Goal: Task Accomplishment & Management: Use online tool/utility

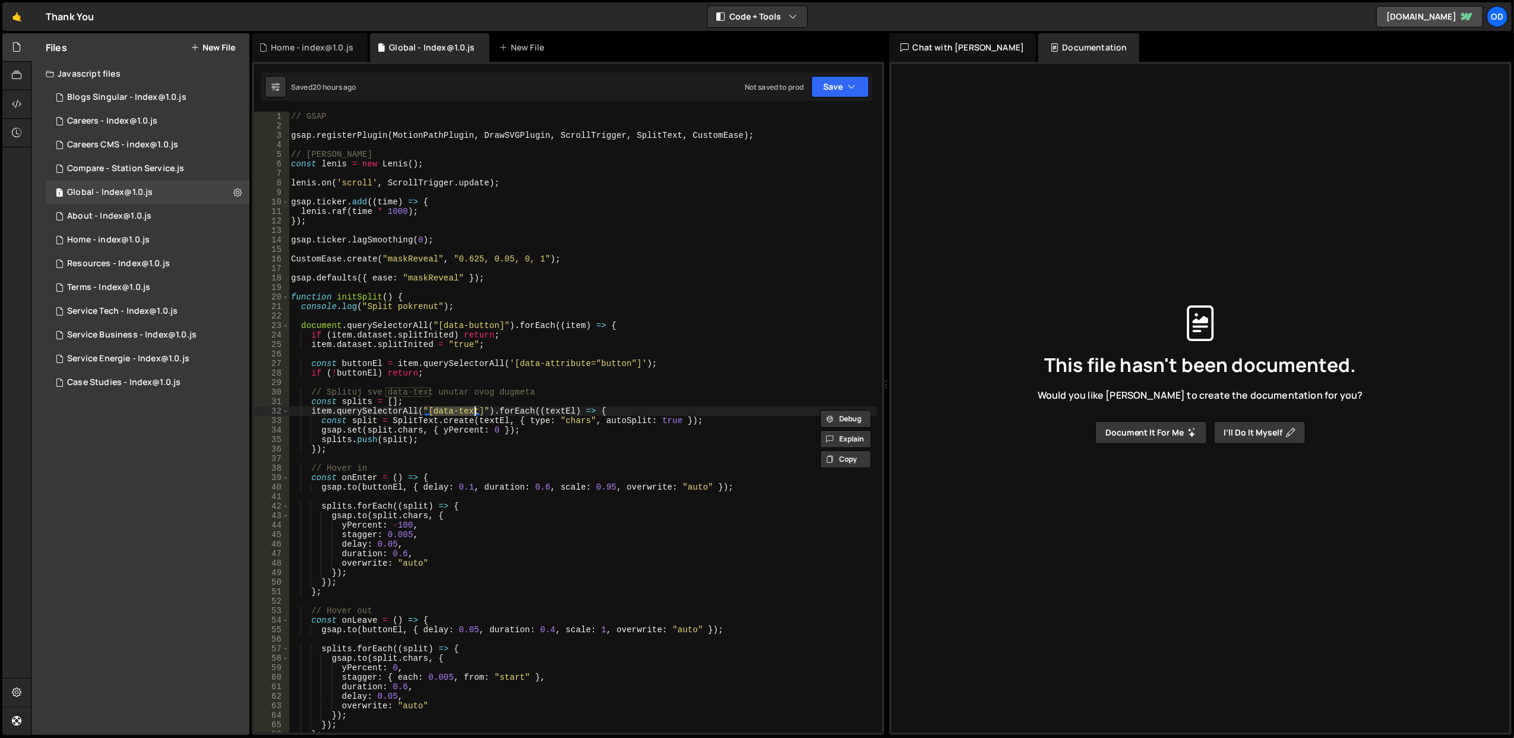
click at [145, 198] on div "1 Global - Index@1.0.js 0" at bounding box center [148, 193] width 204 height 24
click at [563, 336] on div "// GSAP gsap . registerPlugin ( MotionPathPlugin , DrawSVGPlugin , ScrollTrigge…" at bounding box center [583, 432] width 588 height 640
click at [563, 336] on div "// GSAP gsap . registerPlugin ( MotionPathPlugin , DrawSVGPlugin , ScrollTrigge…" at bounding box center [583, 422] width 588 height 621
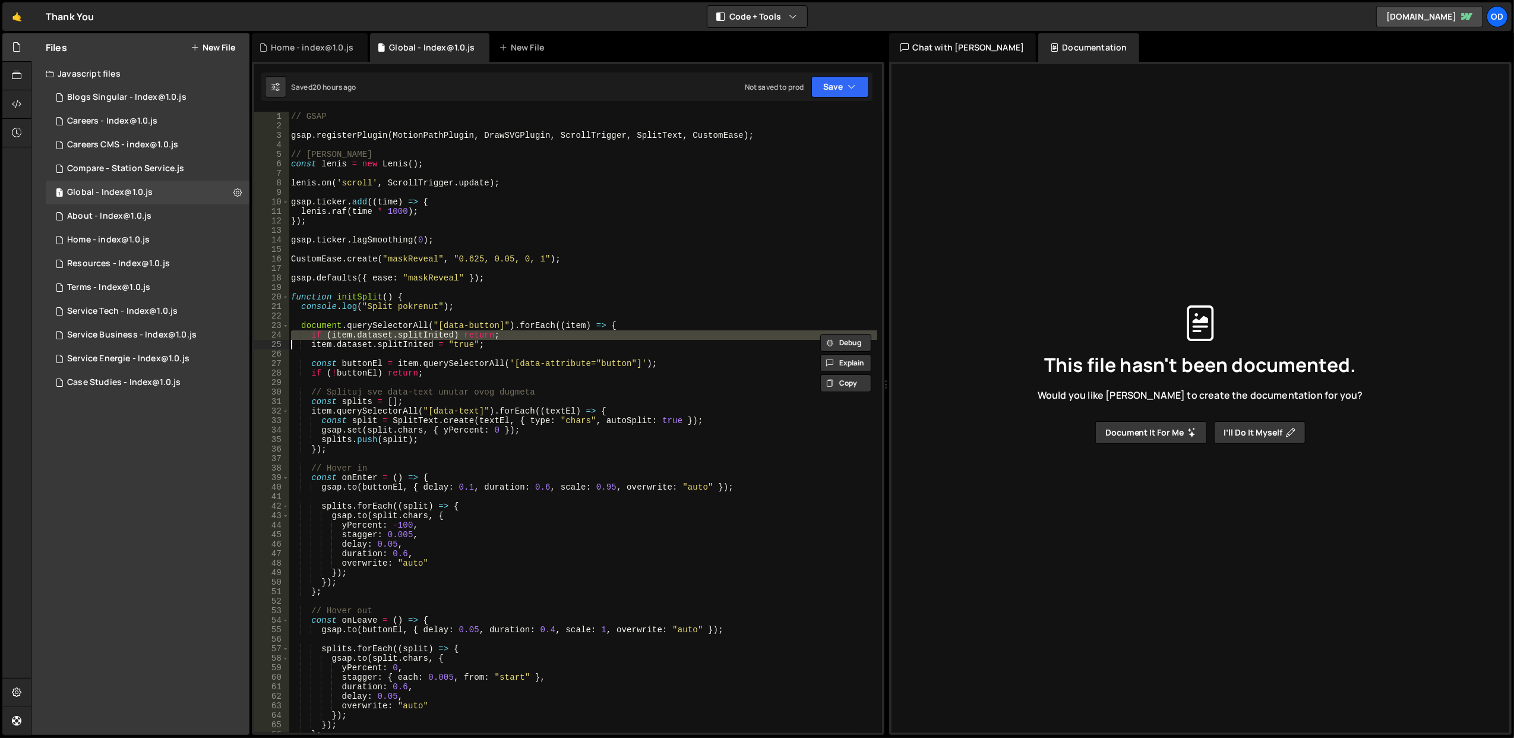
click at [563, 336] on div "// GSAP gsap . registerPlugin ( MotionPathPlugin , DrawSVGPlugin , ScrollTrigge…" at bounding box center [583, 432] width 588 height 640
type textarea "if (item.dataset.splitInited) return; item.dataset.splitInited = "true";"
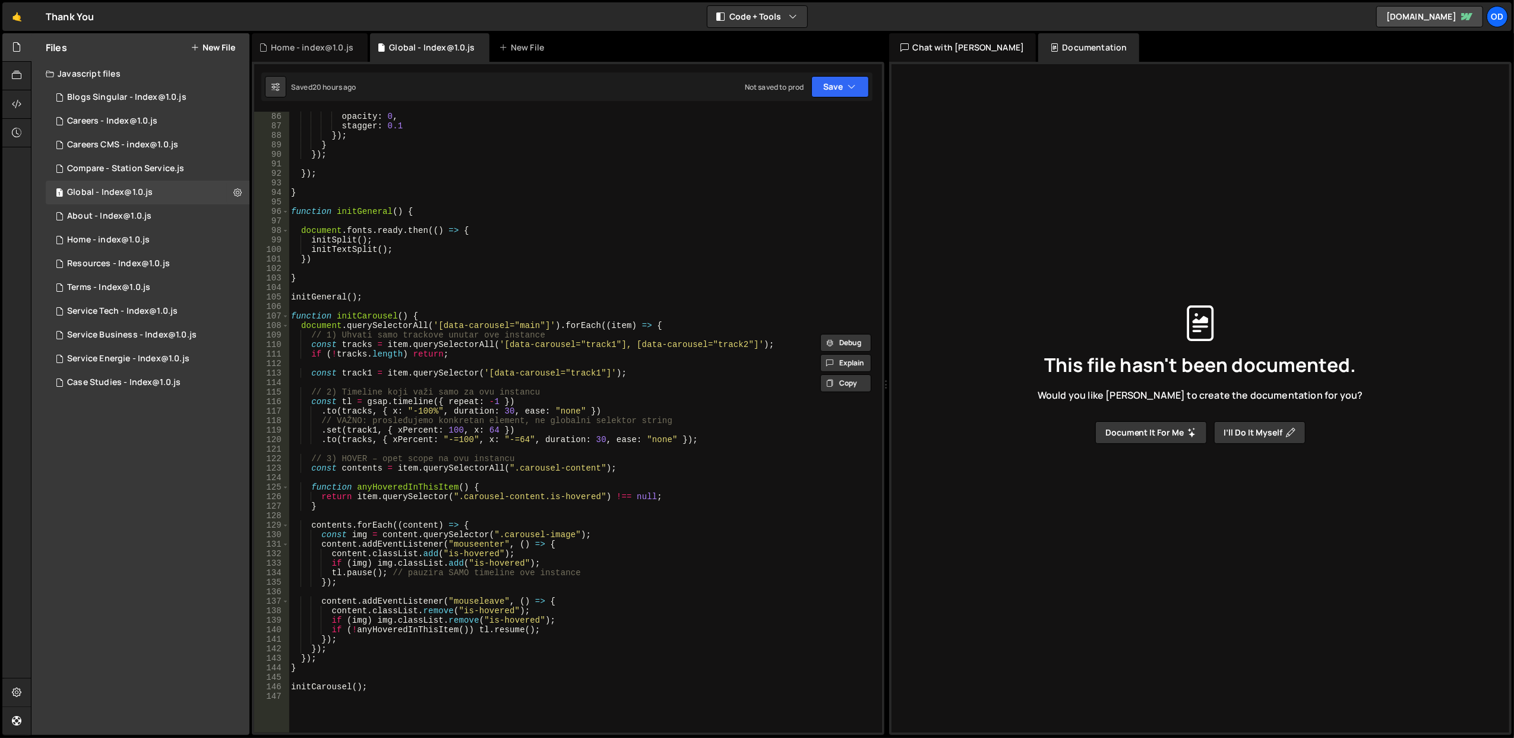
scroll to position [808, 0]
click at [494, 288] on div "opacity : 0 , stagger : 0.1 }) ; } }) ; }) ; } function initGeneral ( ) { docum…" at bounding box center [583, 432] width 588 height 640
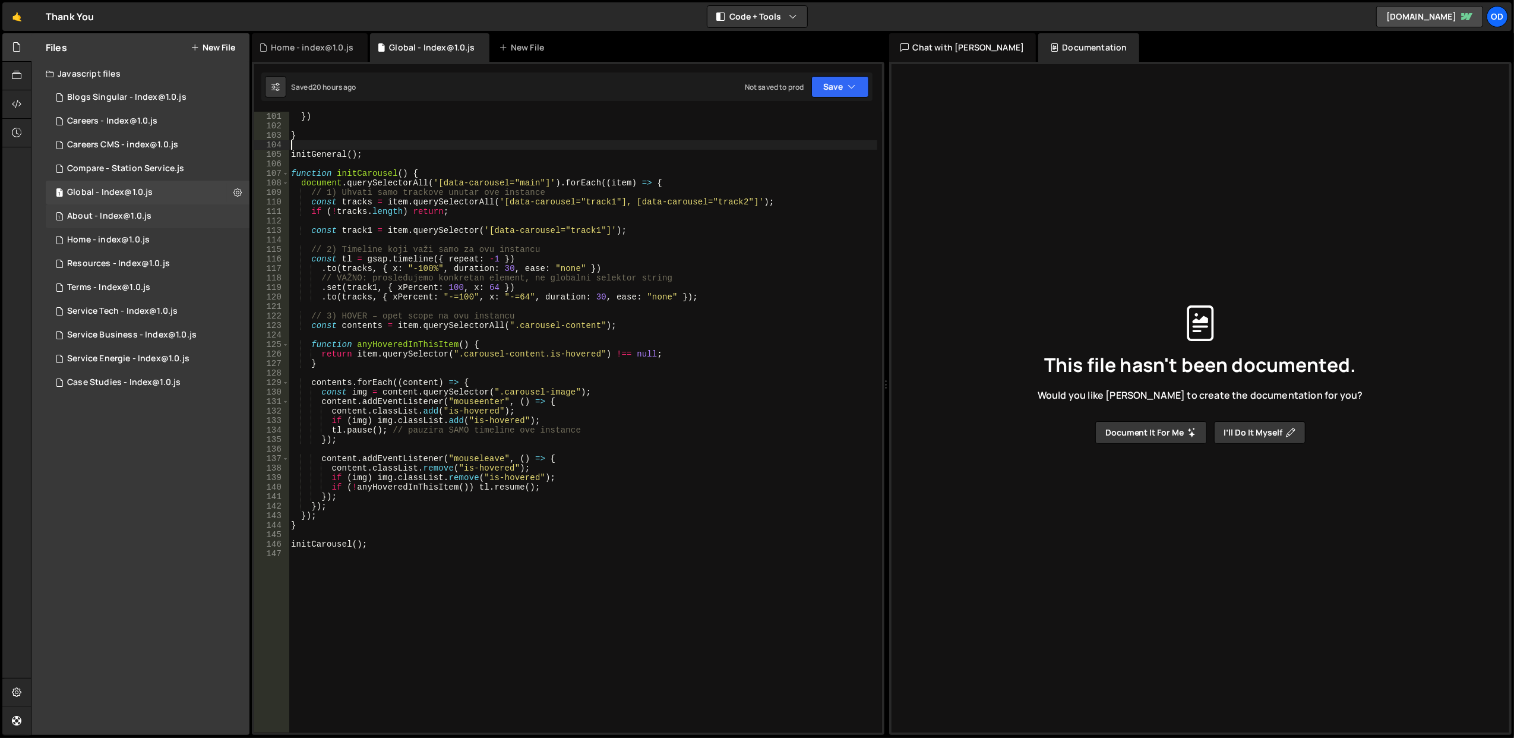
click at [146, 227] on div "1 About - Index@1.0.js 0" at bounding box center [148, 216] width 204 height 24
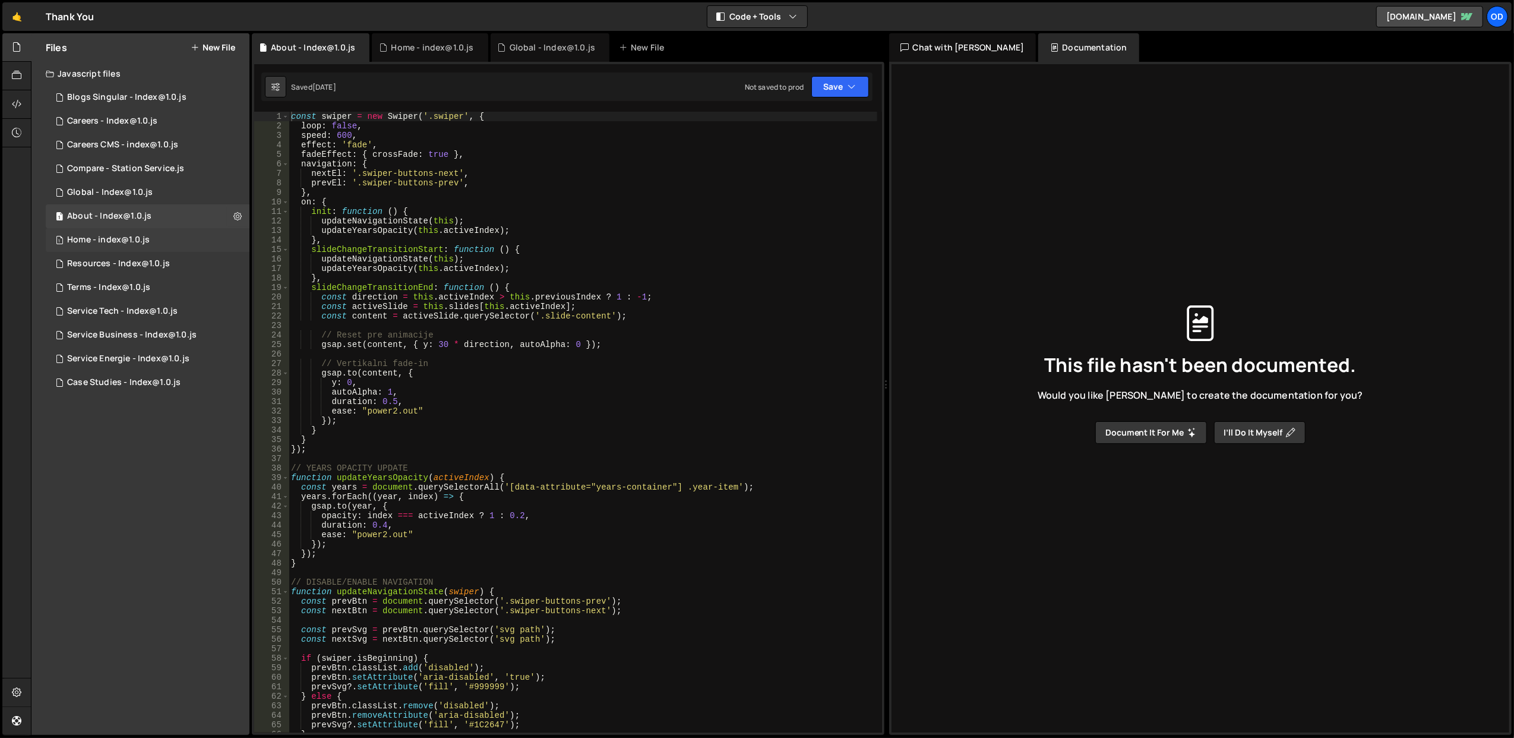
click at [150, 236] on div "1 Home - index@1.0.js 0" at bounding box center [148, 240] width 204 height 24
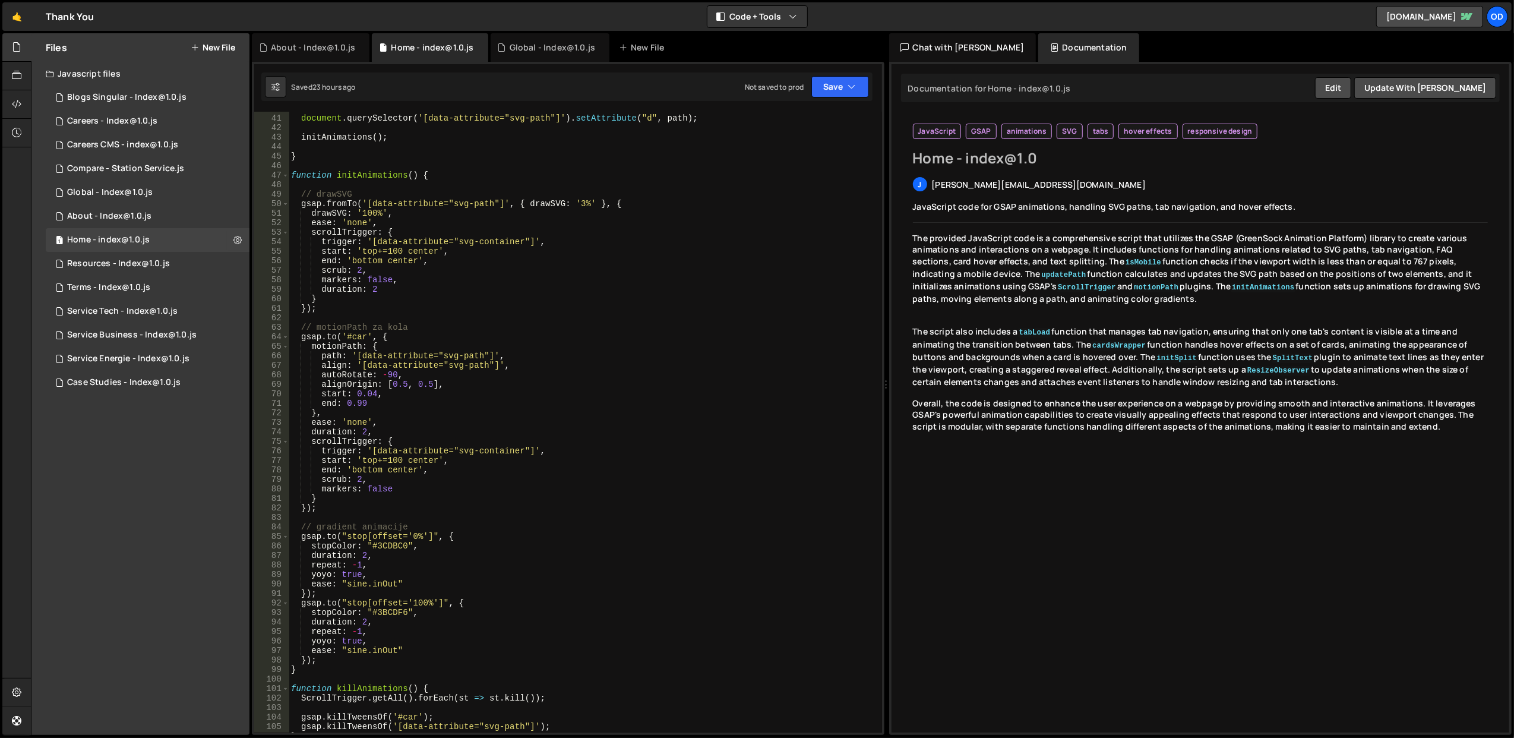
scroll to position [0, 0]
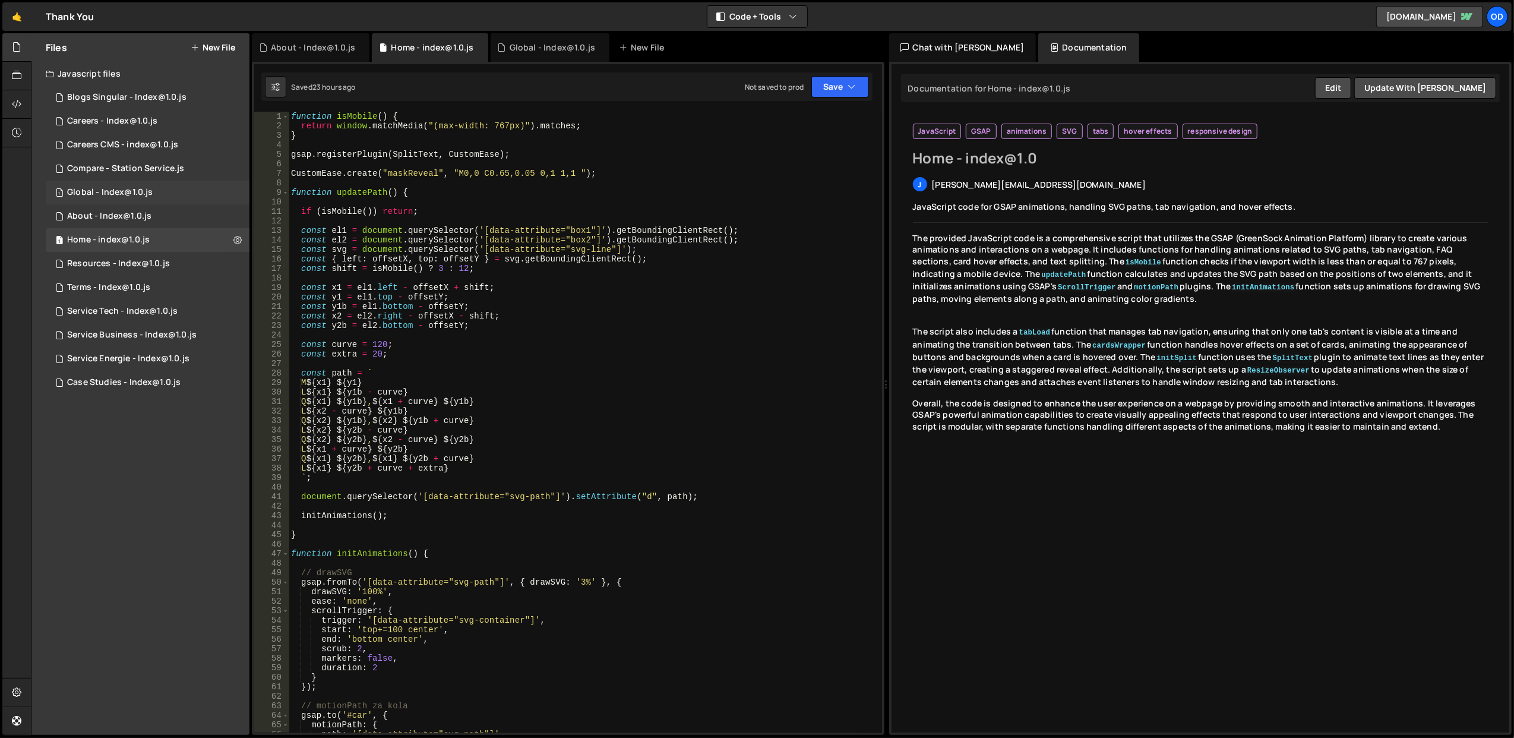
click at [157, 191] on div "1 Global - Index@1.0.js 0" at bounding box center [148, 193] width 204 height 24
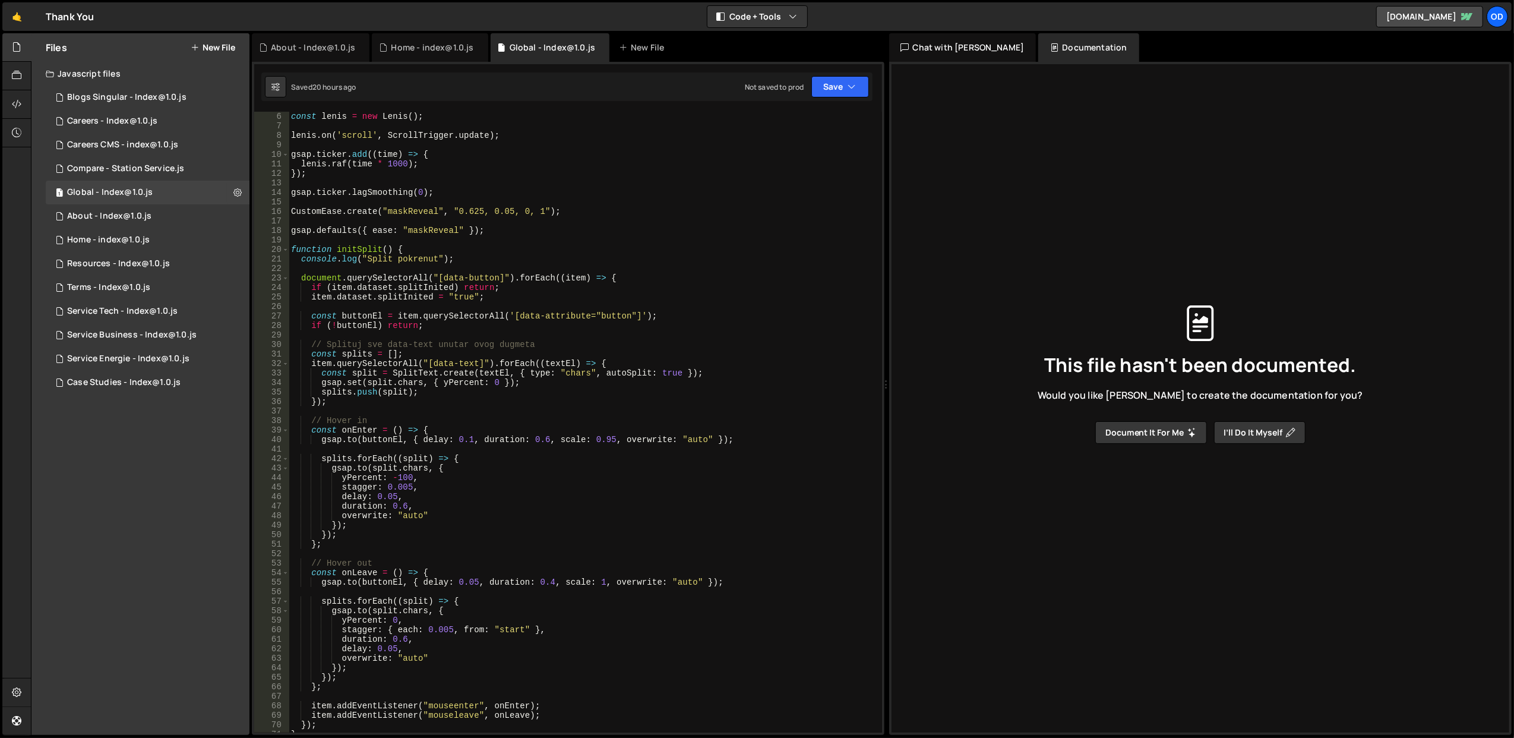
scroll to position [48, 0]
click at [496, 183] on div "const [PERSON_NAME] = new [PERSON_NAME] ( ) ; [PERSON_NAME] . on ( 'scroll' , S…" at bounding box center [583, 432] width 588 height 640
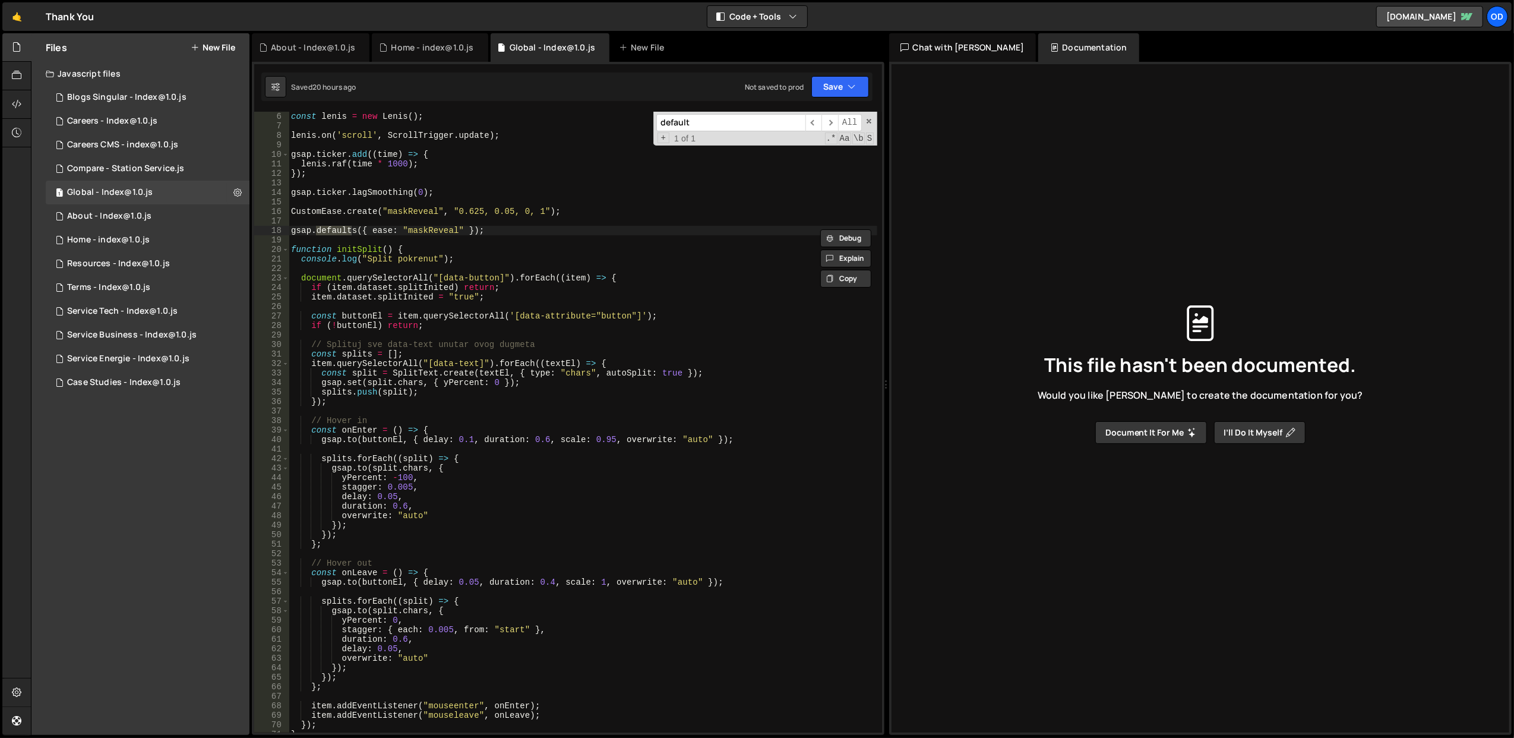
click at [733, 125] on input "default" at bounding box center [730, 122] width 149 height 17
type input "default"
click at [116, 235] on div "Home - index@1.0.js" at bounding box center [108, 240] width 83 height 11
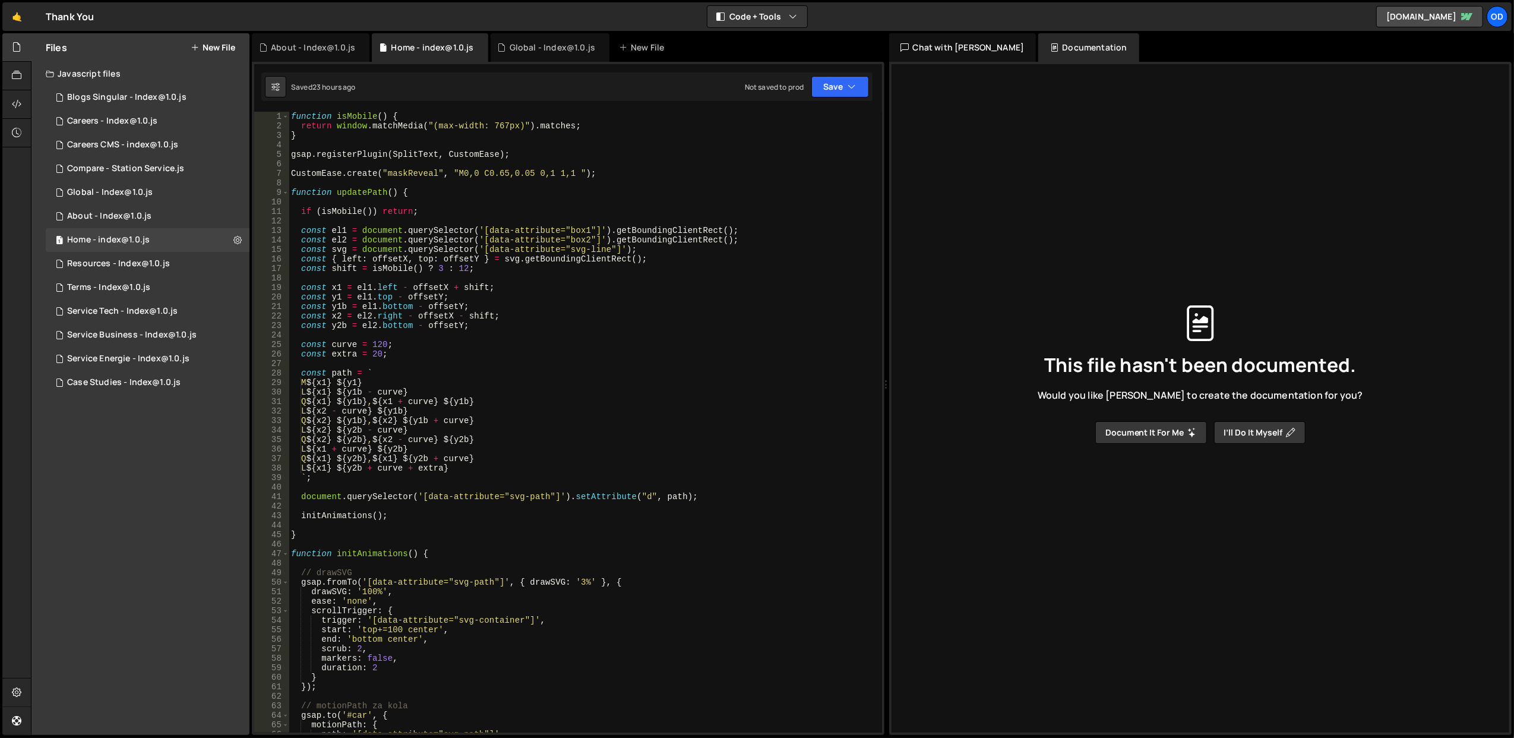
type textarea "const { left: offsetX, top: offsetY } = svg.getBoundingClientRect();"
click at [537, 260] on div "function isMobile ( ) { return window . matchMedia ( "(max-width: 767px)" ) . m…" at bounding box center [583, 432] width 588 height 640
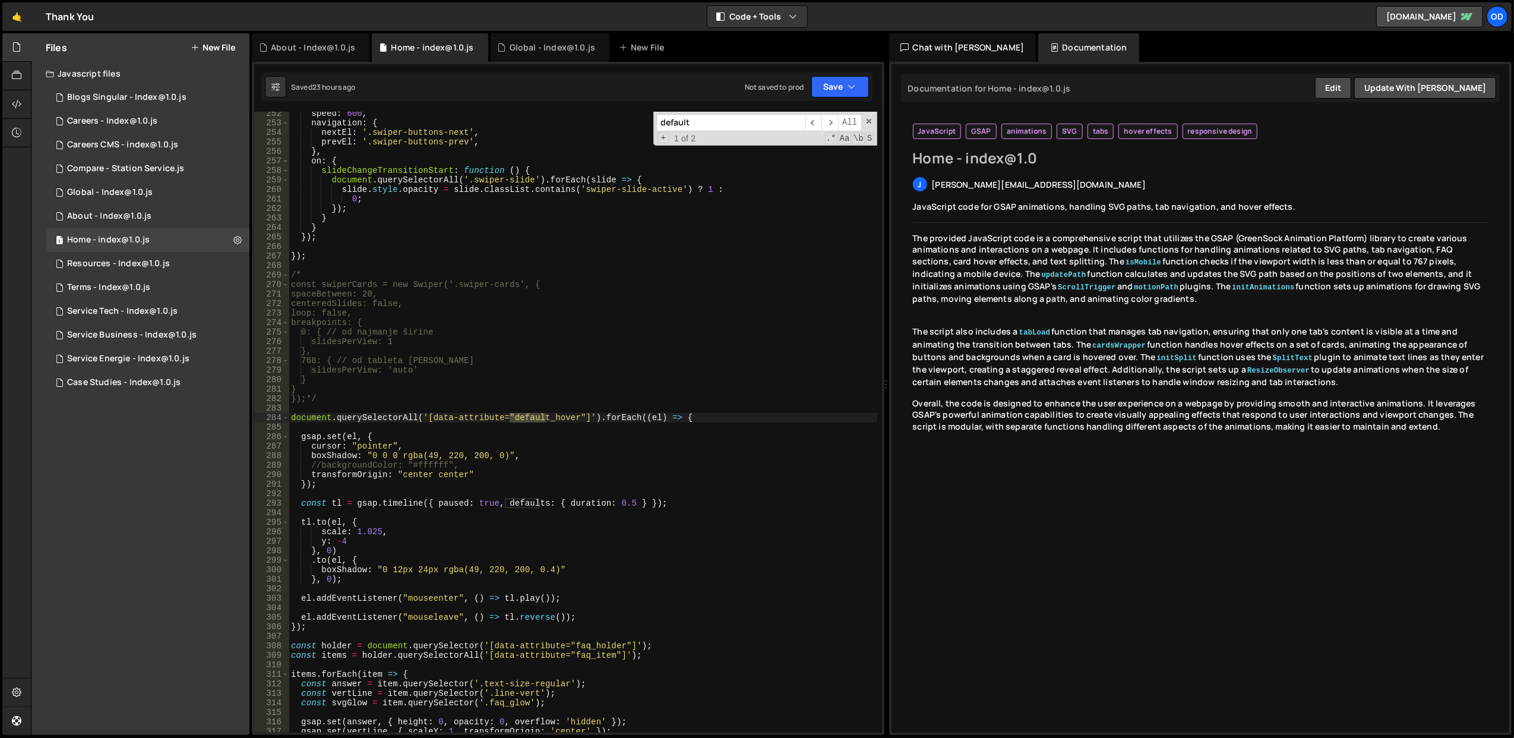
scroll to position [2530, 0]
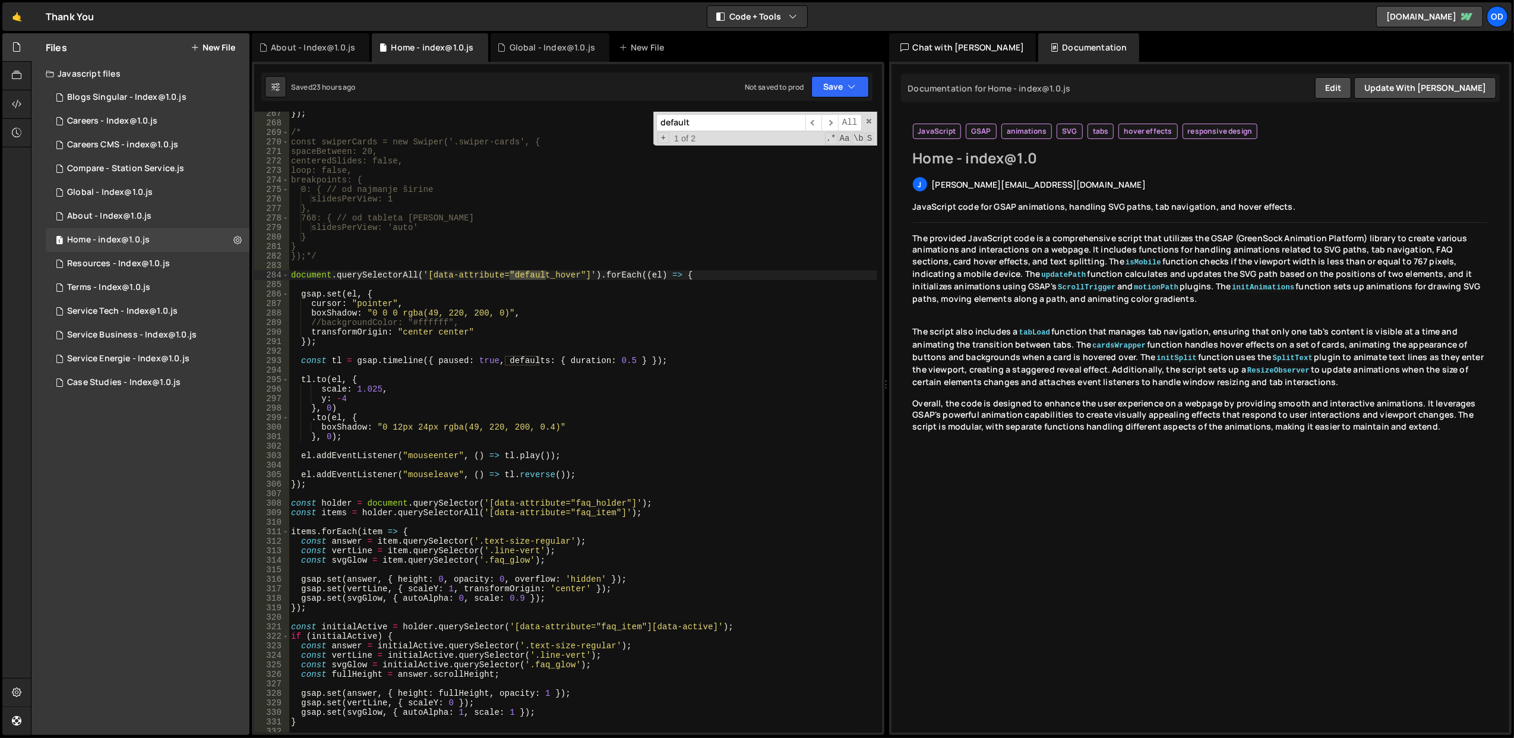
type input "default"
click at [343, 483] on div "}) ; /* const swiperCards = new Swiper('.swiper-cards', { spaceBetween: 20, cen…" at bounding box center [583, 429] width 588 height 640
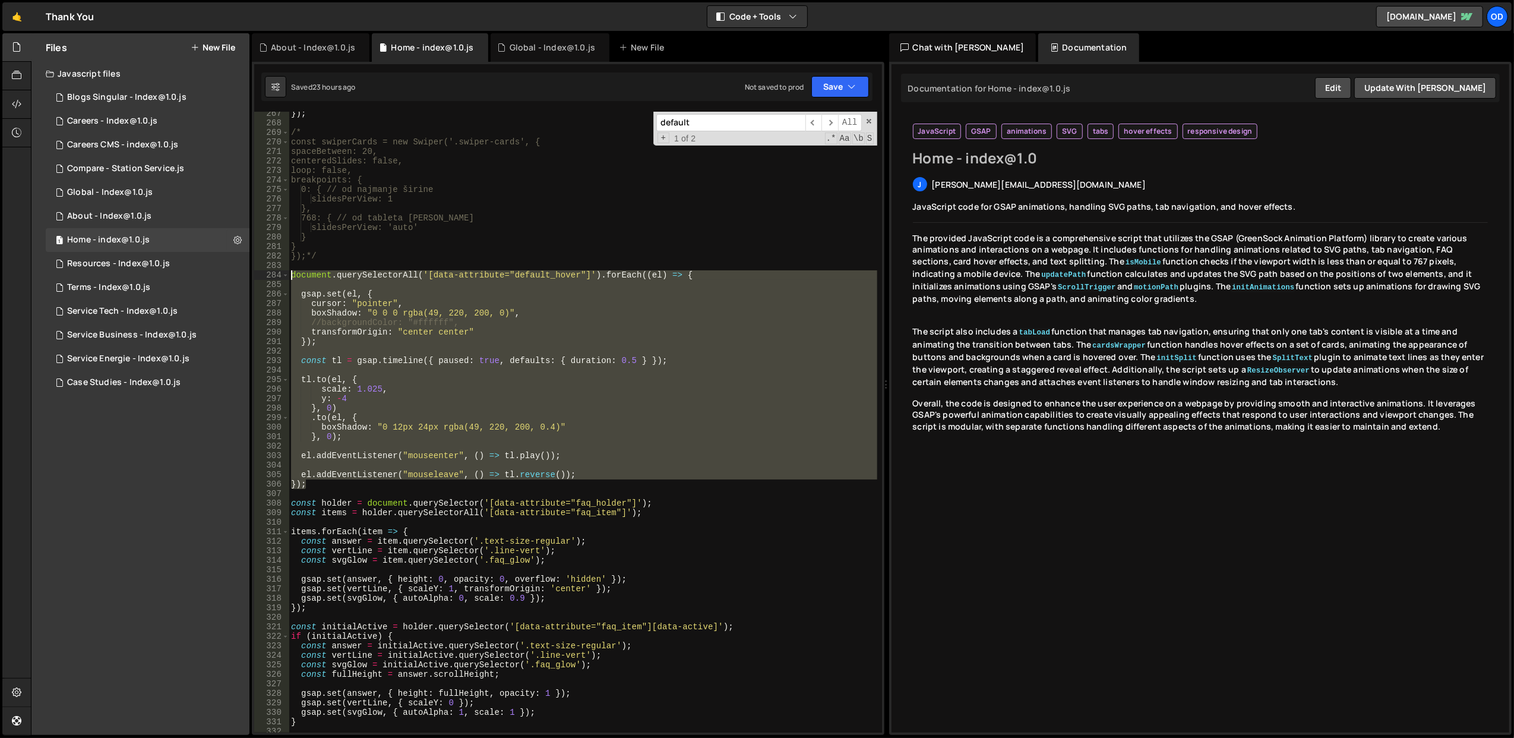
drag, startPoint x: 362, startPoint y: 487, endPoint x: 289, endPoint y: 279, distance: 220.3
click at [289, 279] on div "}); 267 268 269 270 271 272 273 274 275 276 277 278 279 280 281 282 283 284 285…" at bounding box center [568, 422] width 628 height 621
type textarea "document.querySelectorAll('[data-attribute="default_hover"]').forEach((el) => {"
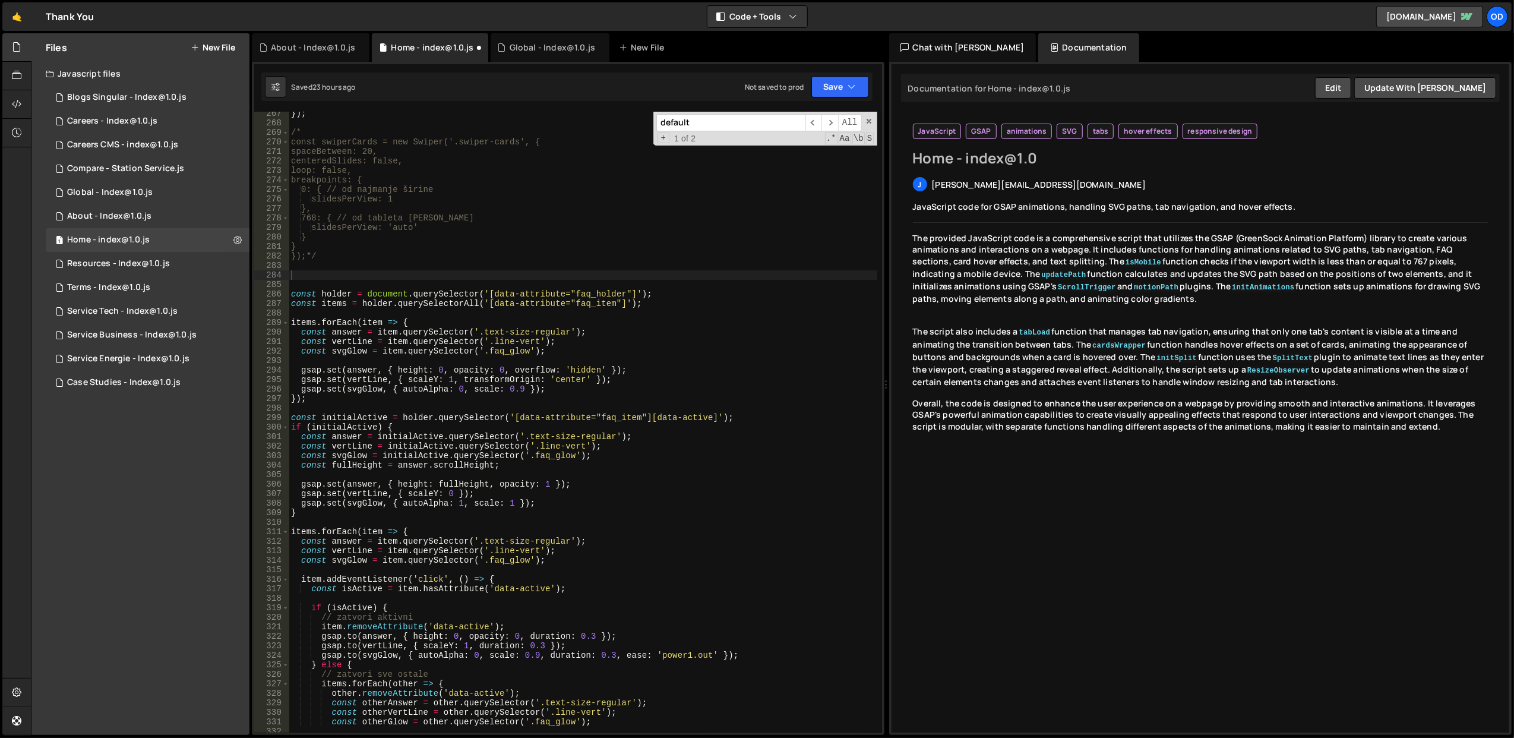
click at [843, 70] on div "1 Type cmd + s to save your Javascript file. הההההההההההההההההההההההההההההההההה…" at bounding box center [568, 398] width 632 height 673
click at [839, 84] on button "Save" at bounding box center [840, 86] width 58 height 21
click at [800, 120] on div "Save to Staging S" at bounding box center [800, 116] width 124 height 12
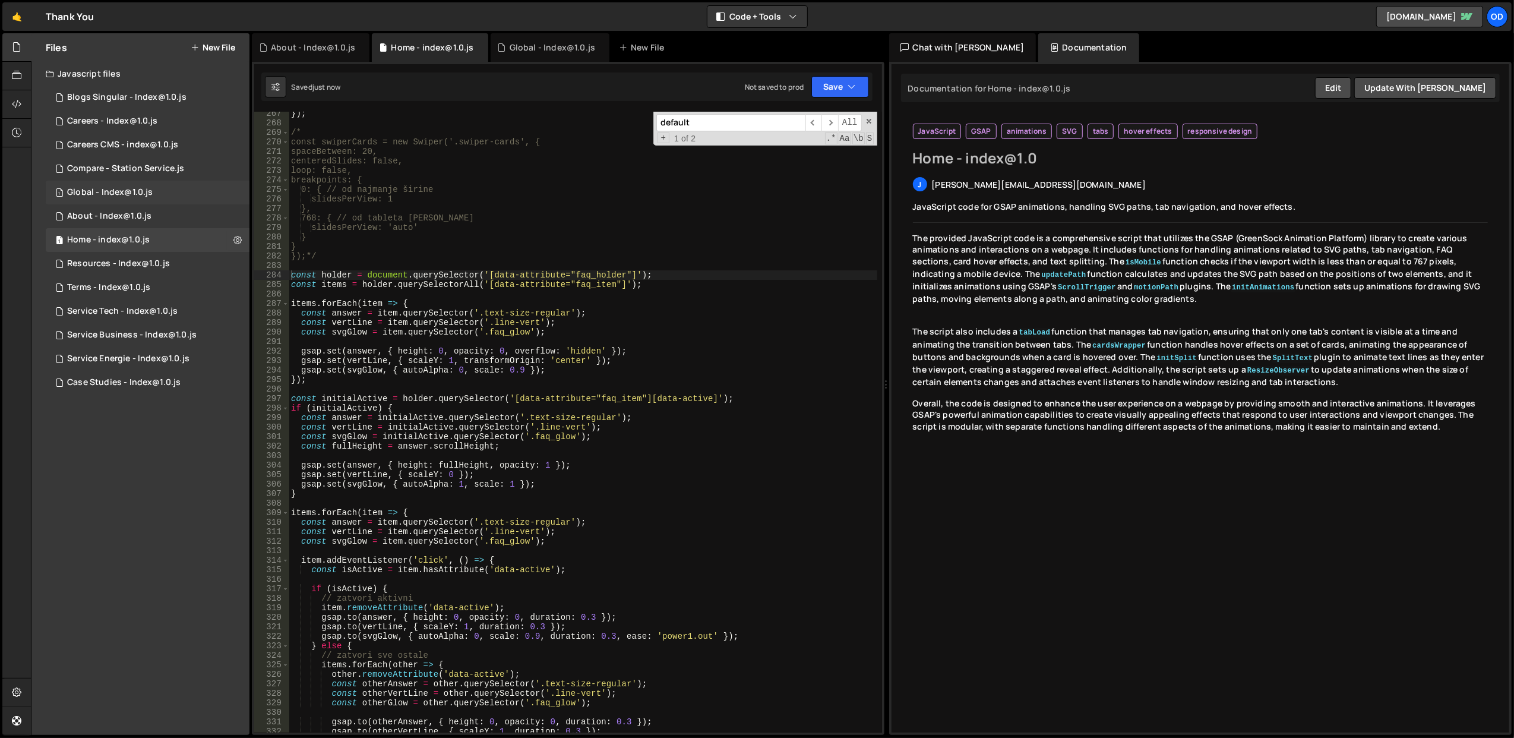
click at [151, 188] on div "1 Global - Index@1.0.js 0" at bounding box center [148, 193] width 204 height 24
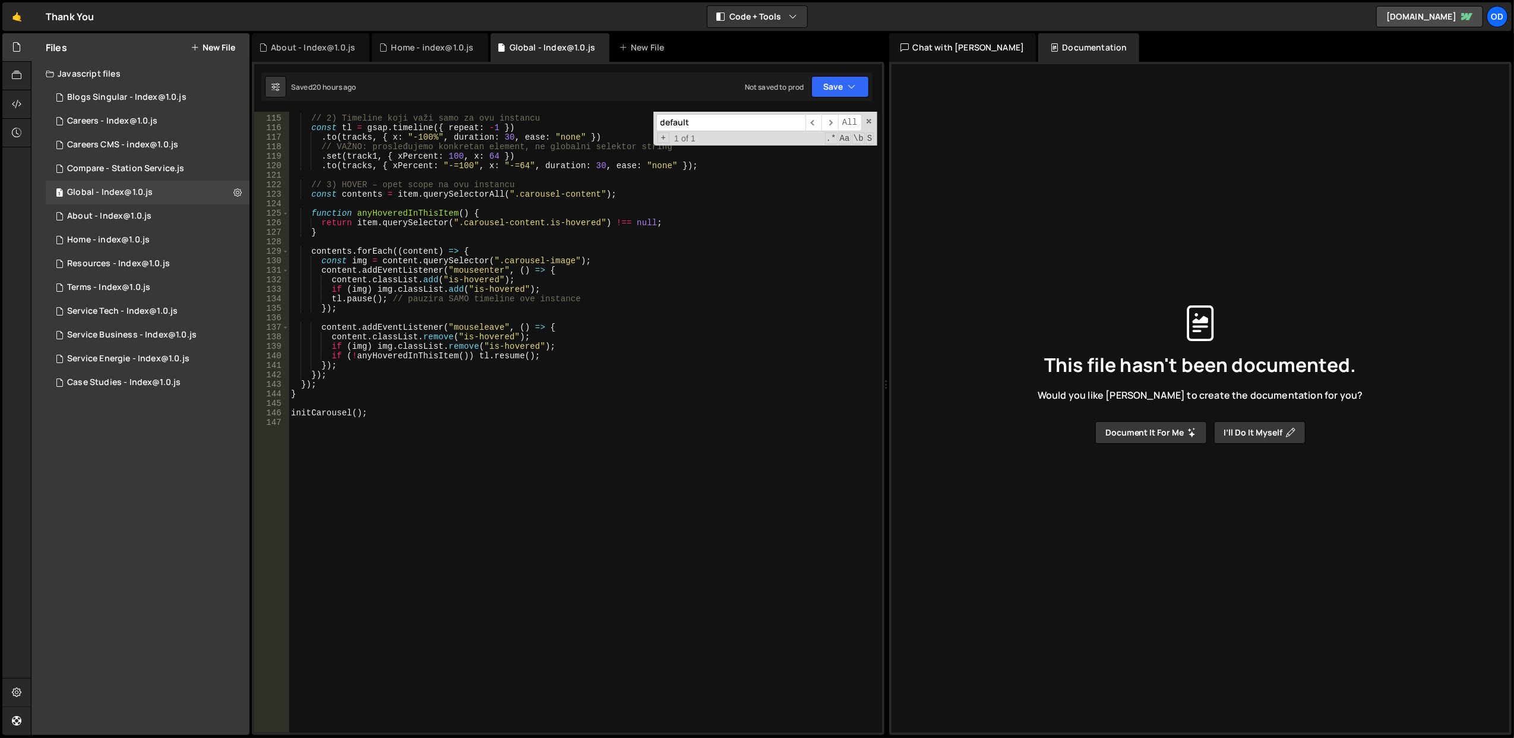
scroll to position [1081, 0]
click at [411, 529] on div "// 2) Timeline koji važi samo za ovu instancu const tl = gsap . timeline ({ rep…" at bounding box center [583, 424] width 588 height 640
paste textarea "});"
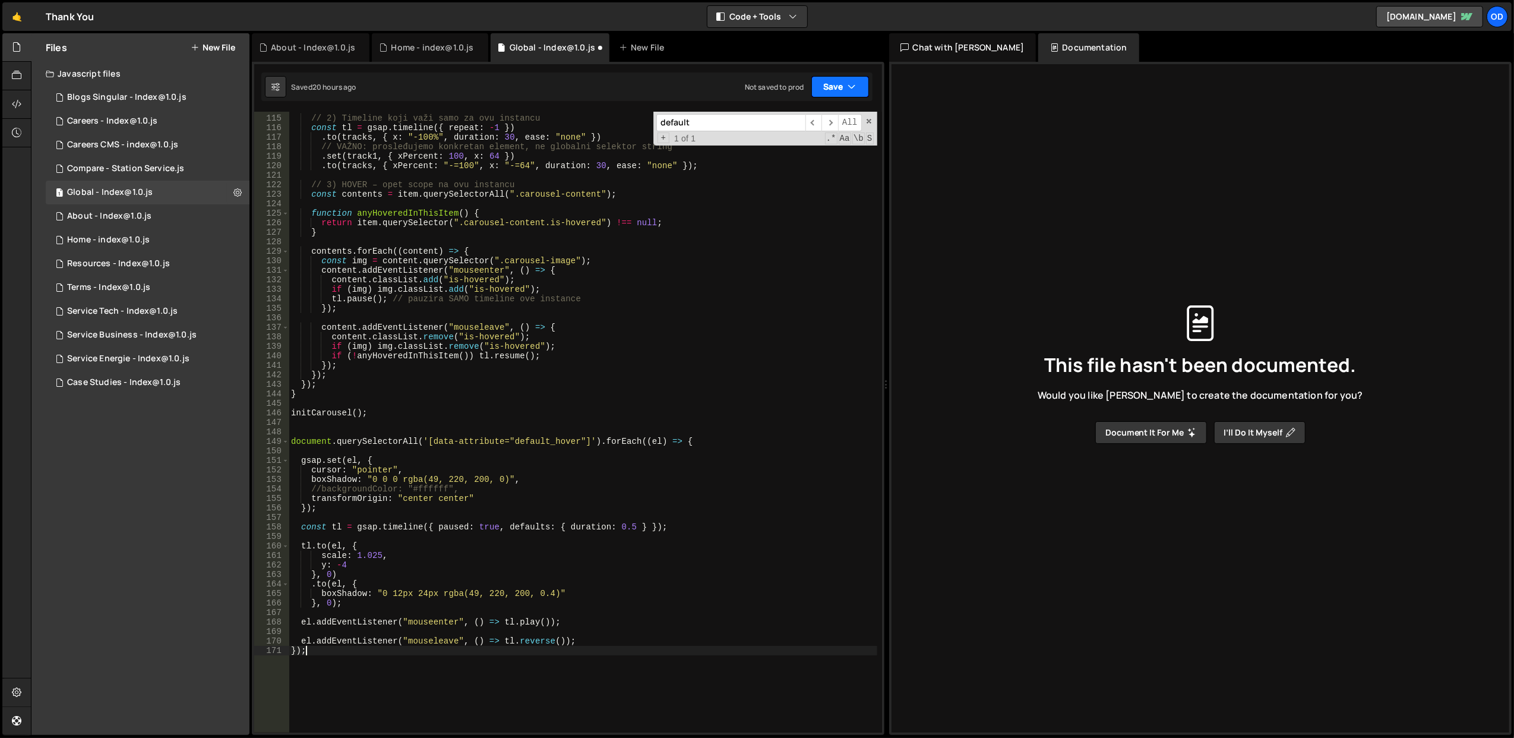
type textarea "});"
click at [844, 88] on button "Save" at bounding box center [840, 86] width 58 height 21
click at [822, 122] on div "Saved 20 hours ago" at bounding box center [800, 129] width 124 height 14
click at [184, 335] on div "Service Business - Index@1.0.js" at bounding box center [131, 335] width 129 height 11
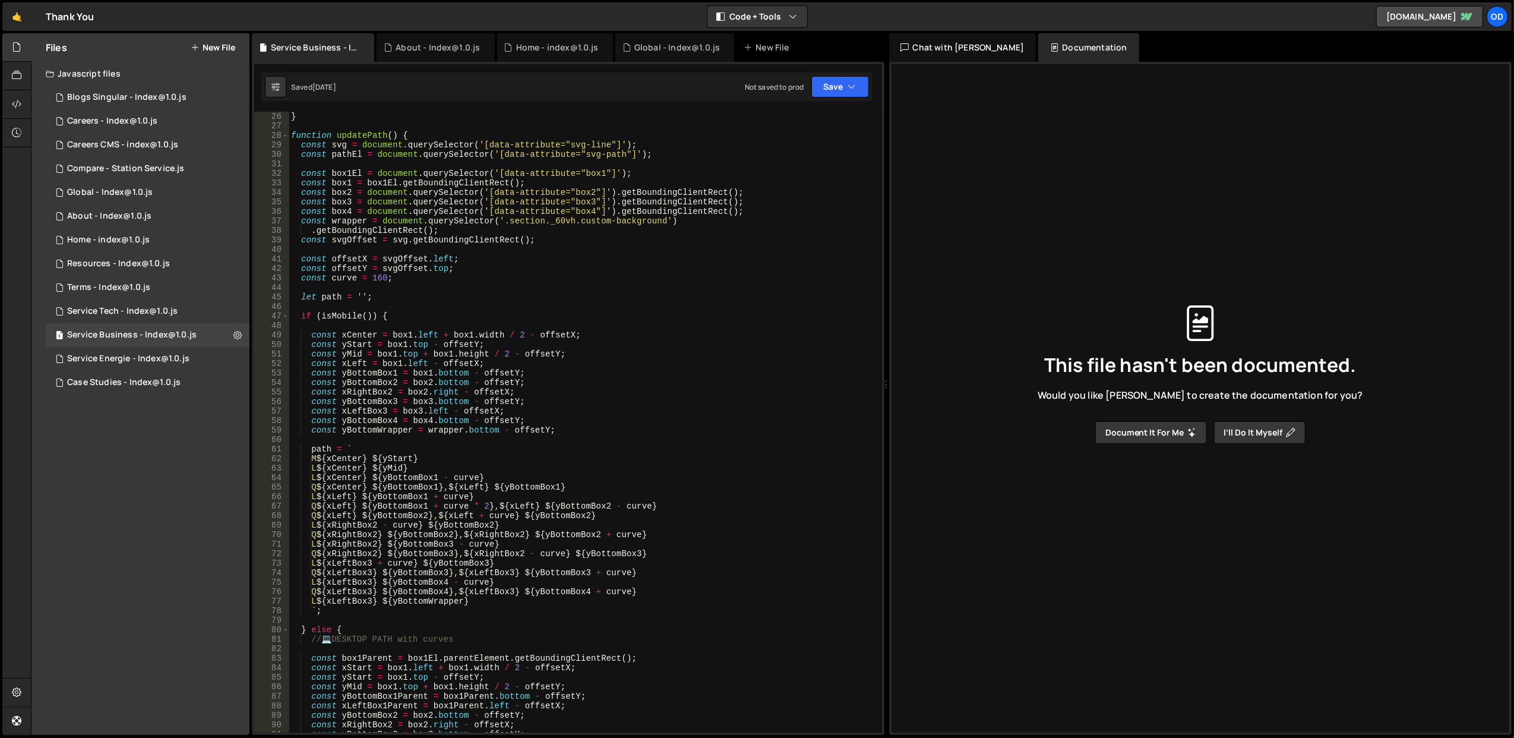
scroll to position [143, 0]
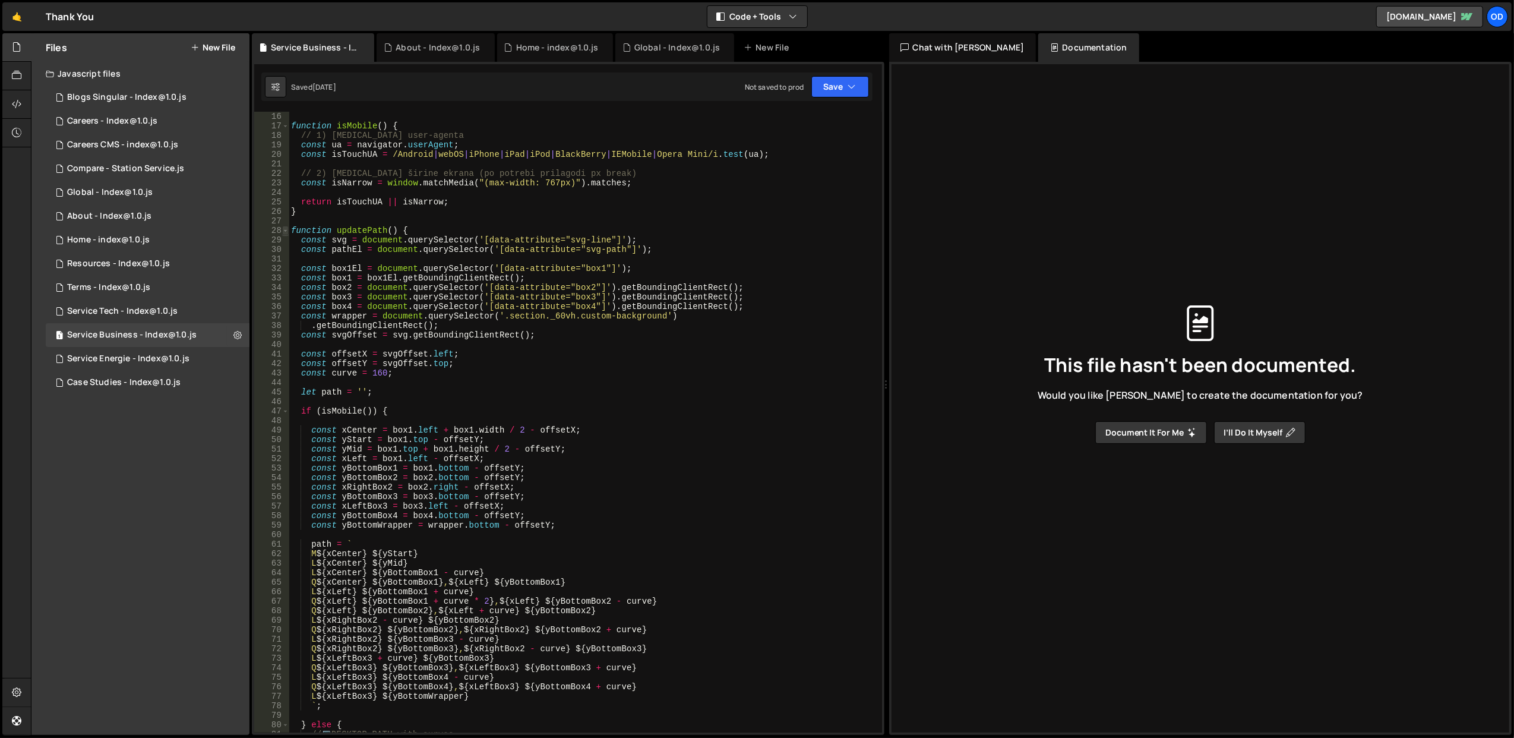
click at [288, 228] on span at bounding box center [285, 231] width 7 height 10
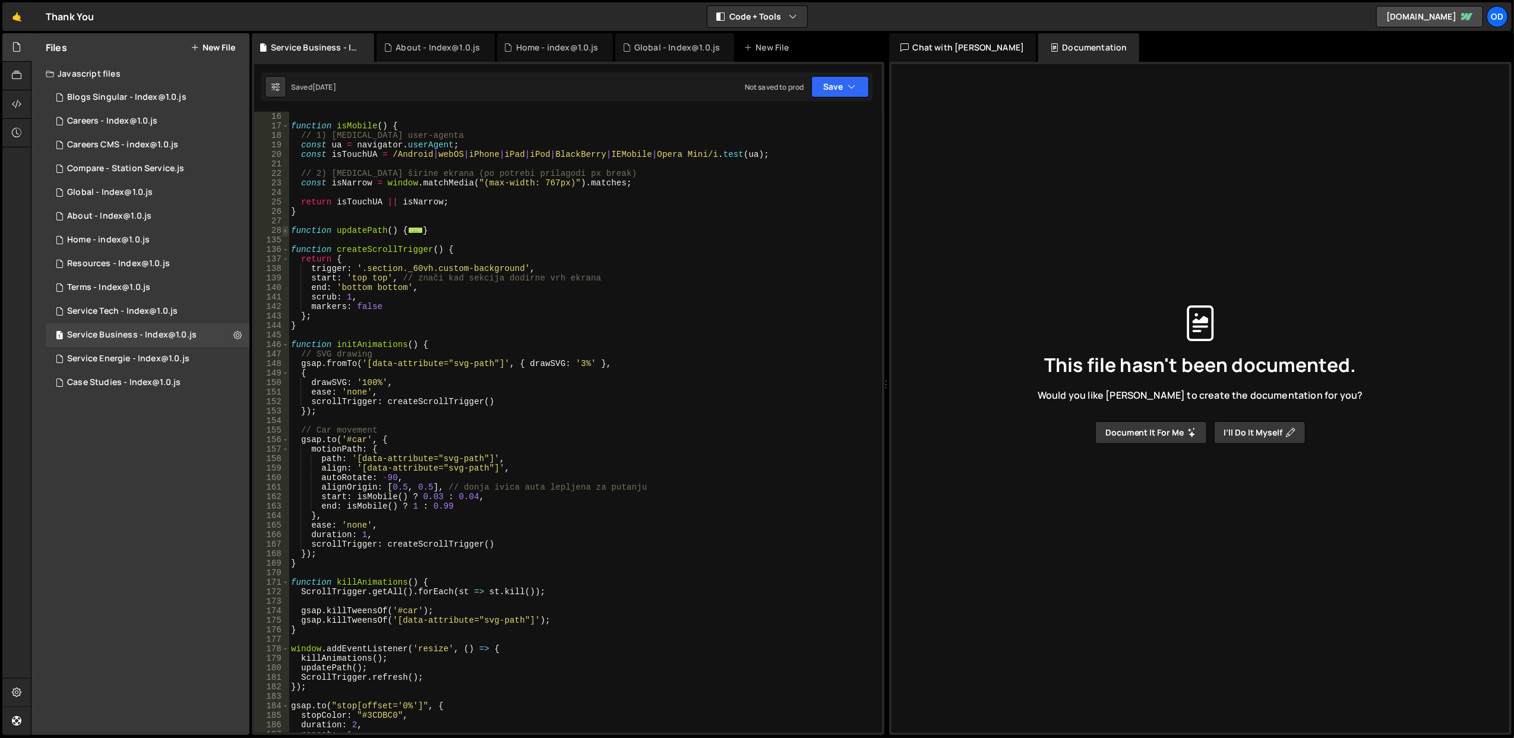
click at [288, 228] on span at bounding box center [285, 231] width 7 height 10
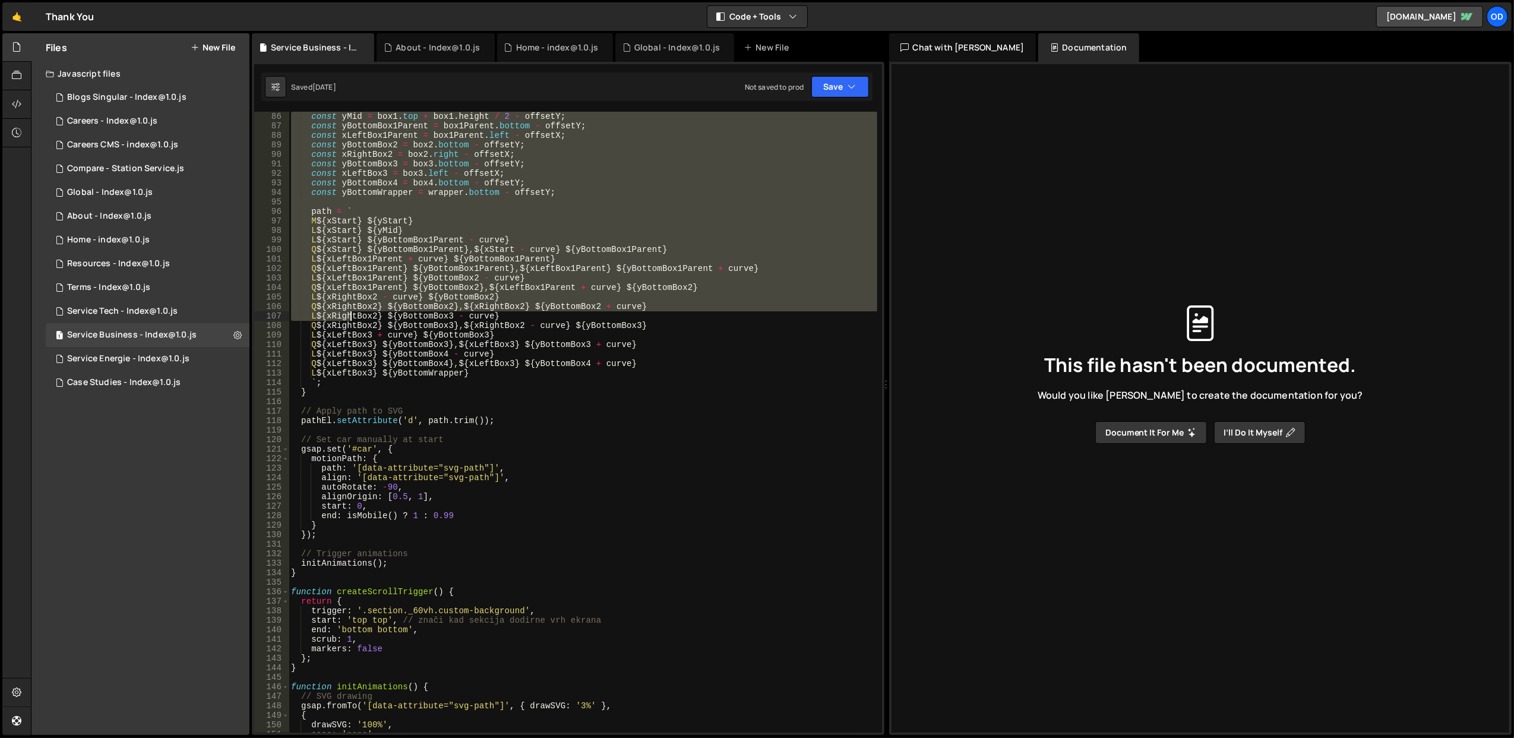
scroll to position [855, 0]
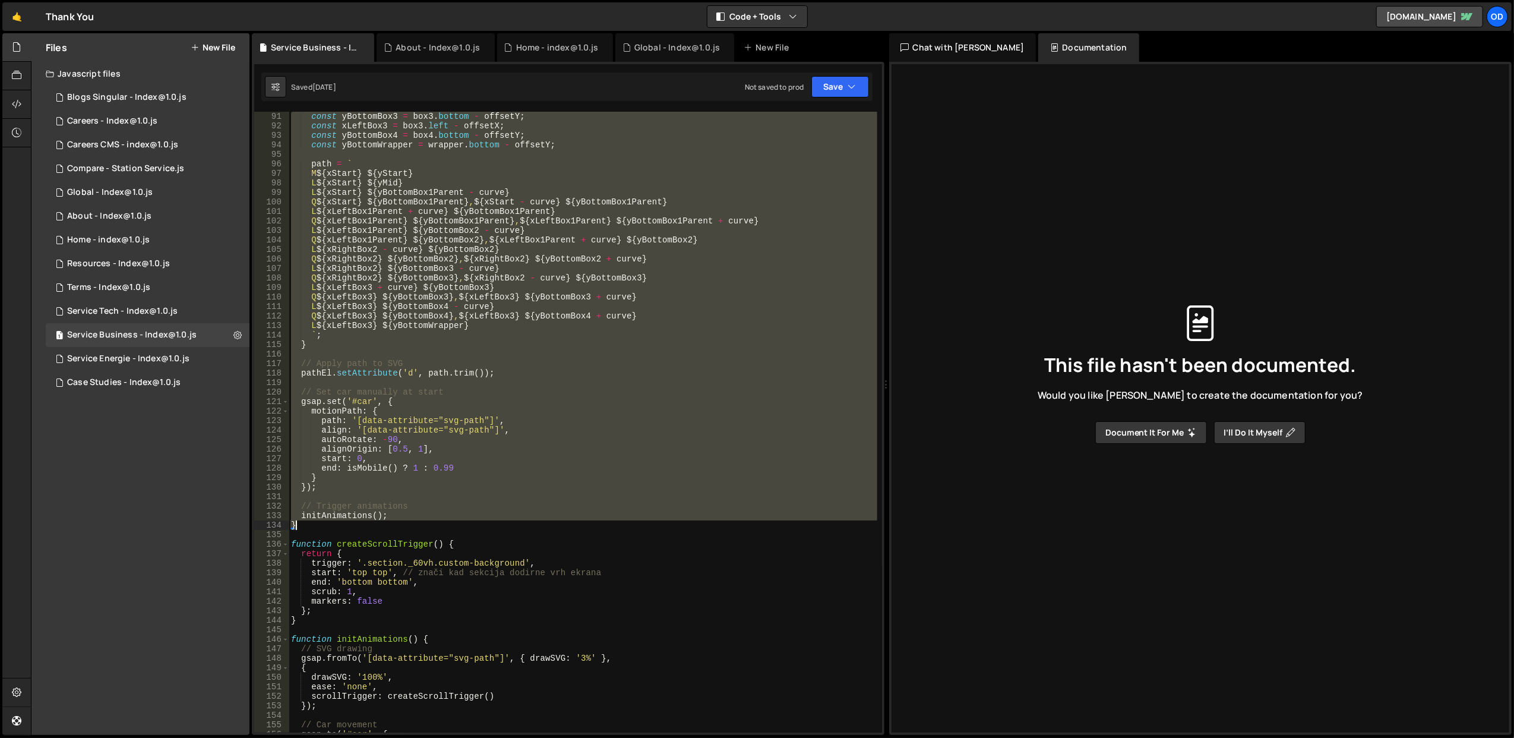
drag, startPoint x: 292, startPoint y: 229, endPoint x: 355, endPoint y: 523, distance: 300.0
click at [355, 523] on div "const yBottomBox3 = box3 . bottom - offsetY ; const xLeftBox3 = box3 . left - o…" at bounding box center [583, 432] width 588 height 640
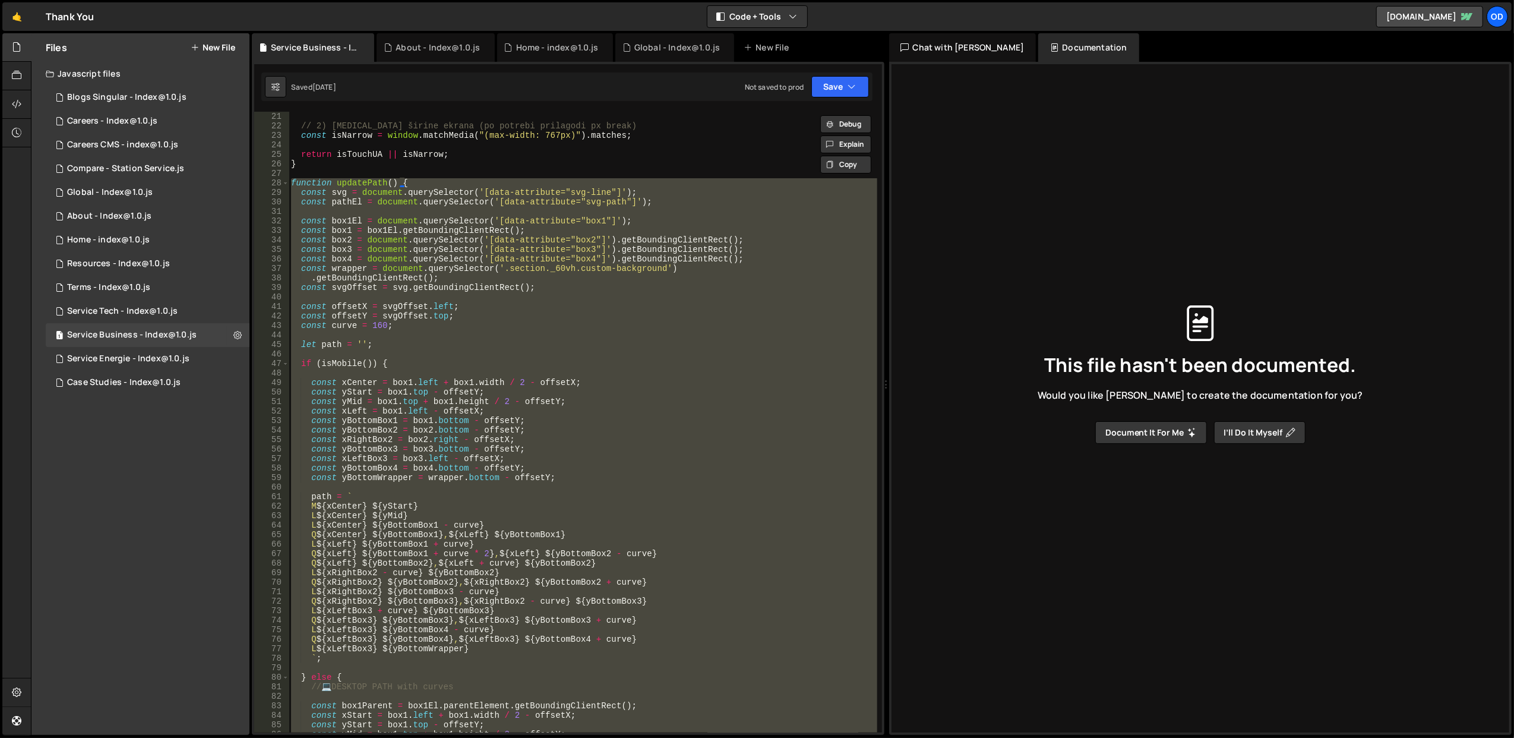
scroll to position [95, 0]
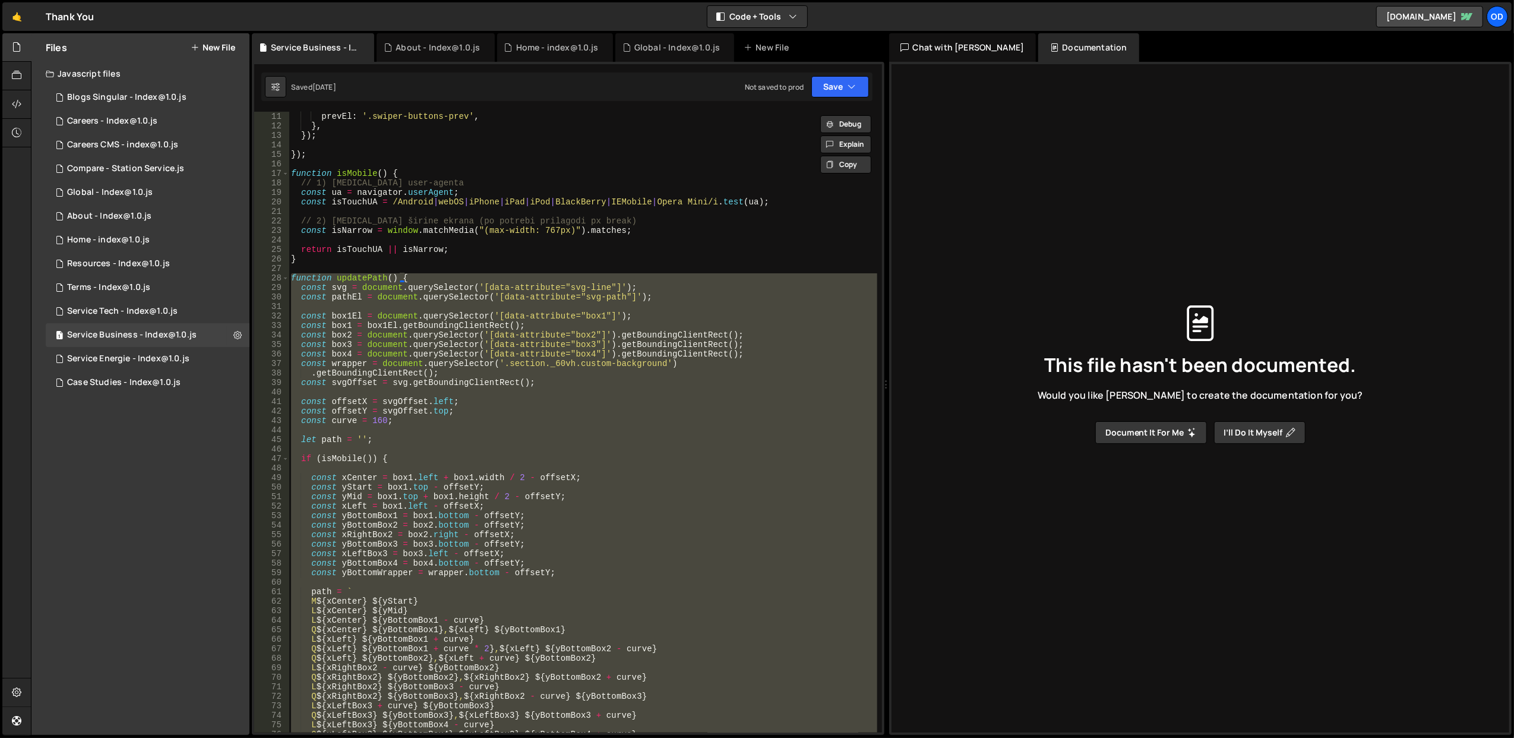
click at [447, 527] on div "prevEl : '.swiper-buttons-prev' , } , }) ; }) ; function isMobile ( ) { // 1) […" at bounding box center [583, 422] width 588 height 621
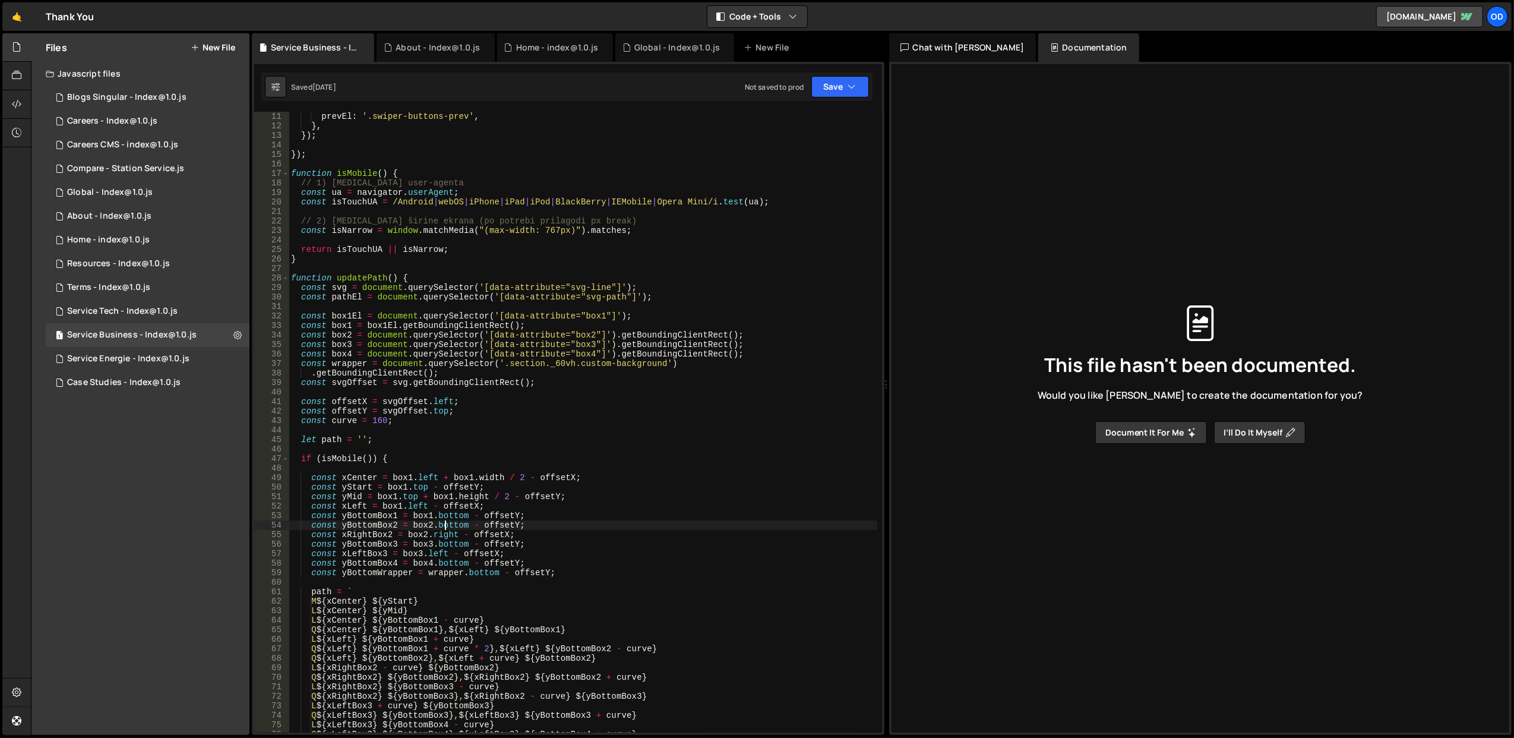
scroll to position [238, 0]
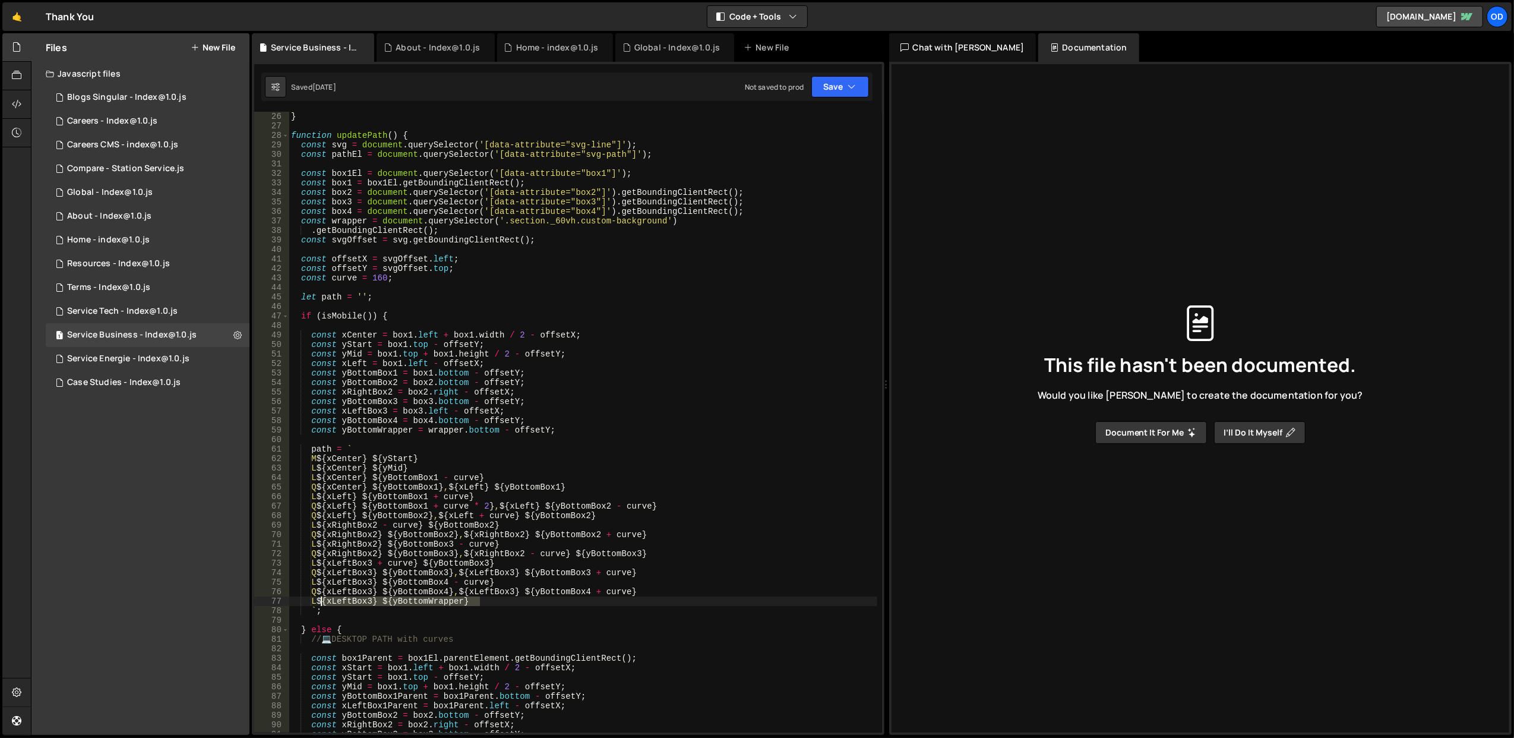
drag, startPoint x: 501, startPoint y: 604, endPoint x: 322, endPoint y: 602, distance: 179.4
click at [322, 602] on div "} function updatePath ( ) { const svg = document . querySelector ( '[data-attri…" at bounding box center [583, 432] width 588 height 640
paste textarea "Box4"
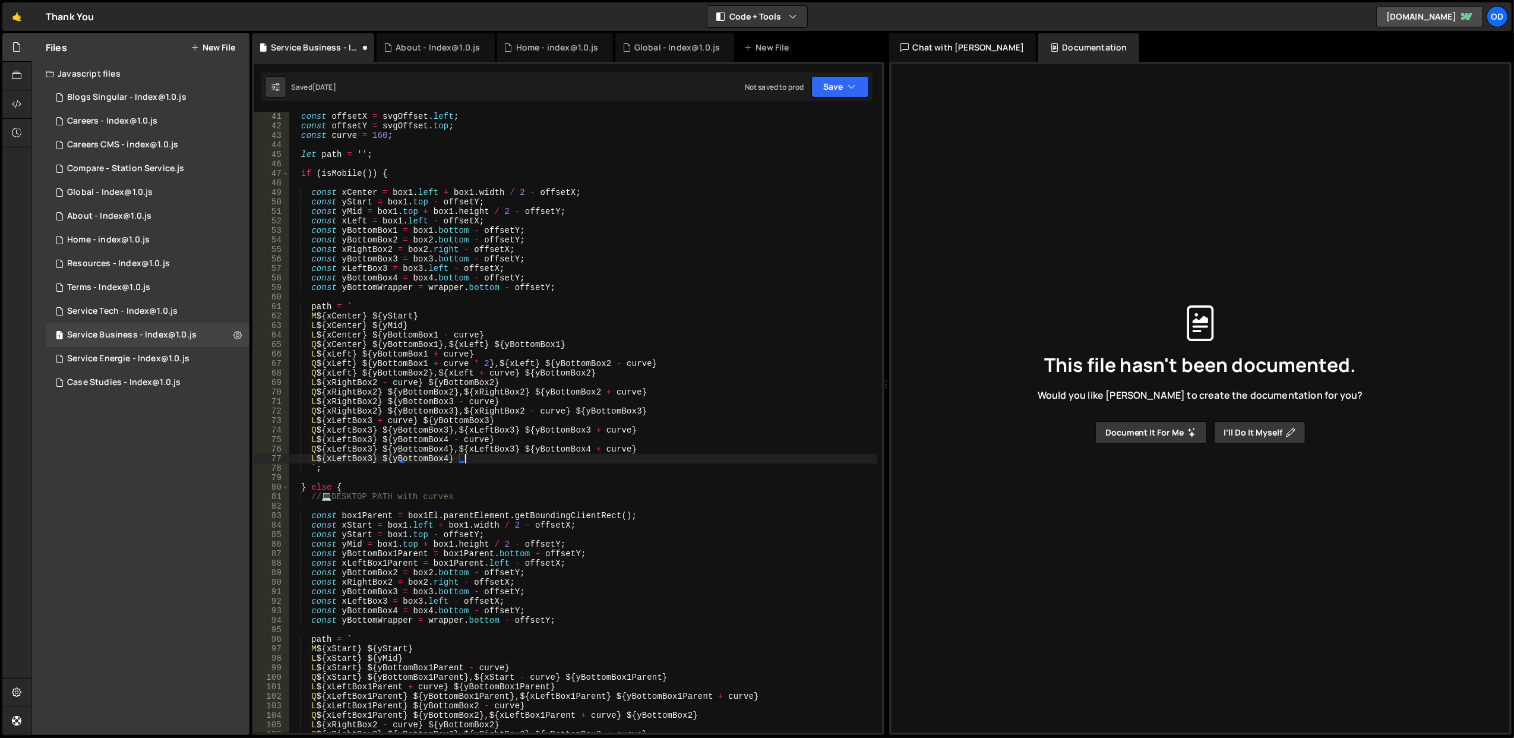
scroll to position [570, 0]
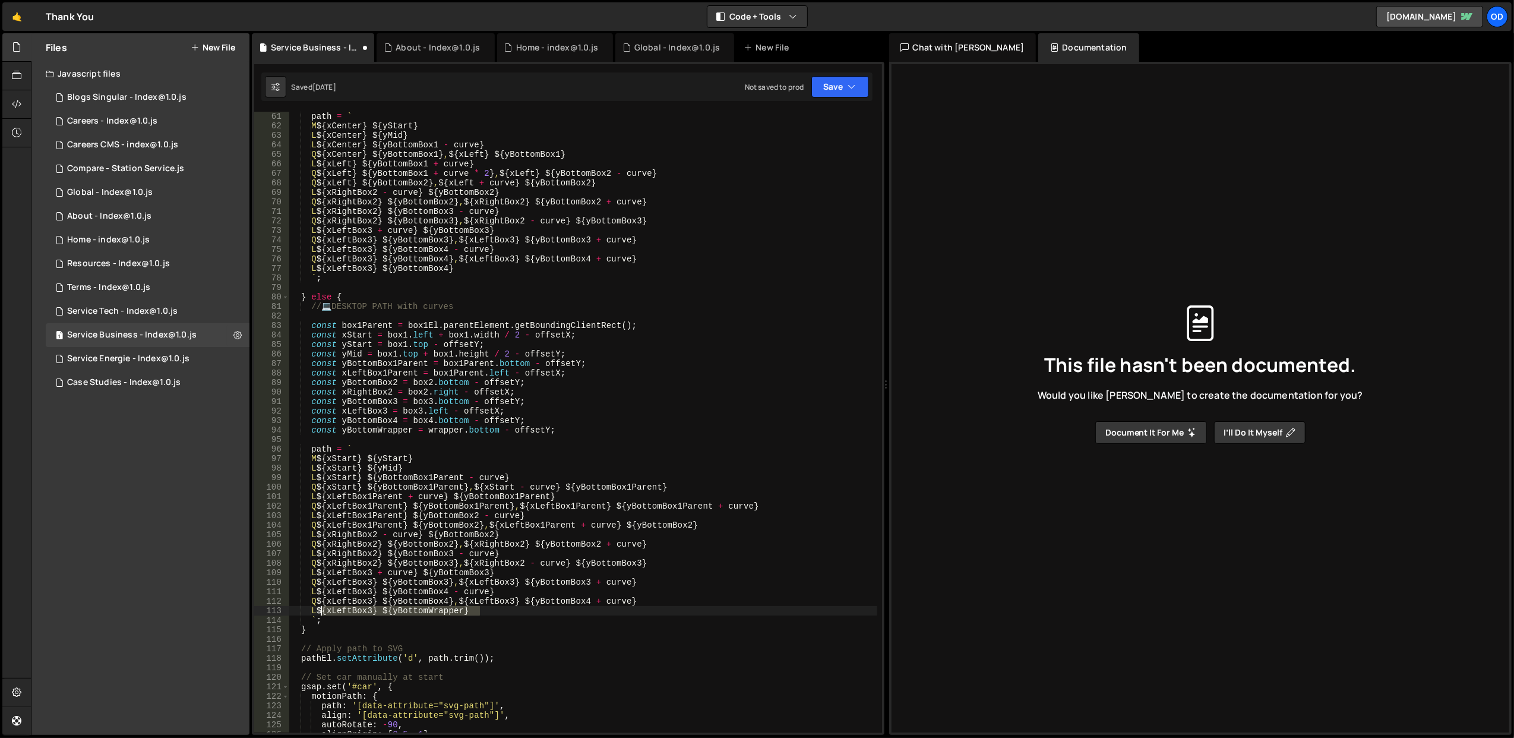
drag, startPoint x: 496, startPoint y: 610, endPoint x: 321, endPoint y: 609, distance: 175.2
click at [321, 609] on div "path = ` M ${ xCenter } ${ yStart } L ${ xCenter } ${ yMid } L ${ xCenter } ${ …" at bounding box center [583, 432] width 588 height 640
paste textarea "Box4"
click at [832, 84] on button "Save" at bounding box center [840, 86] width 58 height 21
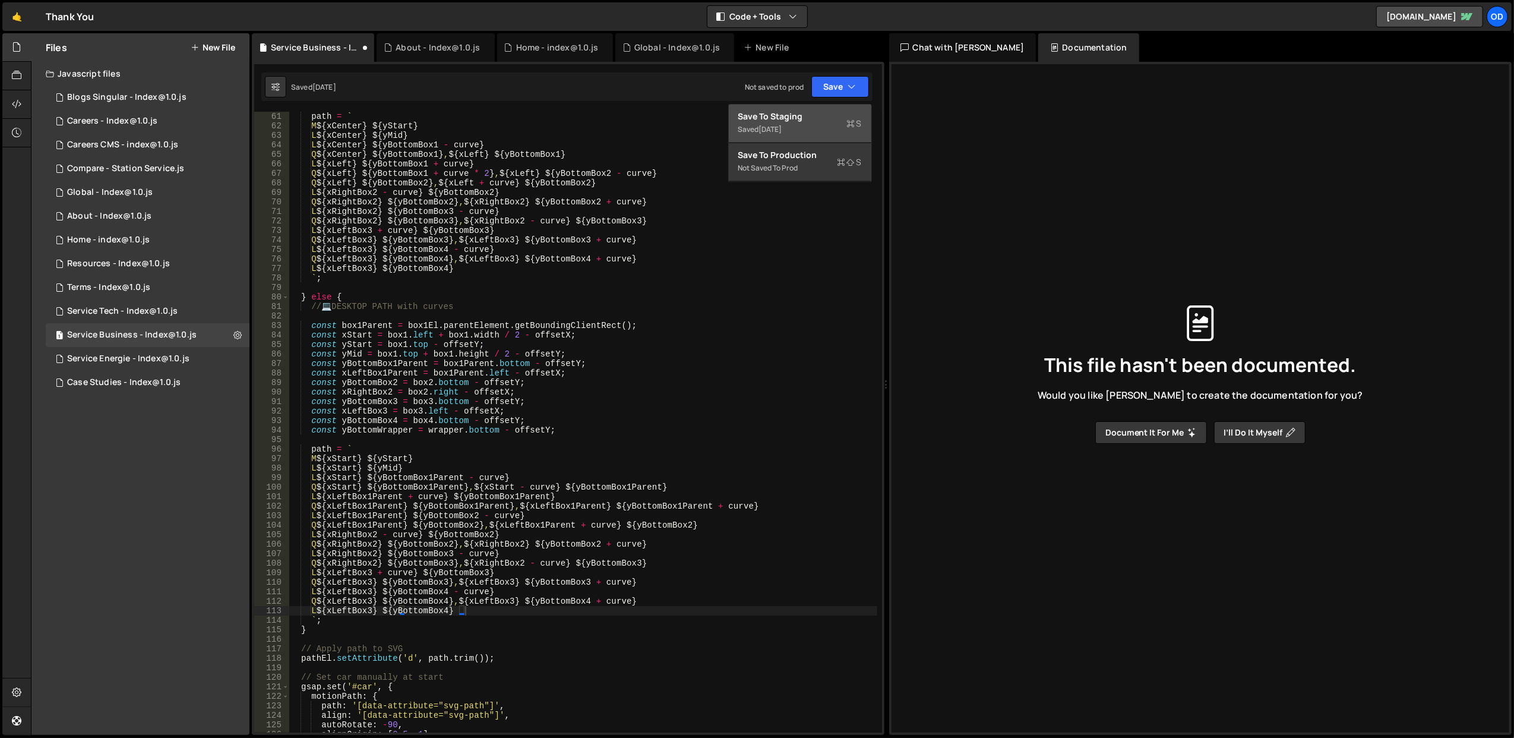
click at [782, 124] on div "[DATE]" at bounding box center [770, 129] width 23 height 10
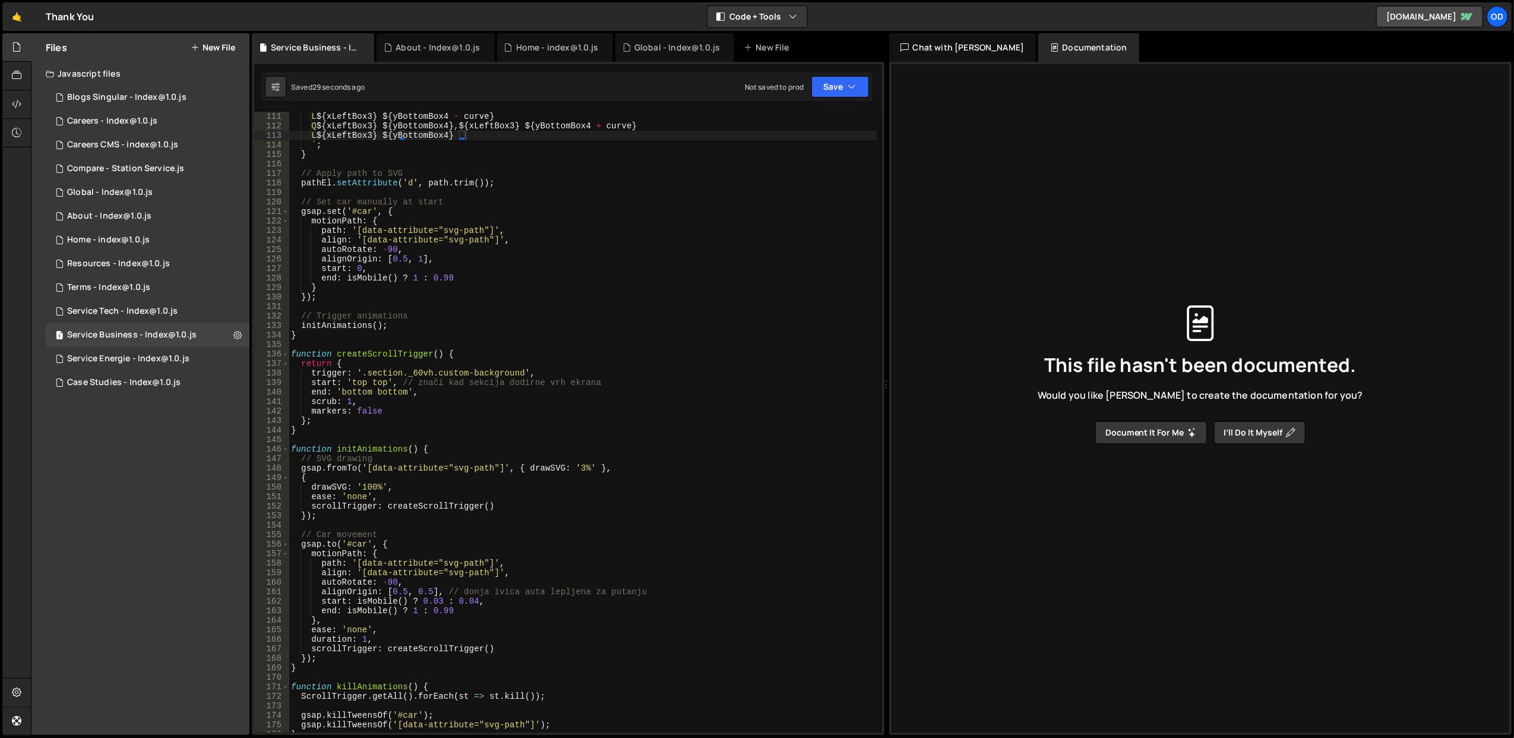
scroll to position [1093, 0]
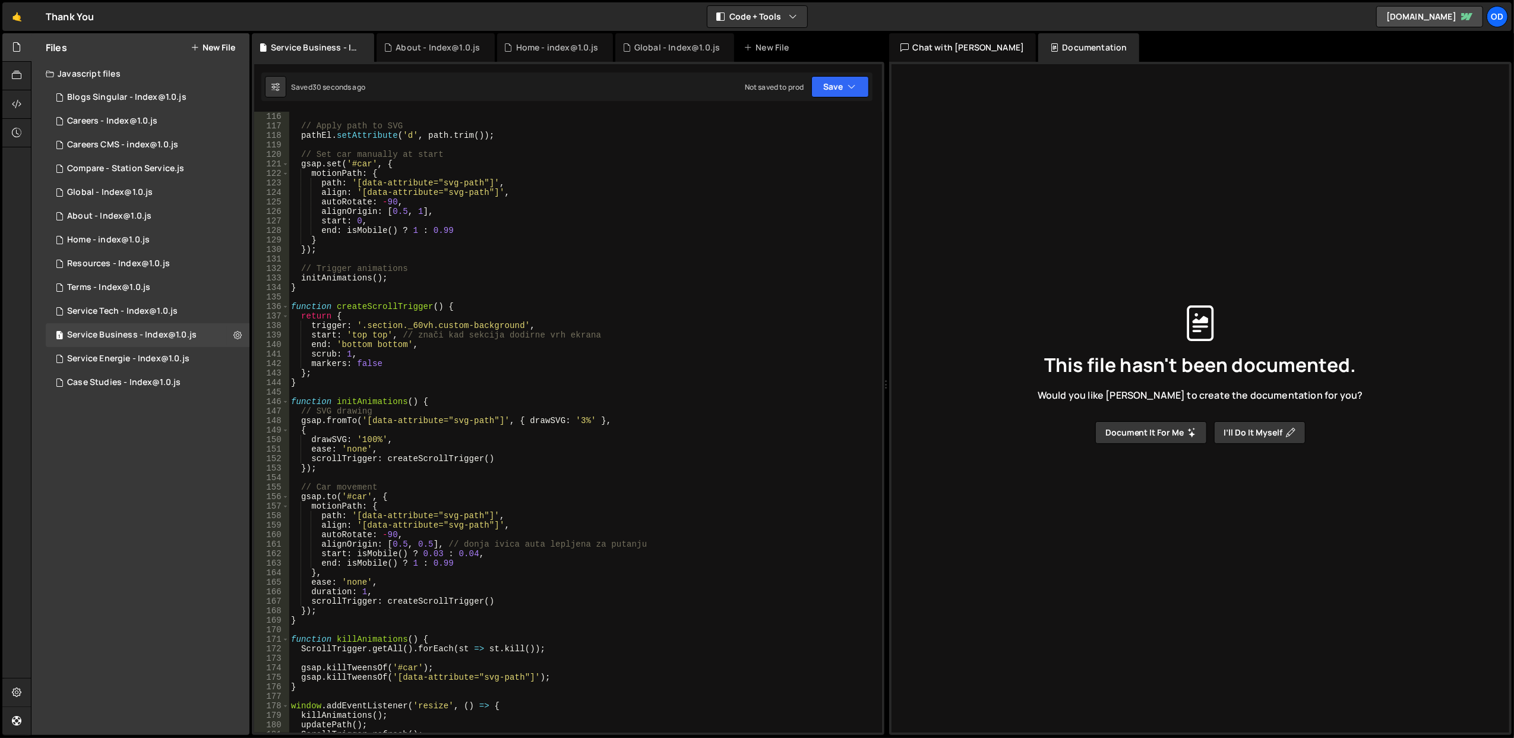
click at [382, 305] on div "// Apply path to SVG pathEl . setAttribute ( 'd' , path . trim ( )) ; // Set ca…" at bounding box center [583, 432] width 588 height 640
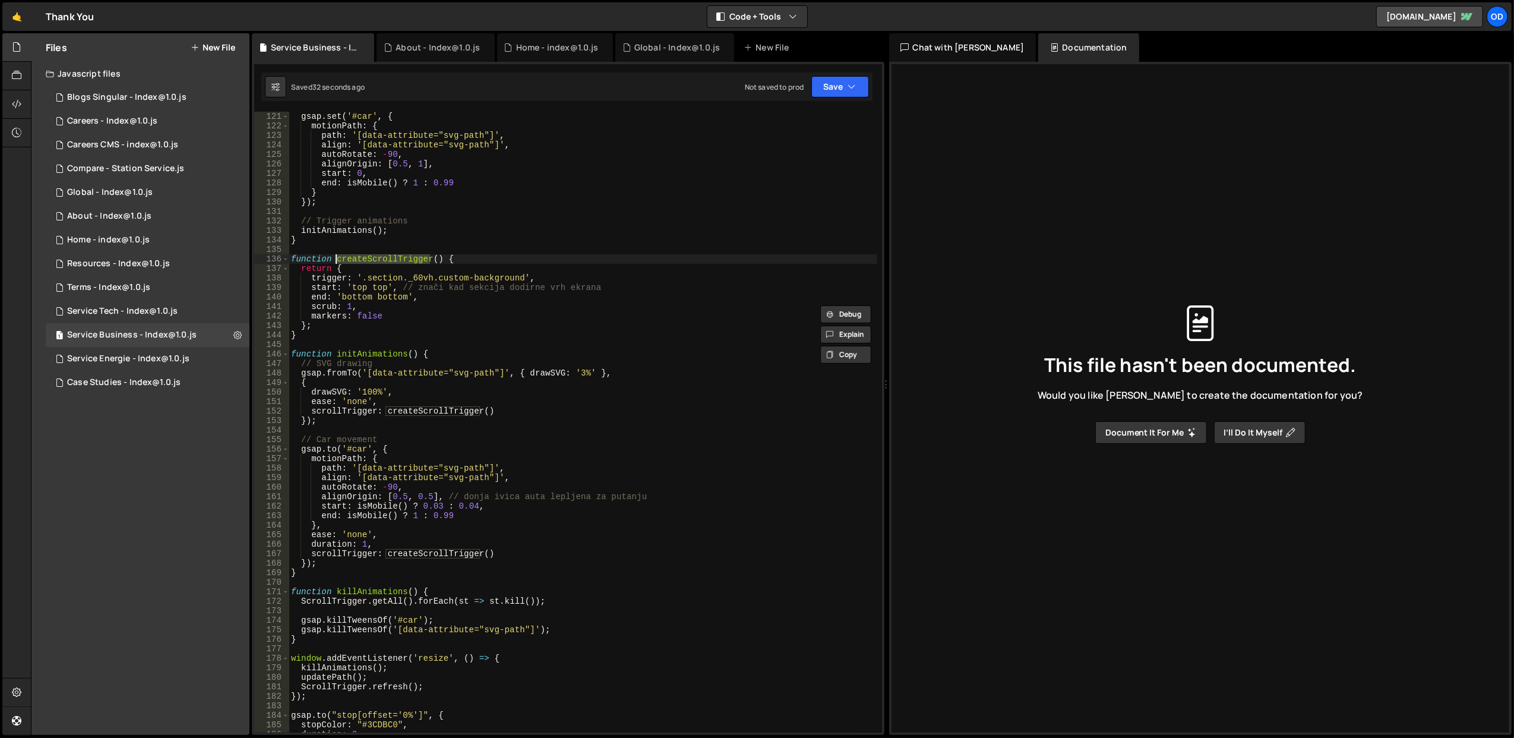
scroll to position [1140, 0]
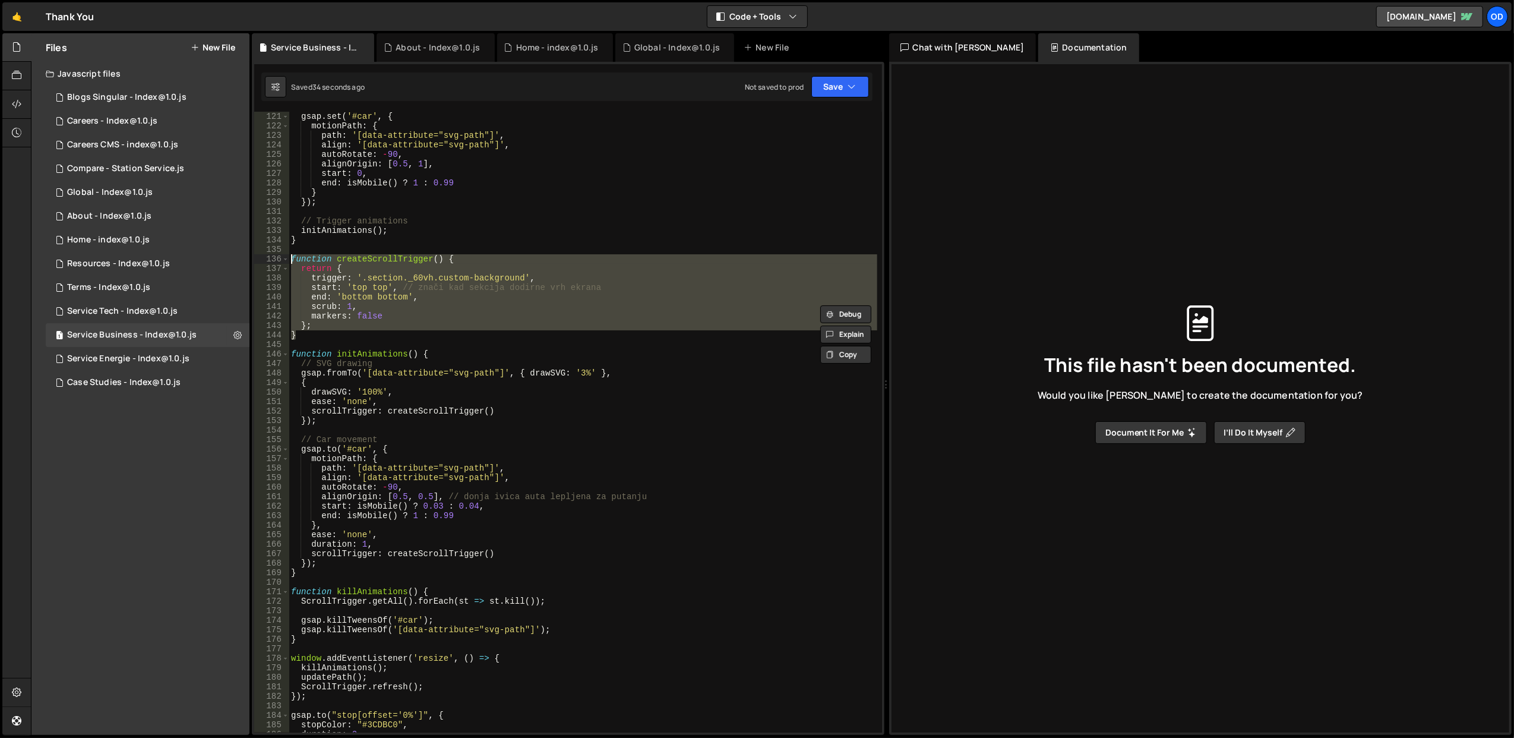
drag, startPoint x: 328, startPoint y: 333, endPoint x: 290, endPoint y: 260, distance: 82.3
click at [290, 260] on div "gsap . set ( '#car' , { motionPath : { path : '[data-attribute="svg-path"]' , a…" at bounding box center [583, 432] width 588 height 640
type textarea "function createScrollTrigger() { return {"
paste textarea
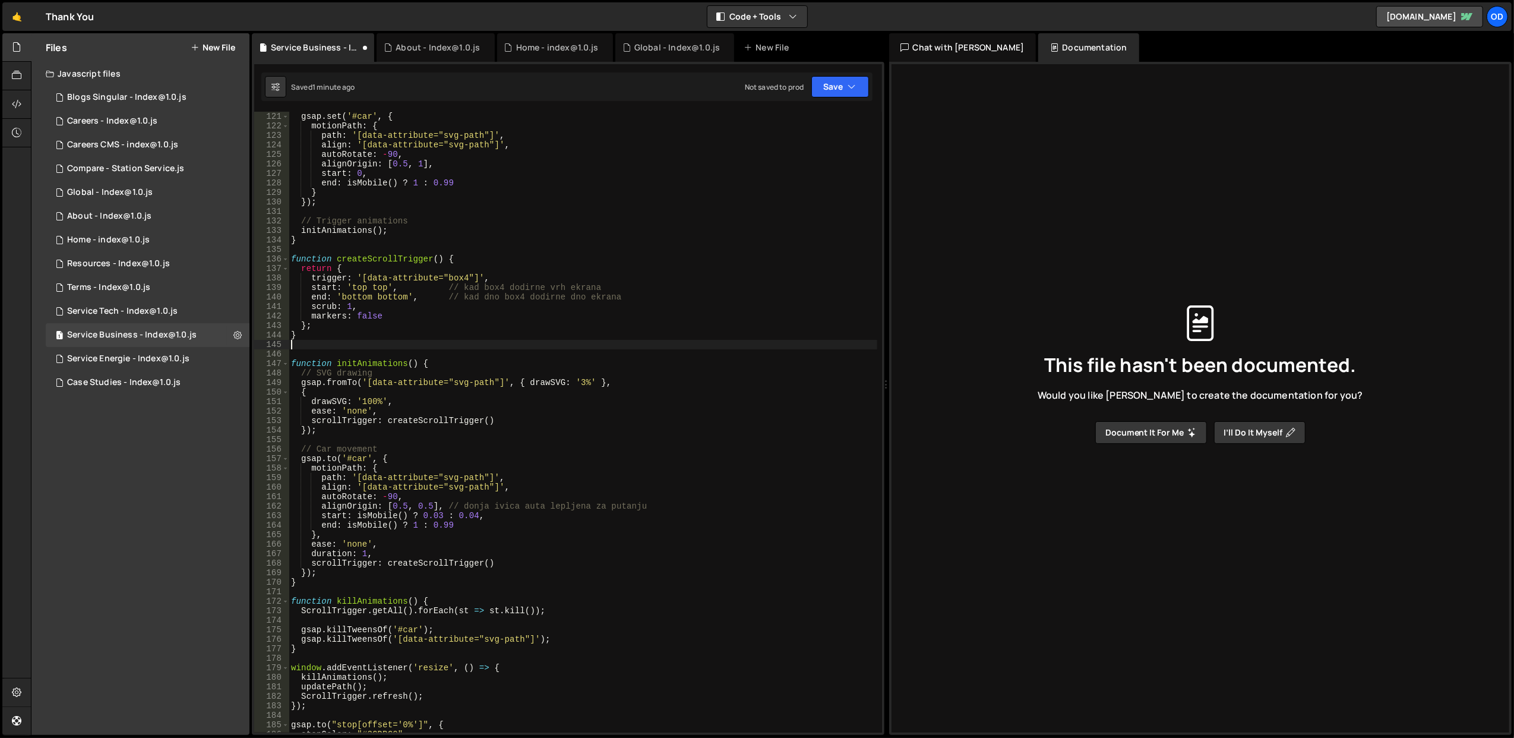
click at [564, 219] on div "gsap . set ( '#car' , { motionPath : { path : '[data-attribute="svg-path"]' , a…" at bounding box center [583, 432] width 588 height 640
click at [841, 82] on button "Save" at bounding box center [840, 86] width 58 height 21
click at [820, 114] on div "Save to Staging S" at bounding box center [800, 116] width 124 height 12
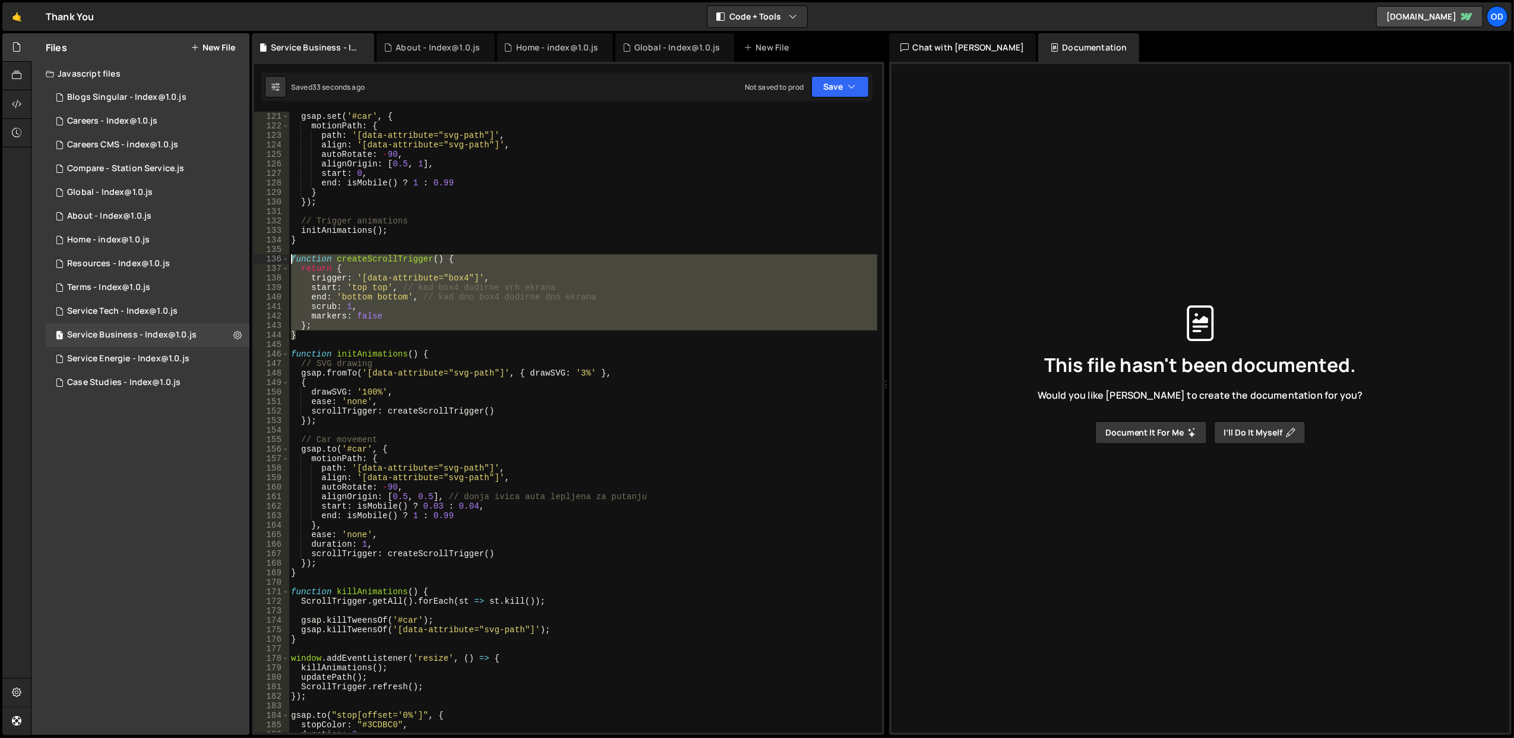
drag, startPoint x: 328, startPoint y: 334, endPoint x: 290, endPoint y: 258, distance: 84.7
click at [290, 258] on div "gsap . set ( '#car' , { motionPath : { path : '[data-attribute="svg-path"]' , a…" at bounding box center [583, 432] width 588 height 640
type textarea "function createScrollTrigger() { return {"
paste textarea
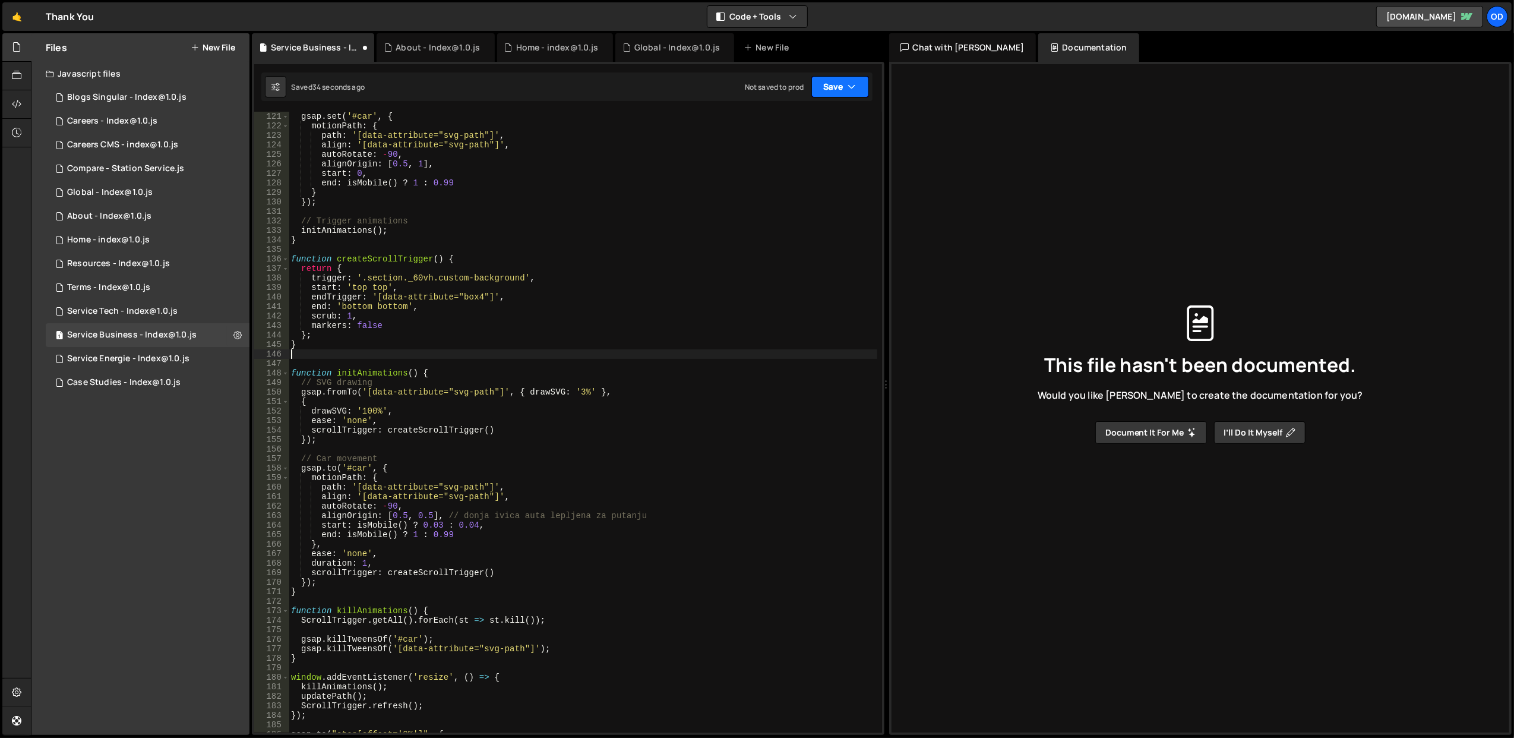
click at [821, 90] on button "Save" at bounding box center [840, 86] width 58 height 21
click at [789, 119] on div "Save to Staging S" at bounding box center [800, 116] width 124 height 12
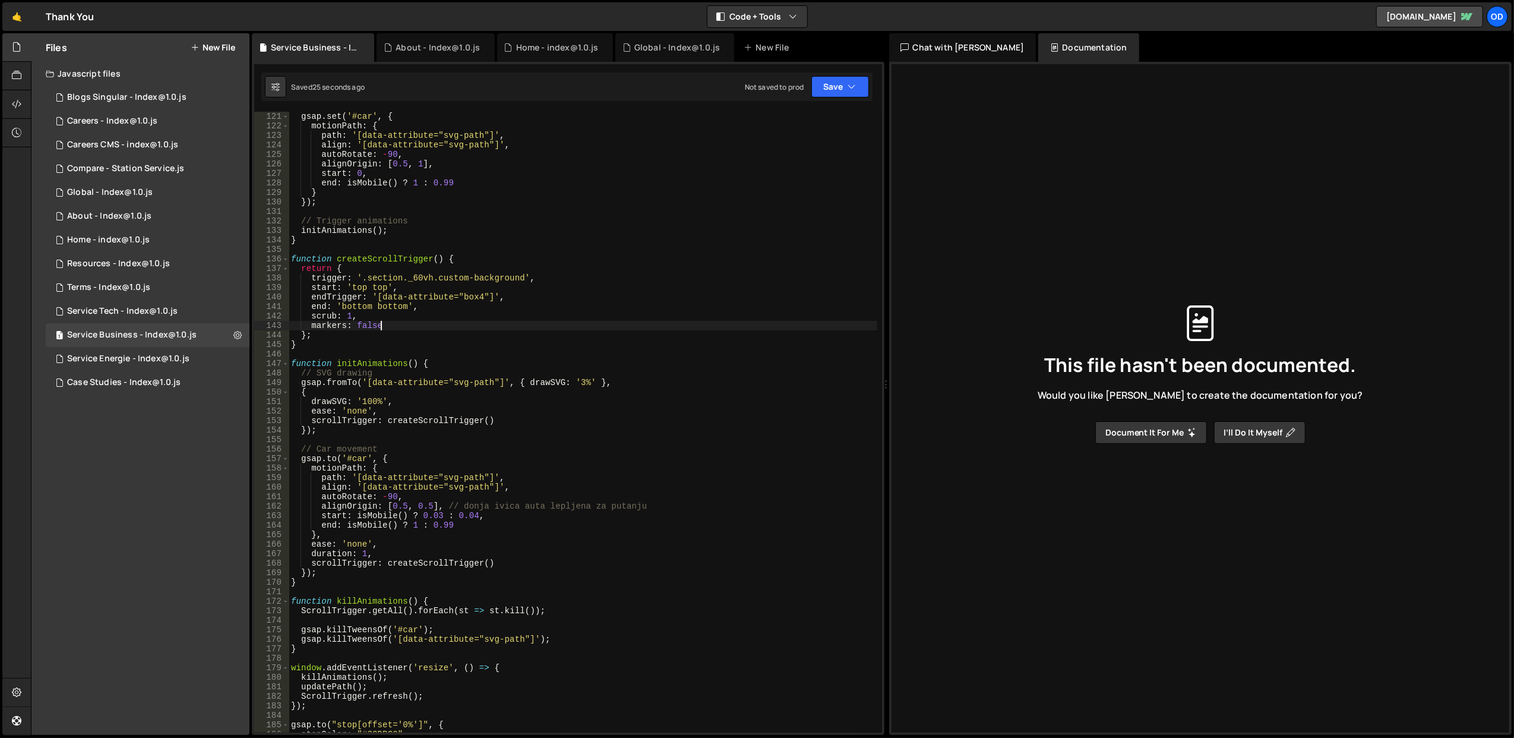
click at [502, 329] on div "gsap . set ( '#car' , { motionPath : { path : '[data-attribute="svg-path"]' , a…" at bounding box center [583, 432] width 588 height 640
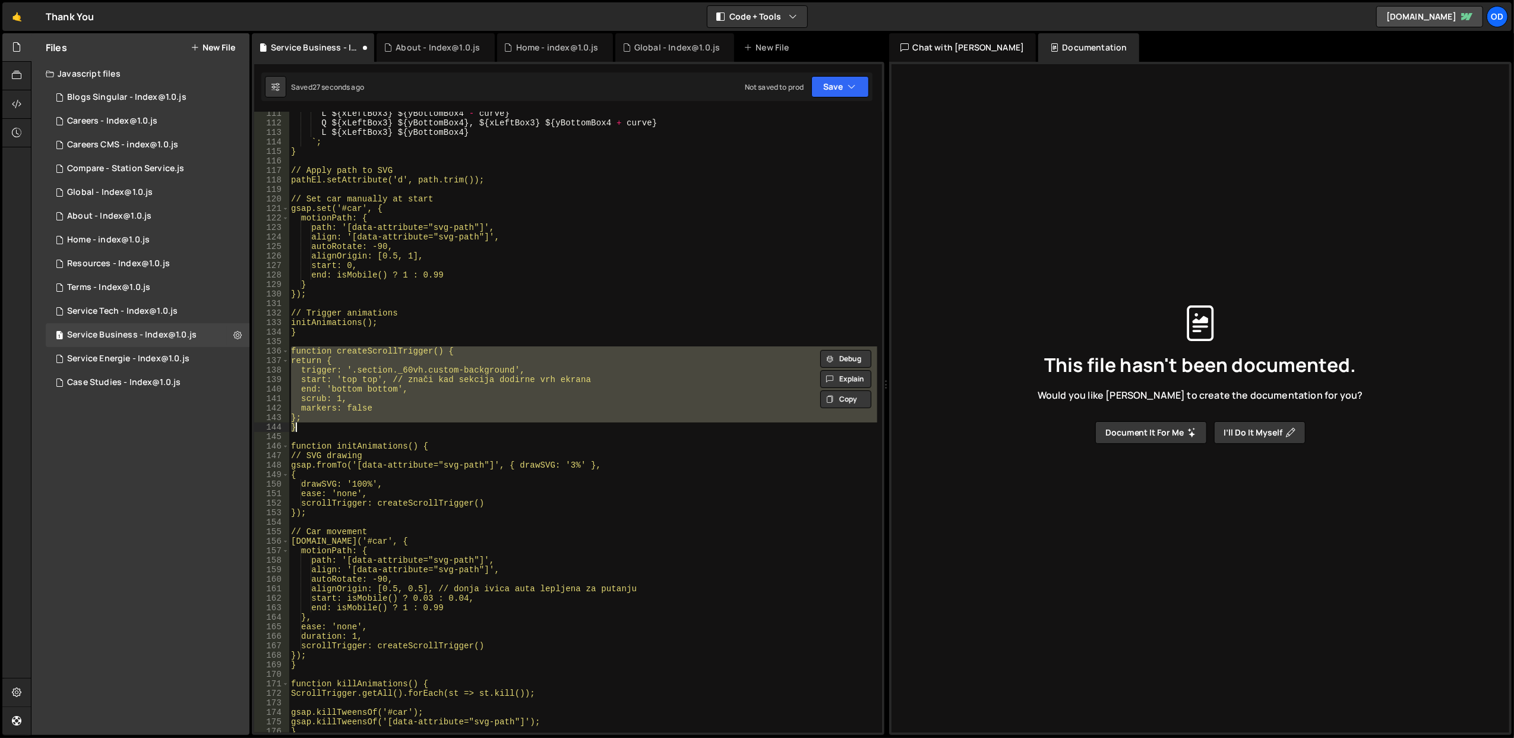
scroll to position [1048, 0]
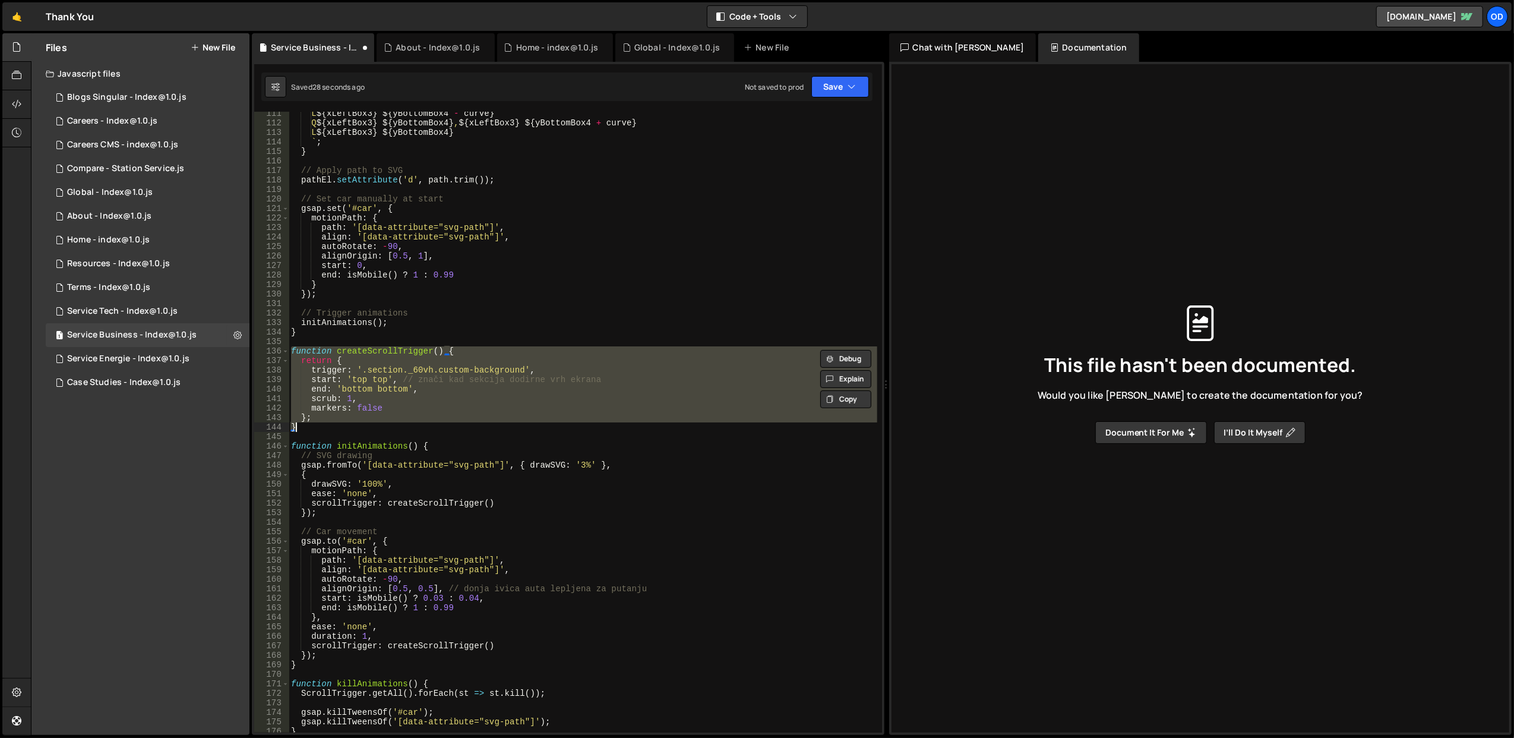
click at [499, 321] on div "L ${ xLeftBox3 } ${ yBottomBox4 - curve } Q ${ xLeftBox3 } ${ yBottomBox4 } , $…" at bounding box center [583, 429] width 588 height 640
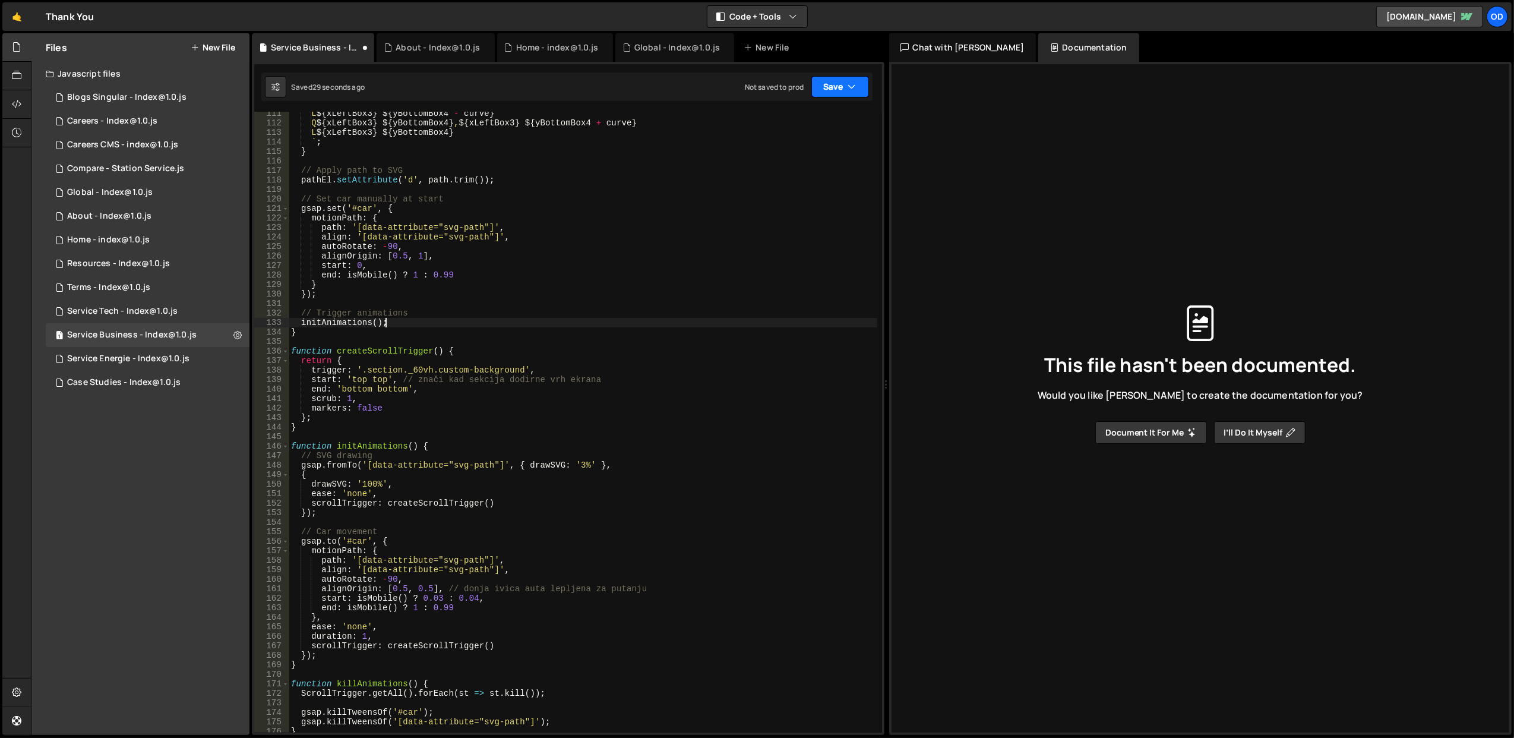
click at [849, 87] on icon "button" at bounding box center [852, 87] width 8 height 12
click at [804, 129] on div "29 seconds ago" at bounding box center [785, 129] width 53 height 10
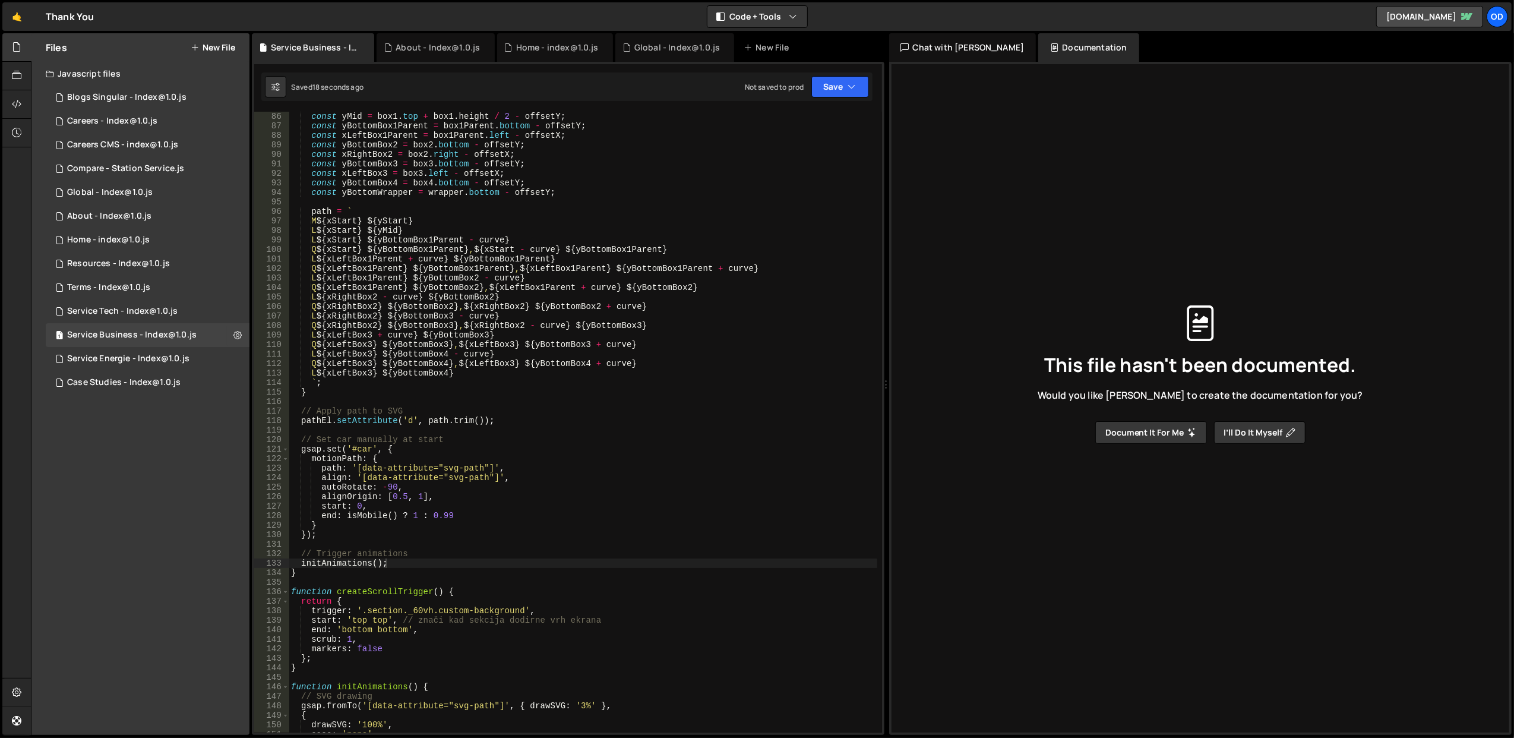
scroll to position [855, 0]
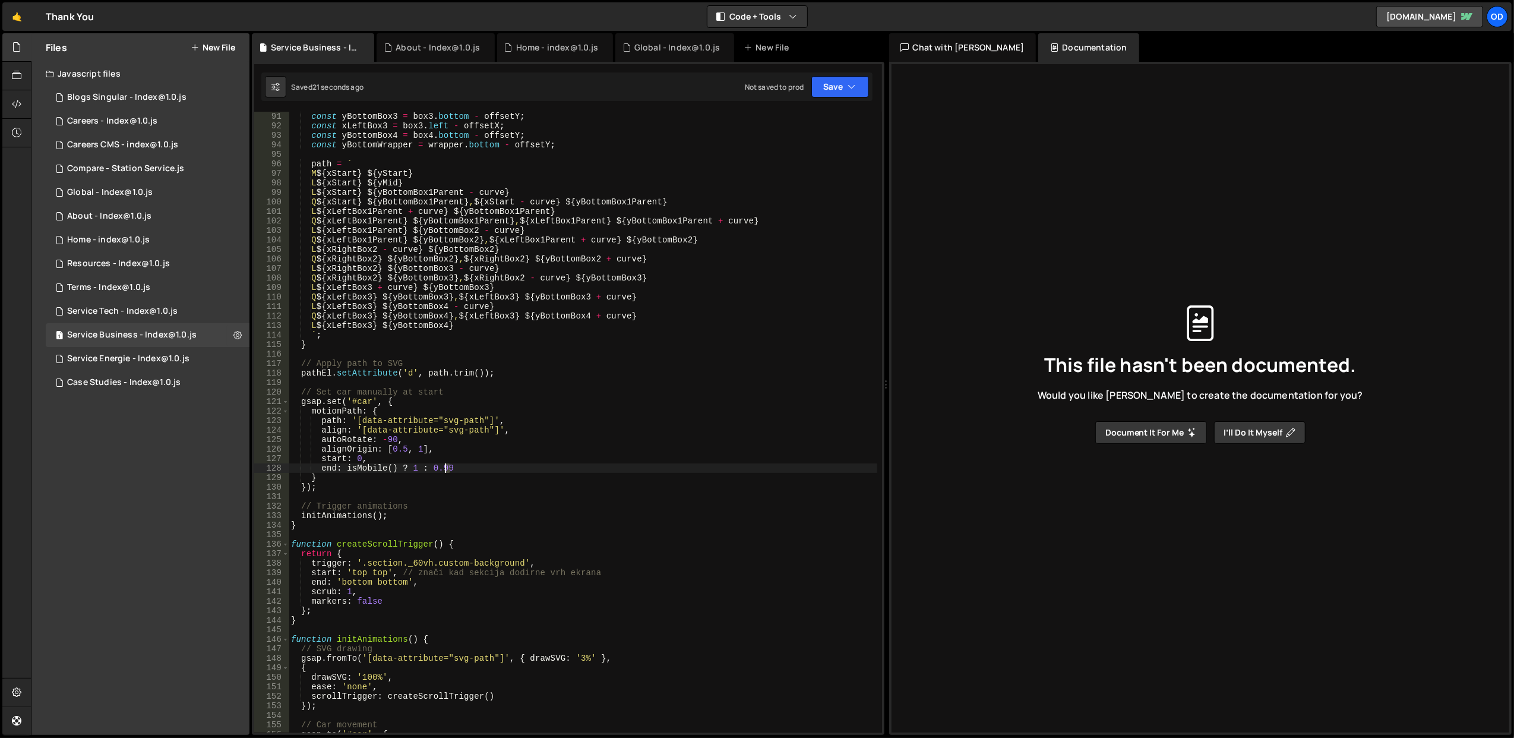
click at [447, 466] on div "const yBottomBox3 = box3 . bottom - offsetY ; const xLeftBox3 = box3 . left - o…" at bounding box center [583, 432] width 588 height 640
click at [551, 448] on div "const yBottomBox3 = box3 . bottom - offsetY ; const xLeftBox3 = box3 . left - o…" at bounding box center [583, 432] width 588 height 640
click at [842, 89] on button "Save" at bounding box center [840, 86] width 58 height 21
click at [825, 115] on div "Save to Staging S" at bounding box center [800, 116] width 124 height 12
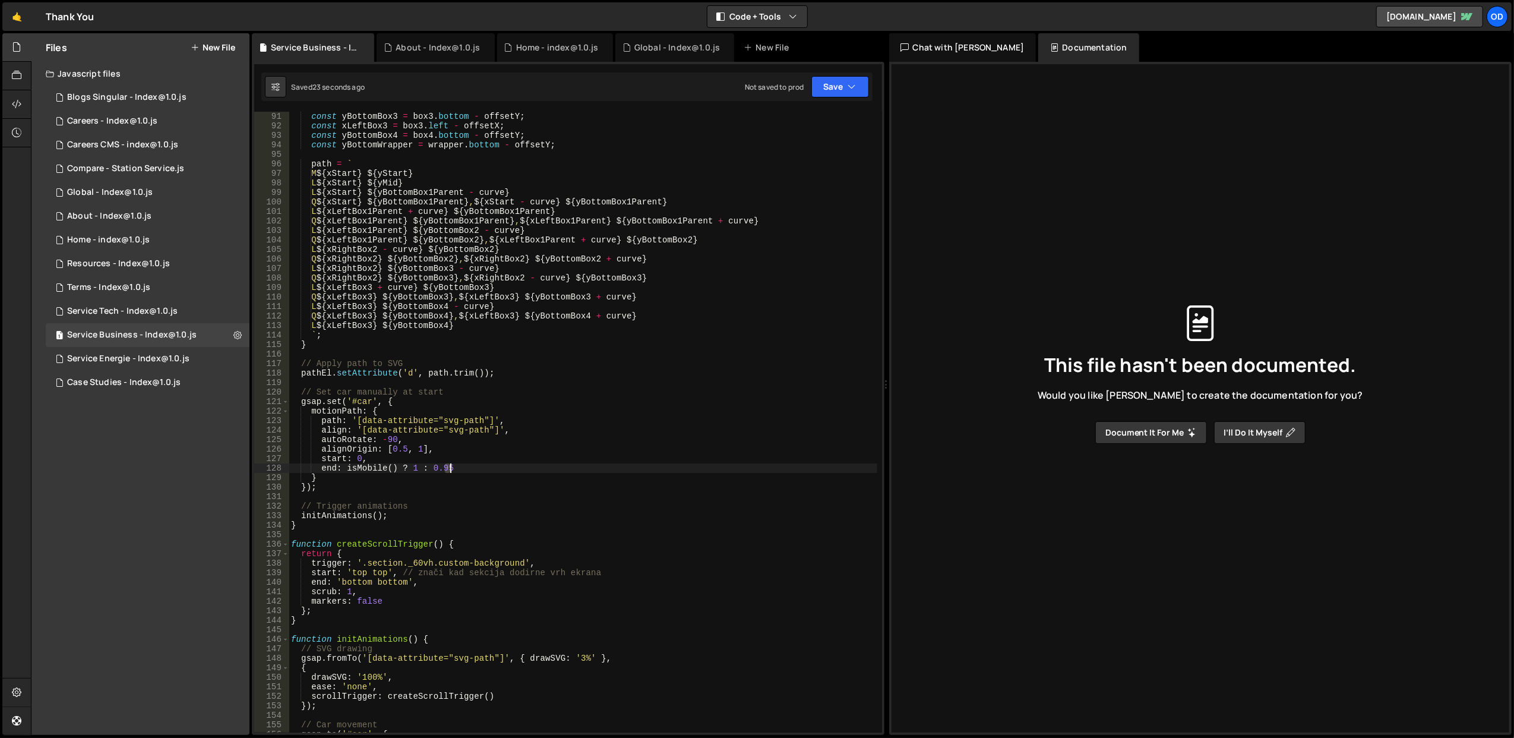
click at [450, 470] on div "const yBottomBox3 = box3 . bottom - offsetY ; const xLeftBox3 = box3 . left - o…" at bounding box center [583, 432] width 588 height 640
click at [528, 412] on div "const yBottomBox3 = box3 . bottom - offsetY ; const xLeftBox3 = box3 . left - o…" at bounding box center [583, 432] width 588 height 640
click at [530, 297] on div "const yBottomBox3 = box3 . bottom - offsetY ; const xLeftBox3 = box3 . left - o…" at bounding box center [583, 432] width 588 height 640
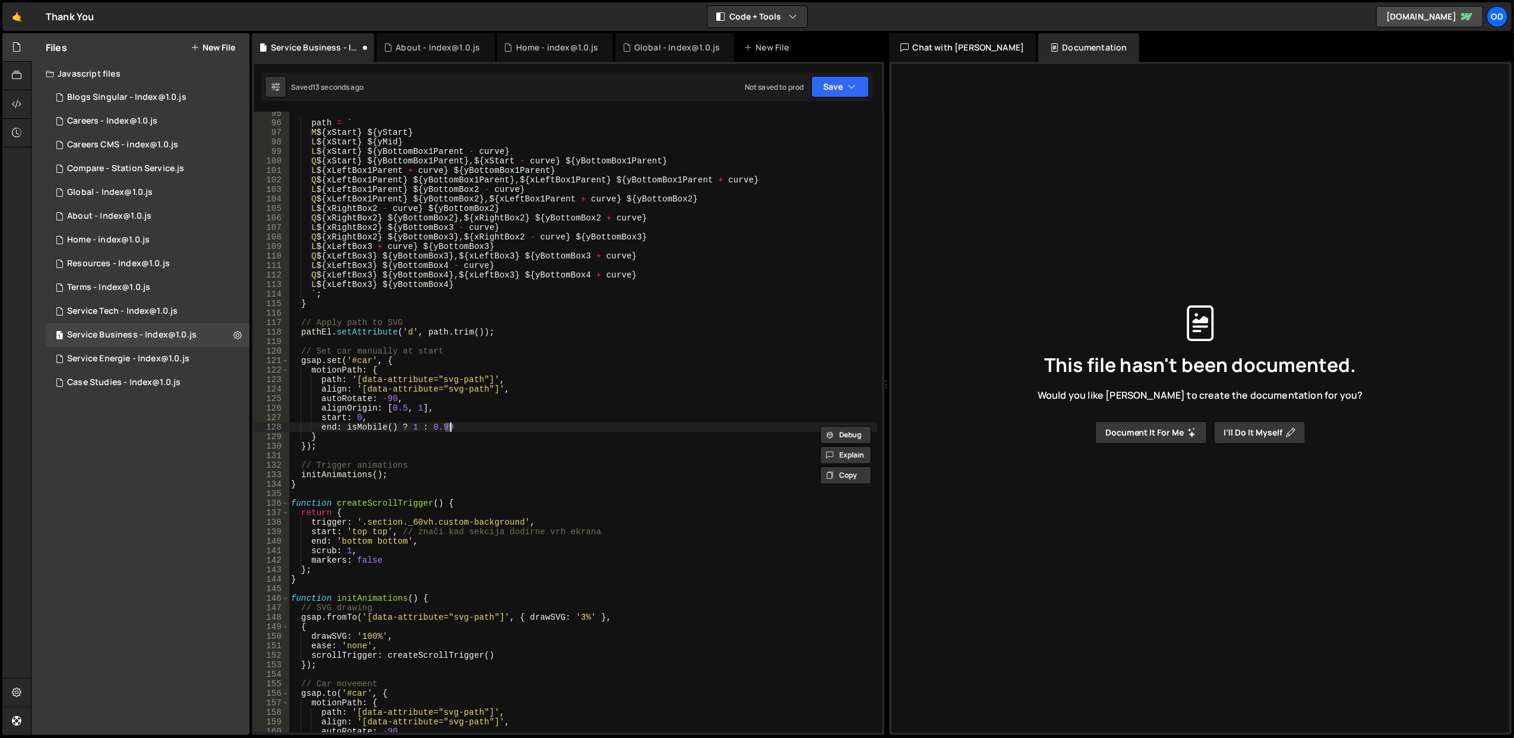
scroll to position [896, 0]
click at [498, 436] on div "path = ` M ${ xStart } ${ yStart } L ${ xStart } ${ yMid } L ${ xStart } ${ yBo…" at bounding box center [583, 429] width 588 height 640
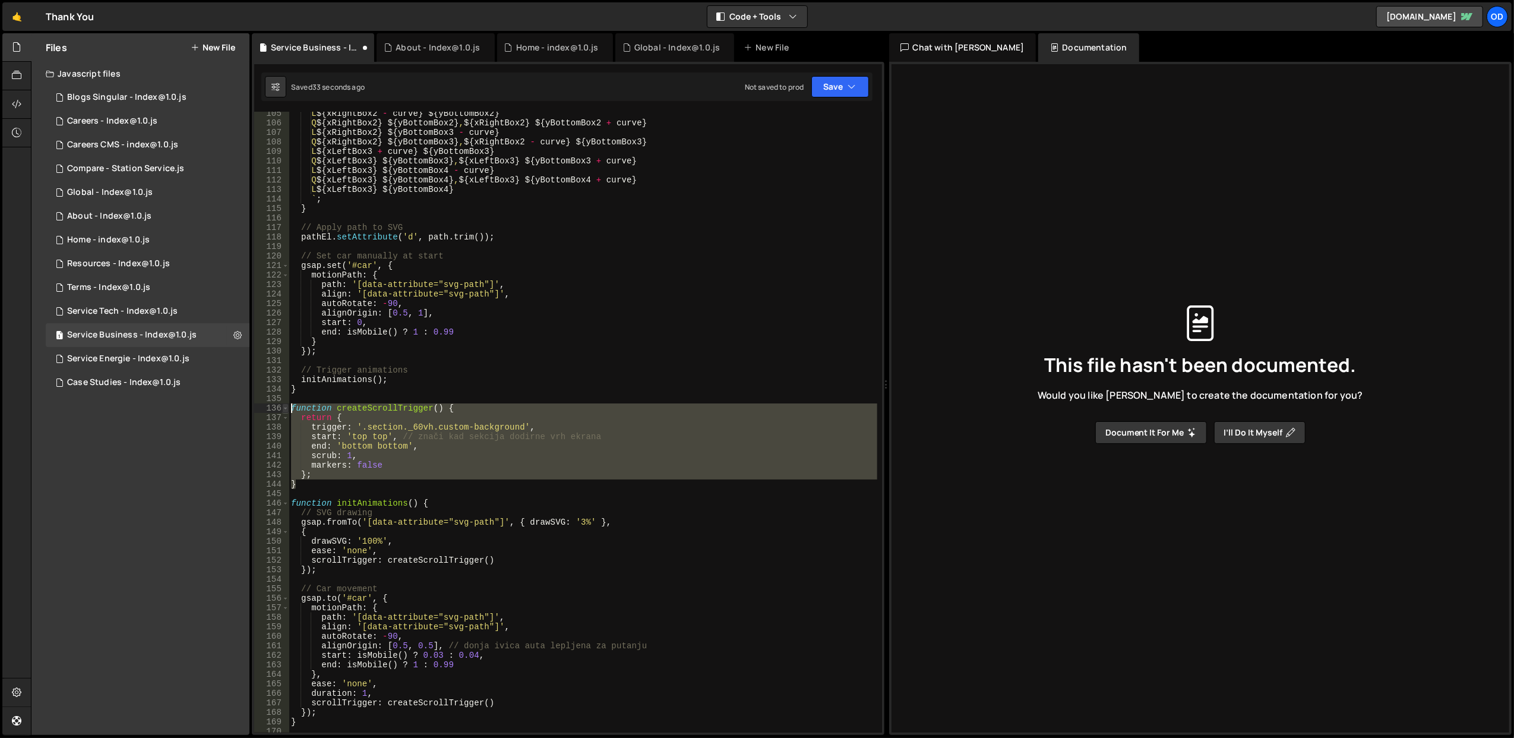
drag, startPoint x: 315, startPoint y: 488, endPoint x: 283, endPoint y: 404, distance: 88.9
click at [283, 404] on div "} 105 106 107 108 109 110 111 112 113 114 115 116 117 118 119 120 121 122 123 1…" at bounding box center [568, 422] width 628 height 621
type textarea "function createScrollTrigger() { return {"
paste textarea
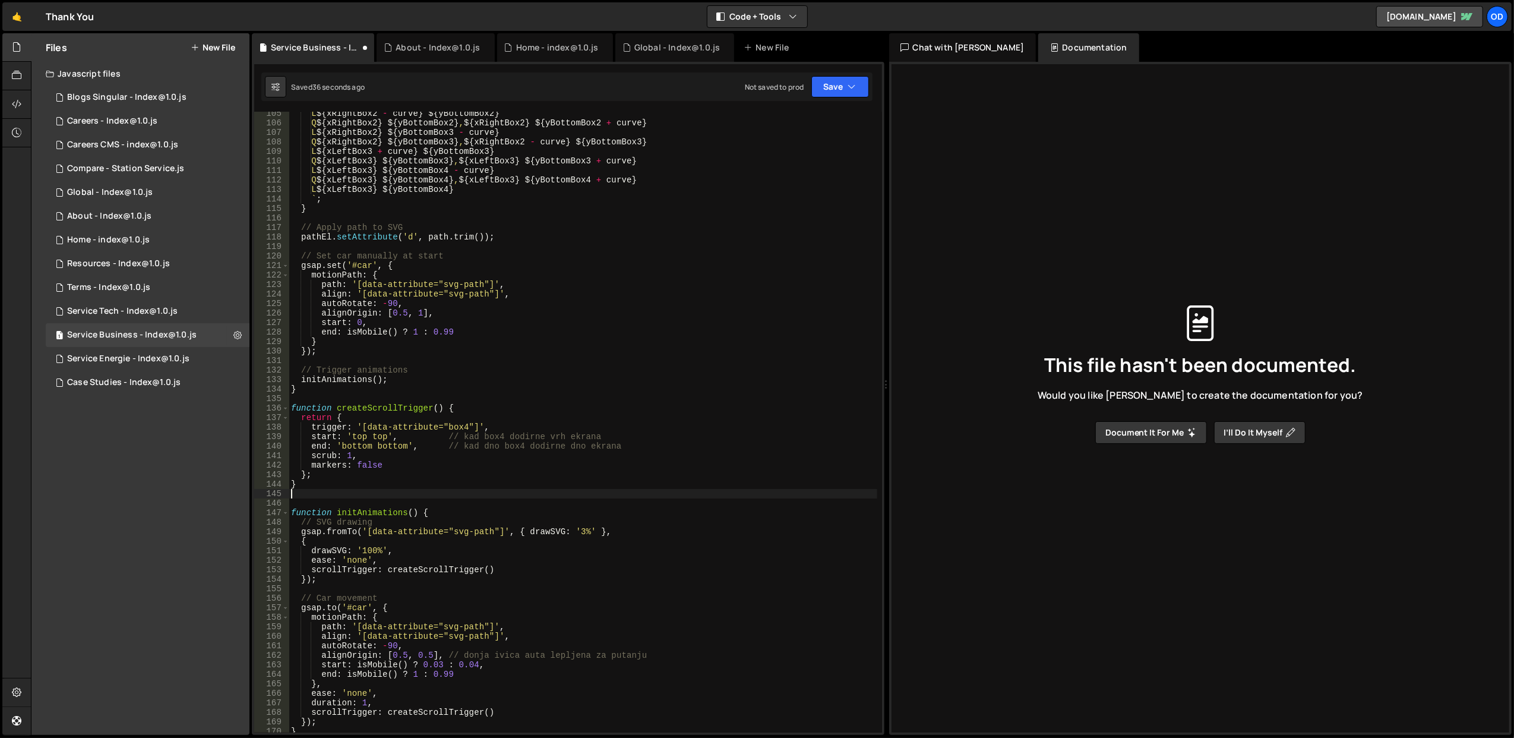
type textarea "}; }"
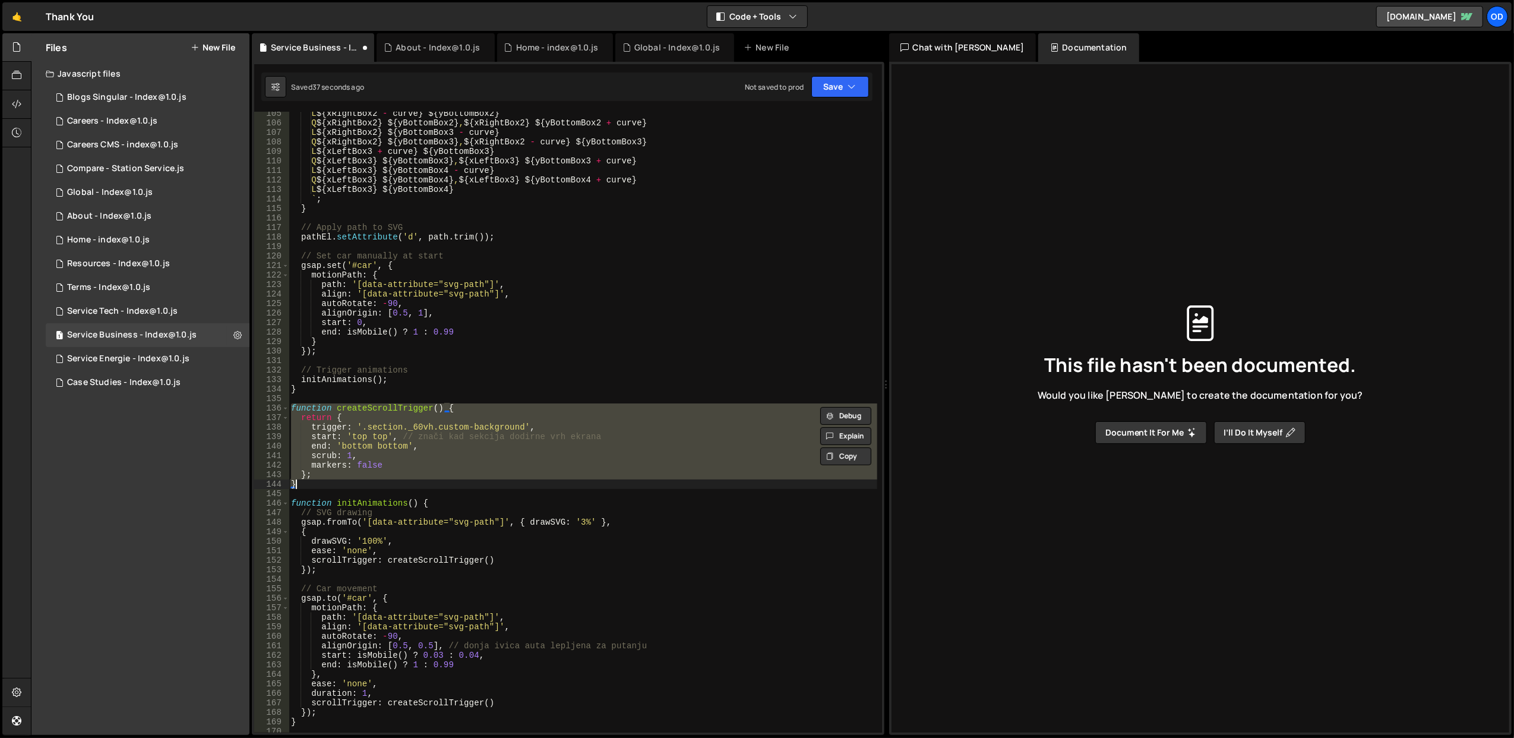
paste textarea
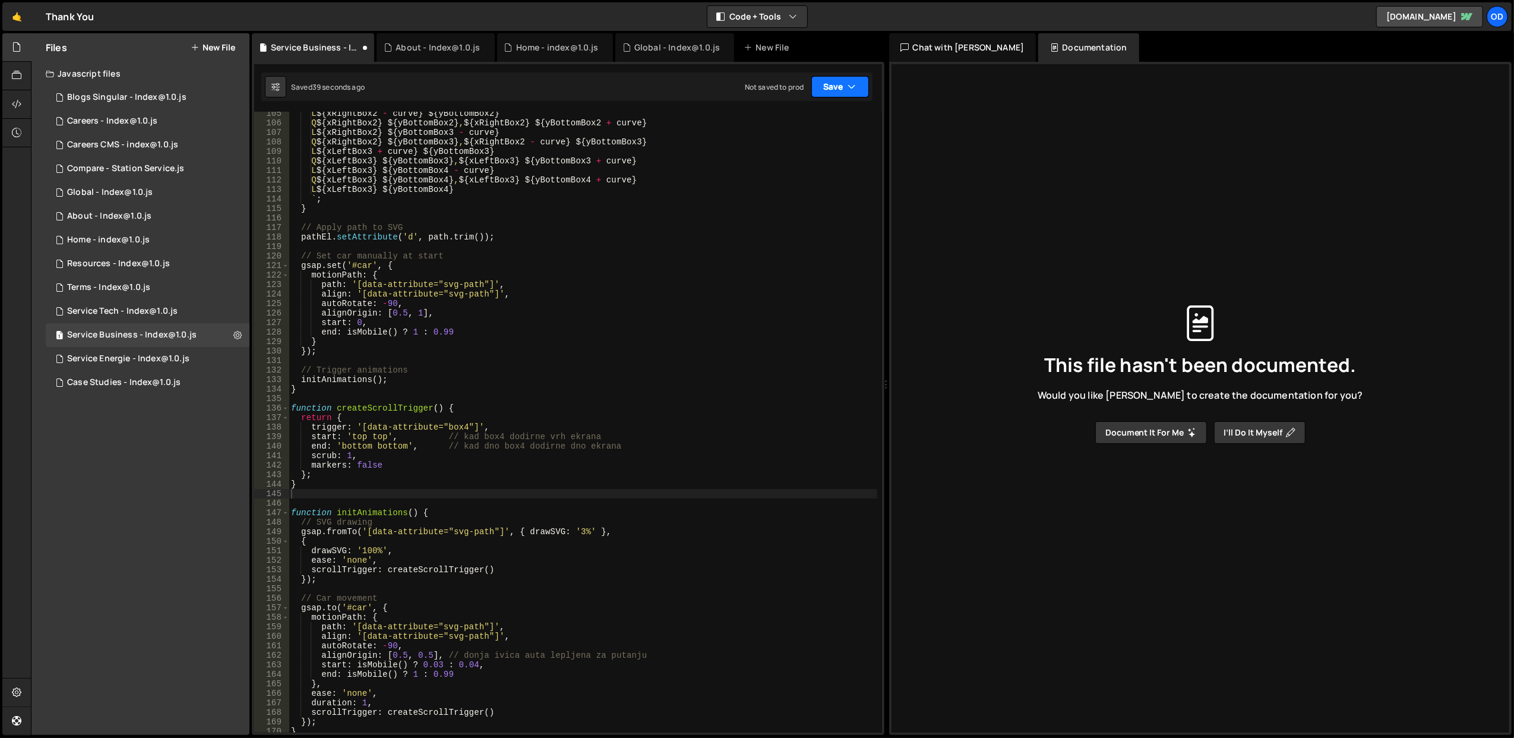
click at [853, 81] on icon "button" at bounding box center [852, 87] width 8 height 12
click at [825, 134] on div "Saved 39 seconds ago" at bounding box center [800, 129] width 124 height 14
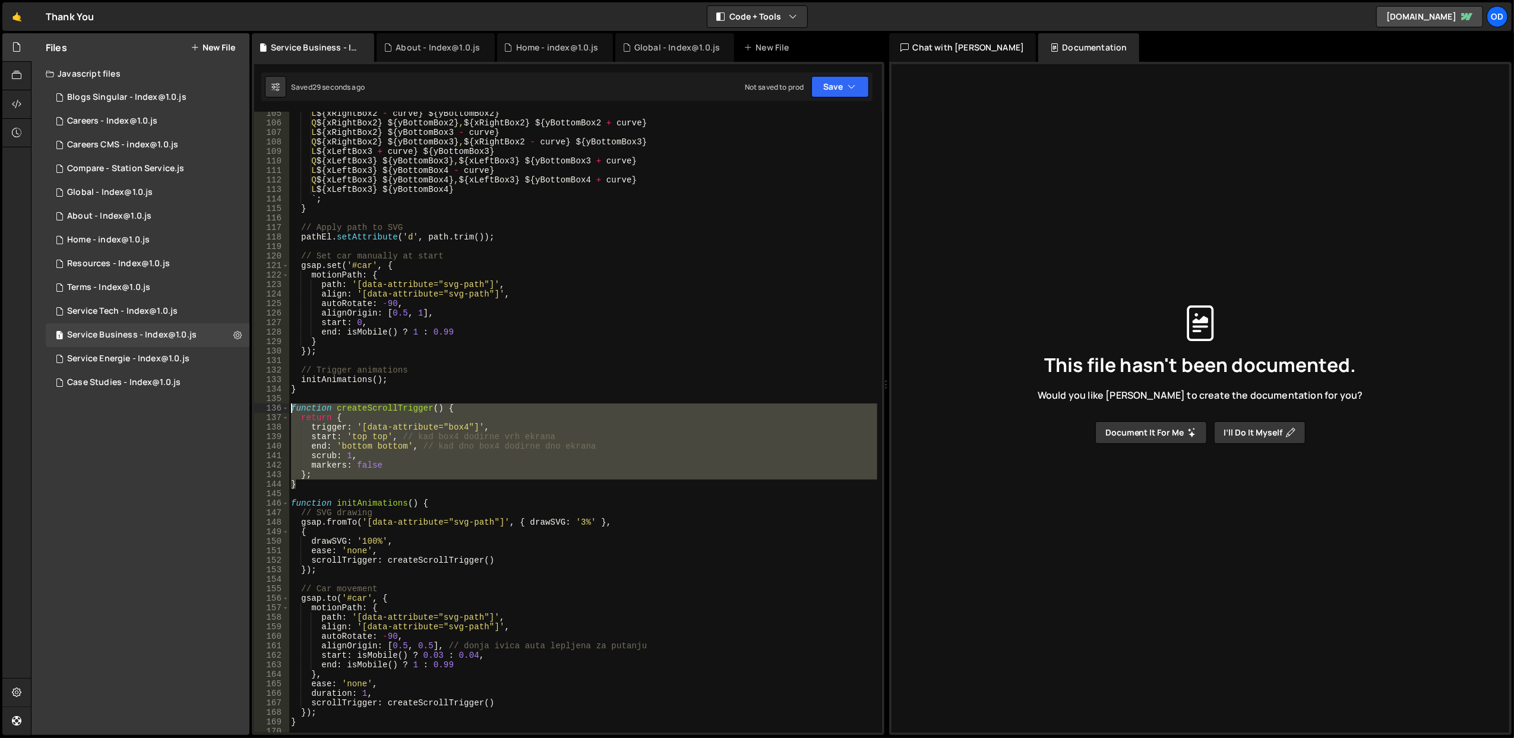
drag, startPoint x: 324, startPoint y: 485, endPoint x: 290, endPoint y: 412, distance: 80.8
click at [290, 412] on div "L ${ xRightBox2 - curve } ${ yBottomBox2 } Q ${ xRightBox2 } ${ yBottomBox2 } ,…" at bounding box center [583, 429] width 588 height 640
type textarea "function createScrollTrigger() { return {"
paste textarea
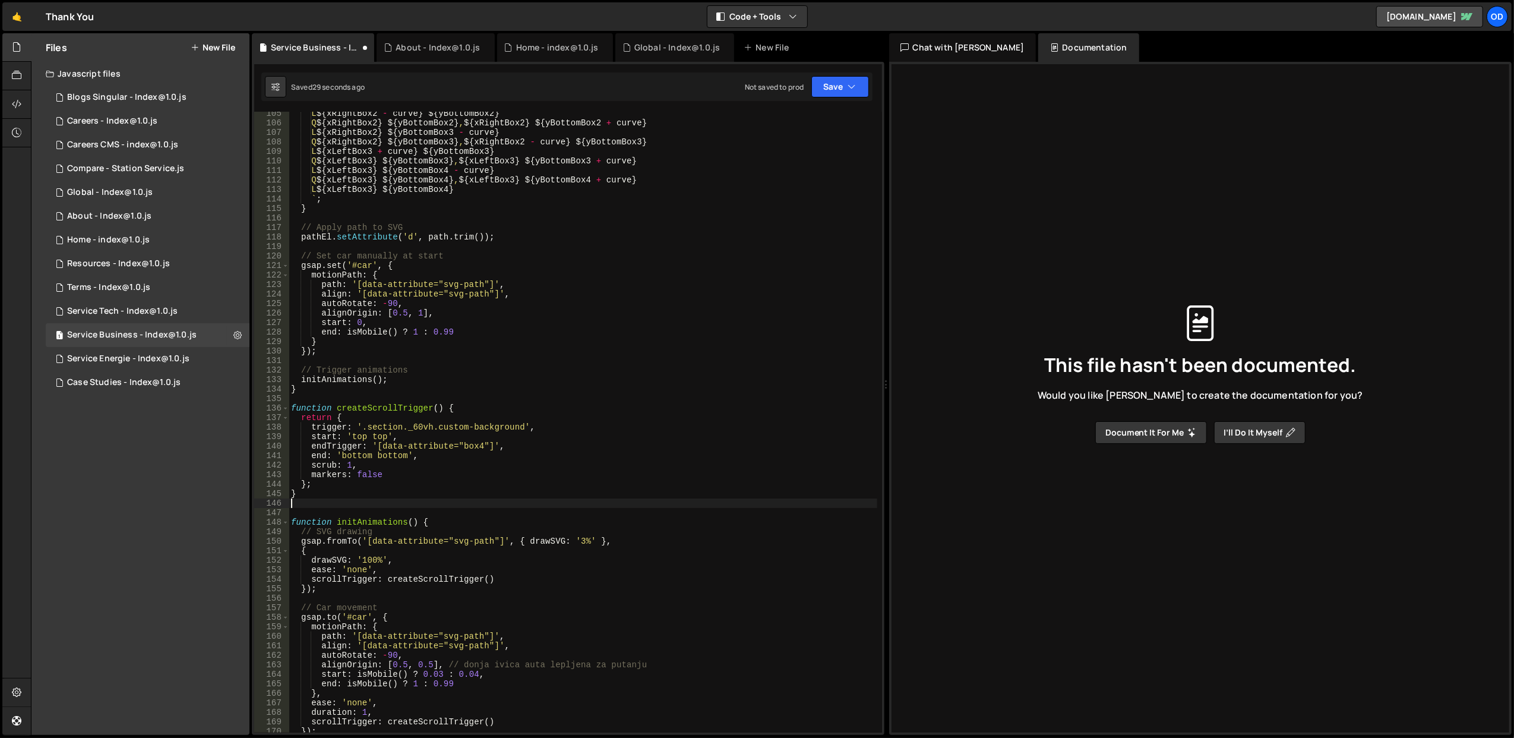
click at [618, 342] on div "L ${ xRightBox2 - curve } ${ yBottomBox2 } Q ${ xRightBox2 } ${ yBottomBox2 } ,…" at bounding box center [583, 429] width 588 height 640
click at [852, 83] on icon "button" at bounding box center [852, 87] width 8 height 12
click at [814, 120] on div "Save to Staging S" at bounding box center [800, 116] width 124 height 12
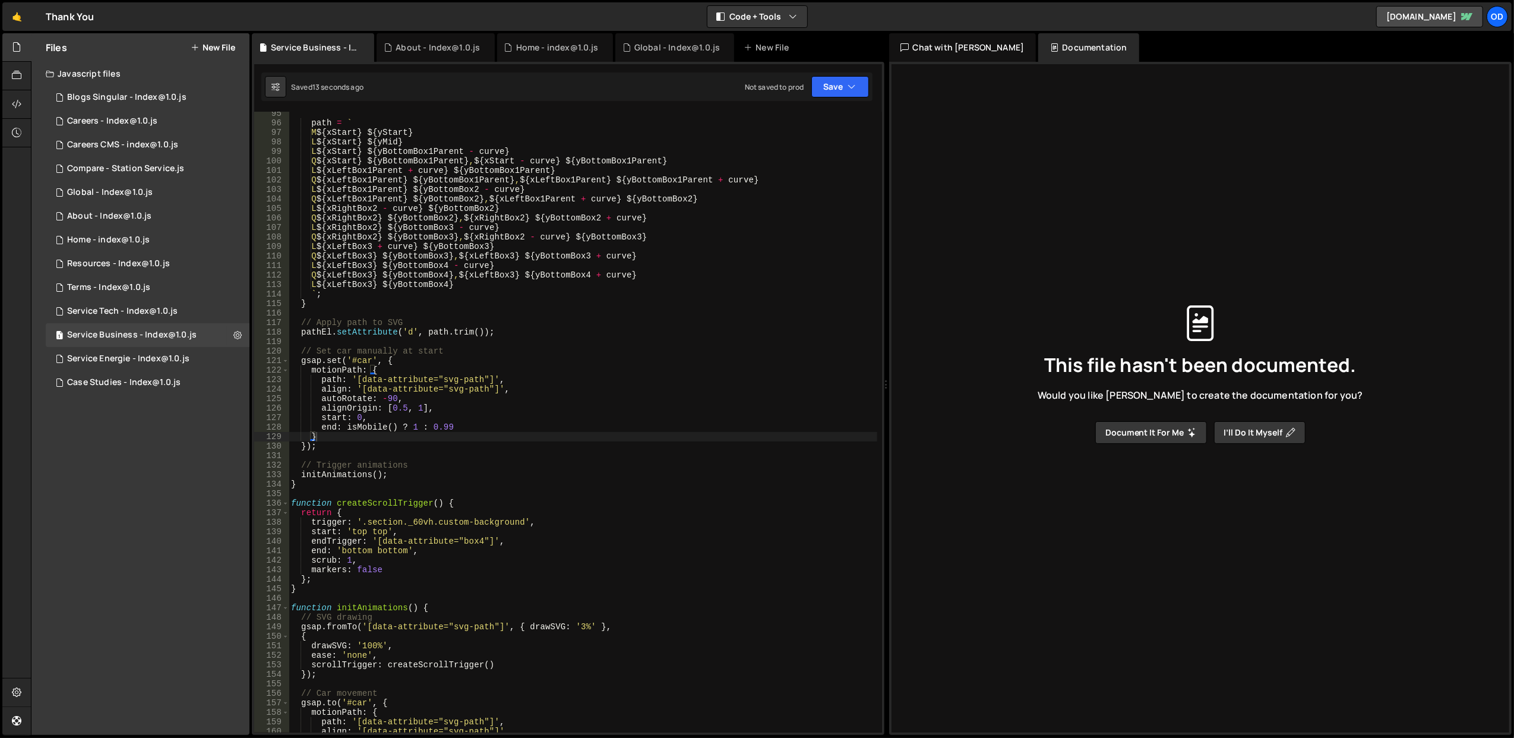
click at [486, 413] on div "path = ` M ${ xStart } ${ yStart } L ${ xStart } ${ yMid } L ${ xStart } ${ yBo…" at bounding box center [583, 429] width 588 height 640
click at [486, 401] on div "path = ` M ${ xStart } ${ yStart } L ${ xStart } ${ yMid } L ${ xStart } ${ yBo…" at bounding box center [583, 429] width 588 height 640
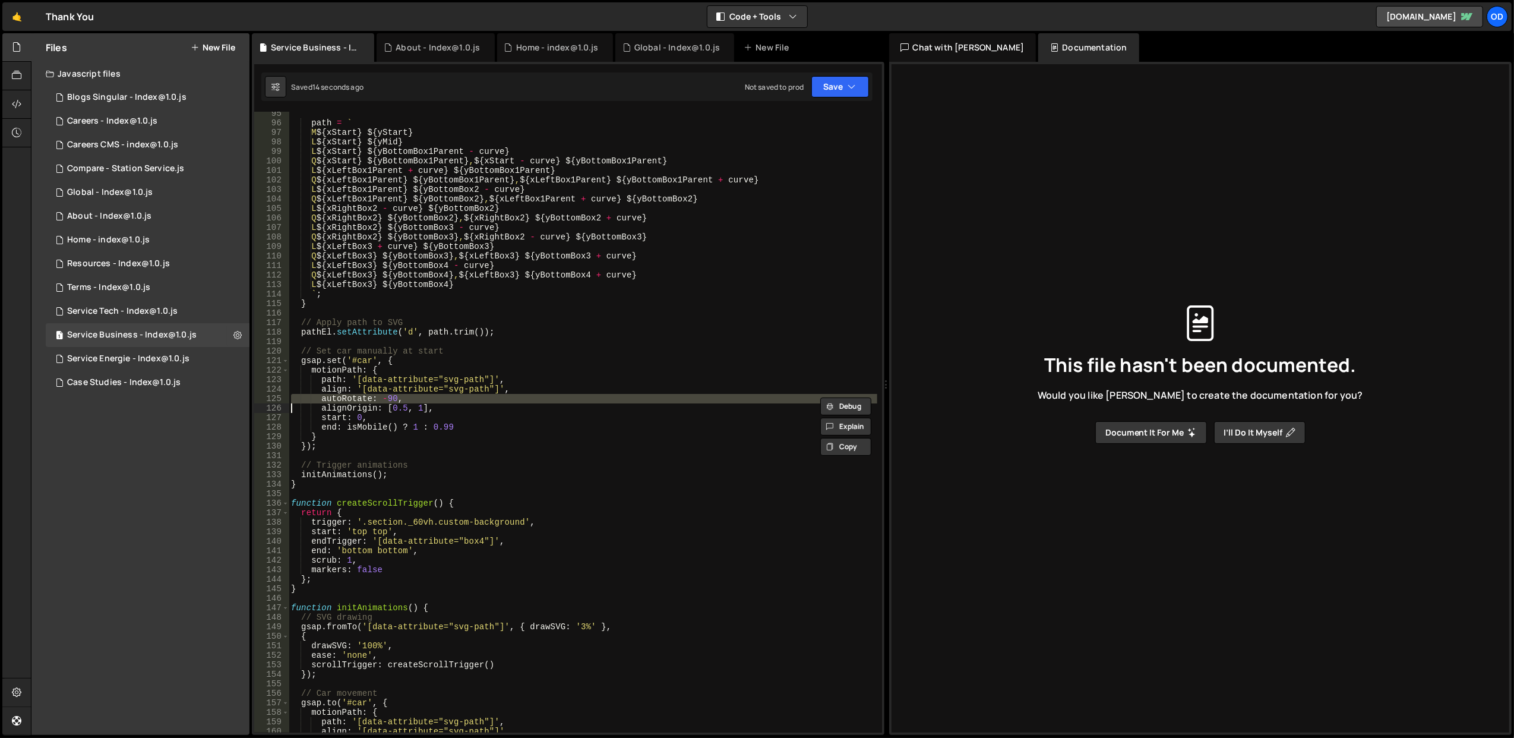
click at [486, 401] on div "path = ` M ${ xStart } ${ yStart } L ${ xStart } ${ yMid } L ${ xStart } ${ yBo…" at bounding box center [583, 429] width 588 height 640
click at [487, 407] on div "path = ` M ${ xStart } ${ yStart } L ${ xStart } ${ yMid } L ${ xStart } ${ yBo…" at bounding box center [583, 429] width 588 height 640
type textarea "alignOrigin: [0.5, 1],"
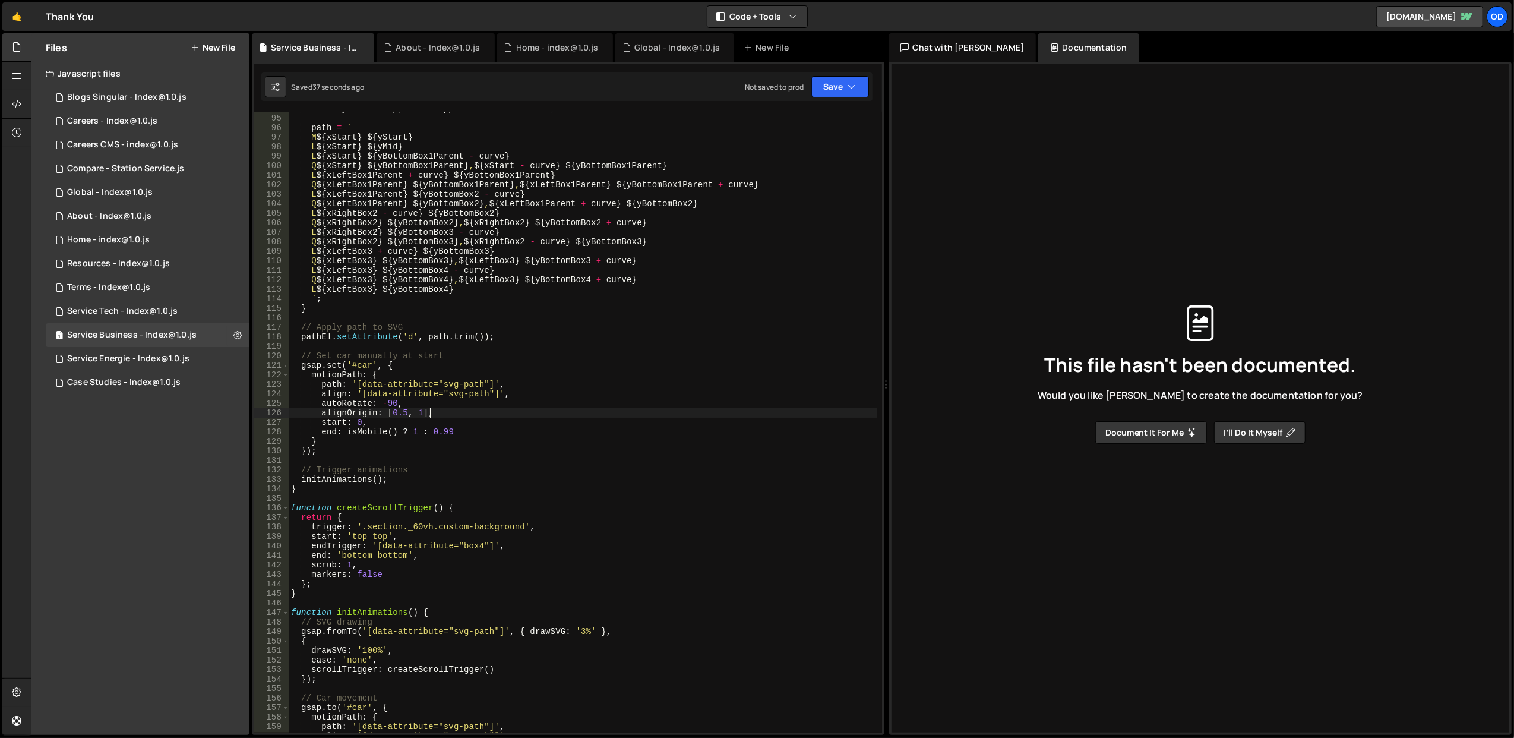
scroll to position [986, 0]
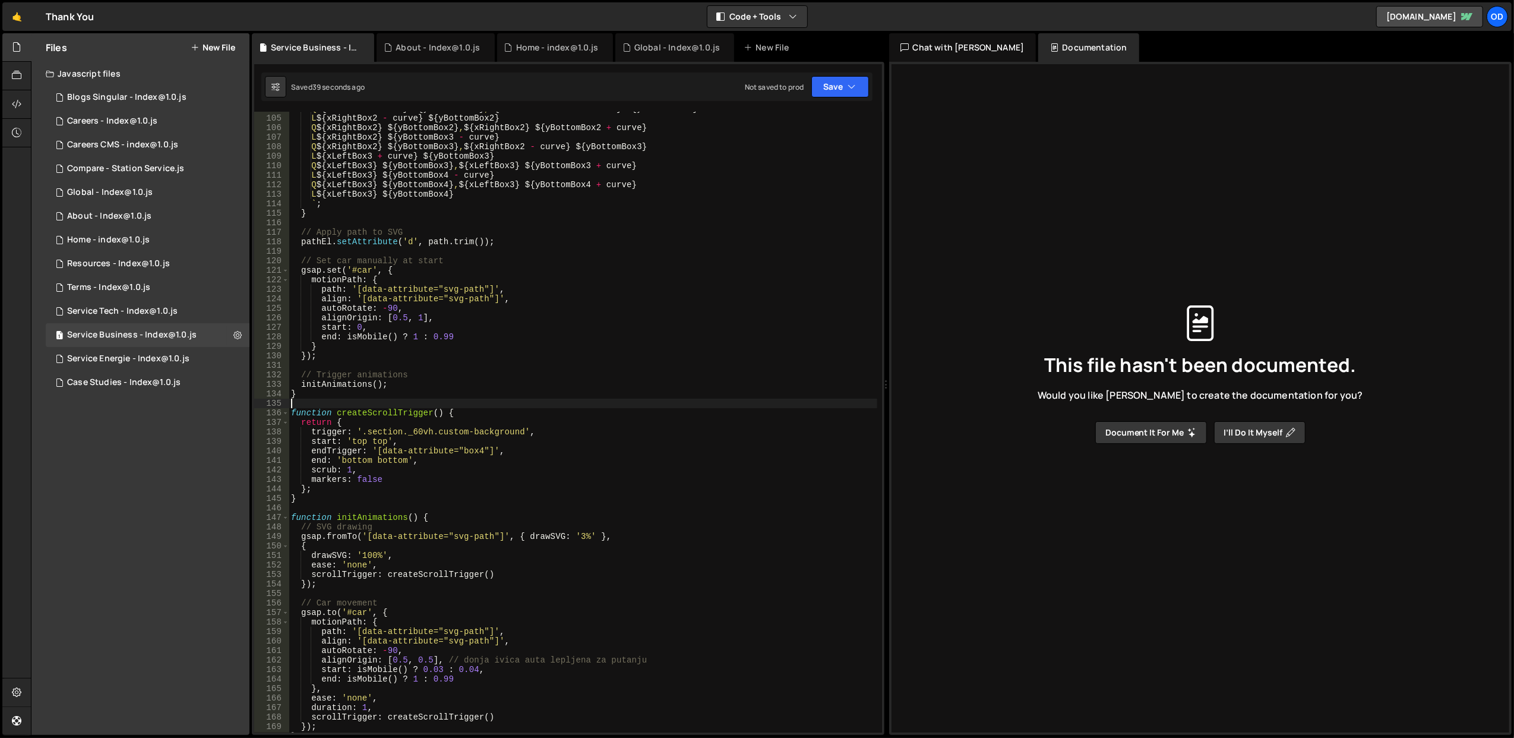
click at [557, 403] on div "Q ${ xLeftBox1Parent } ${ yBottomBox2 } , ${ xLeftBox1Parent + curve } ${ yBott…" at bounding box center [583, 424] width 588 height 640
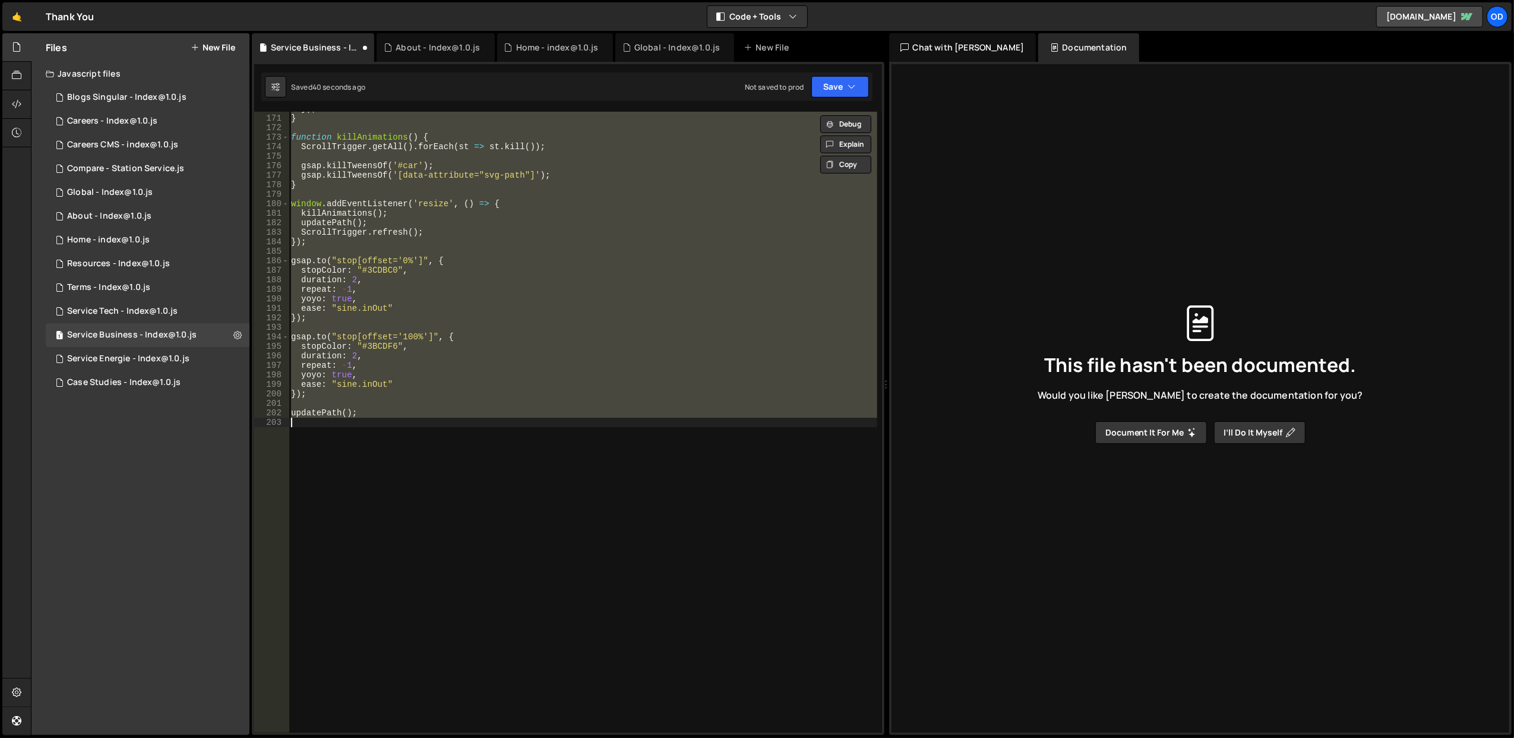
type textarea "}; }"
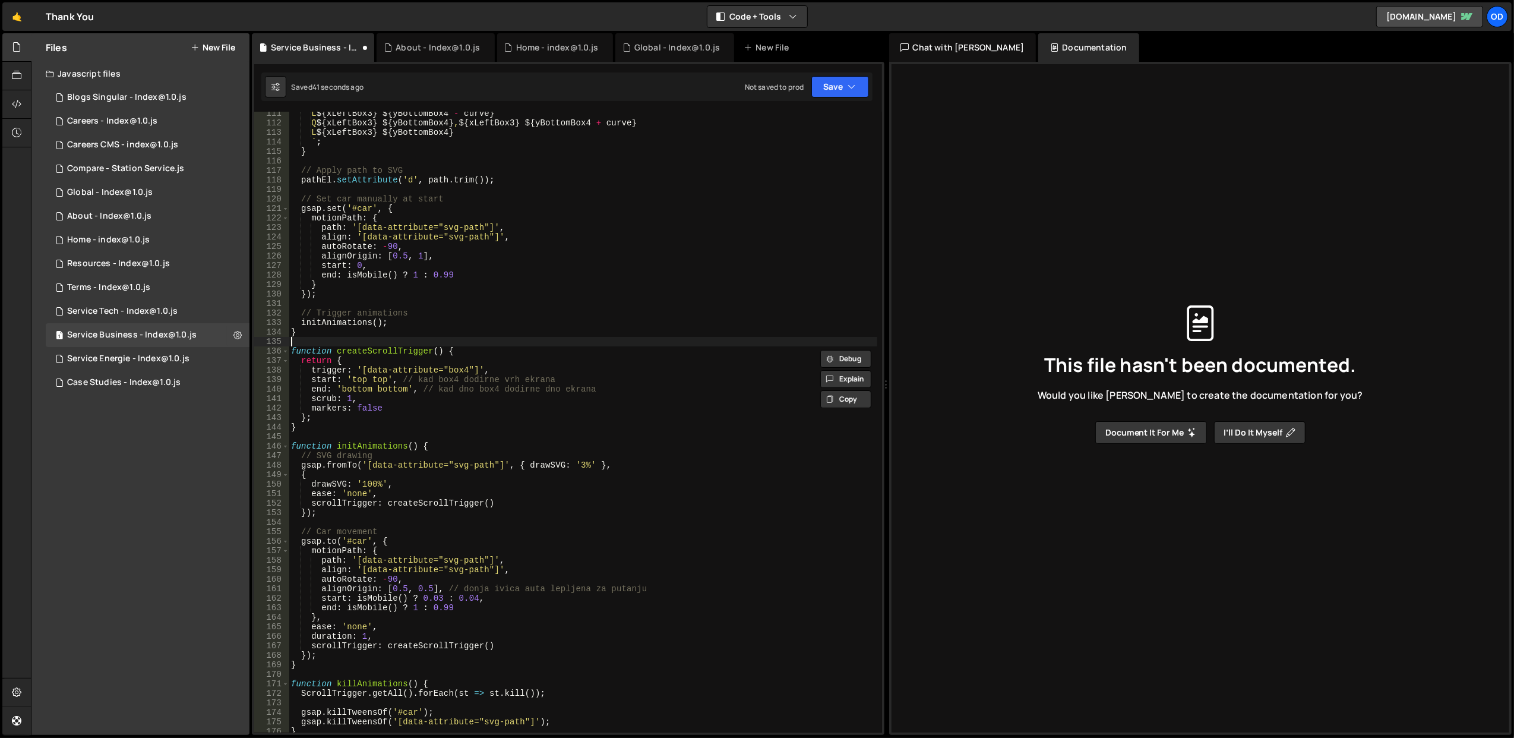
click at [572, 338] on div "L ${ xLeftBox3 } ${ yBottomBox4 - curve } Q ${ xLeftBox3 } ${ yBottomBox4 } , $…" at bounding box center [583, 429] width 588 height 640
click at [846, 90] on button "Save" at bounding box center [840, 86] width 58 height 21
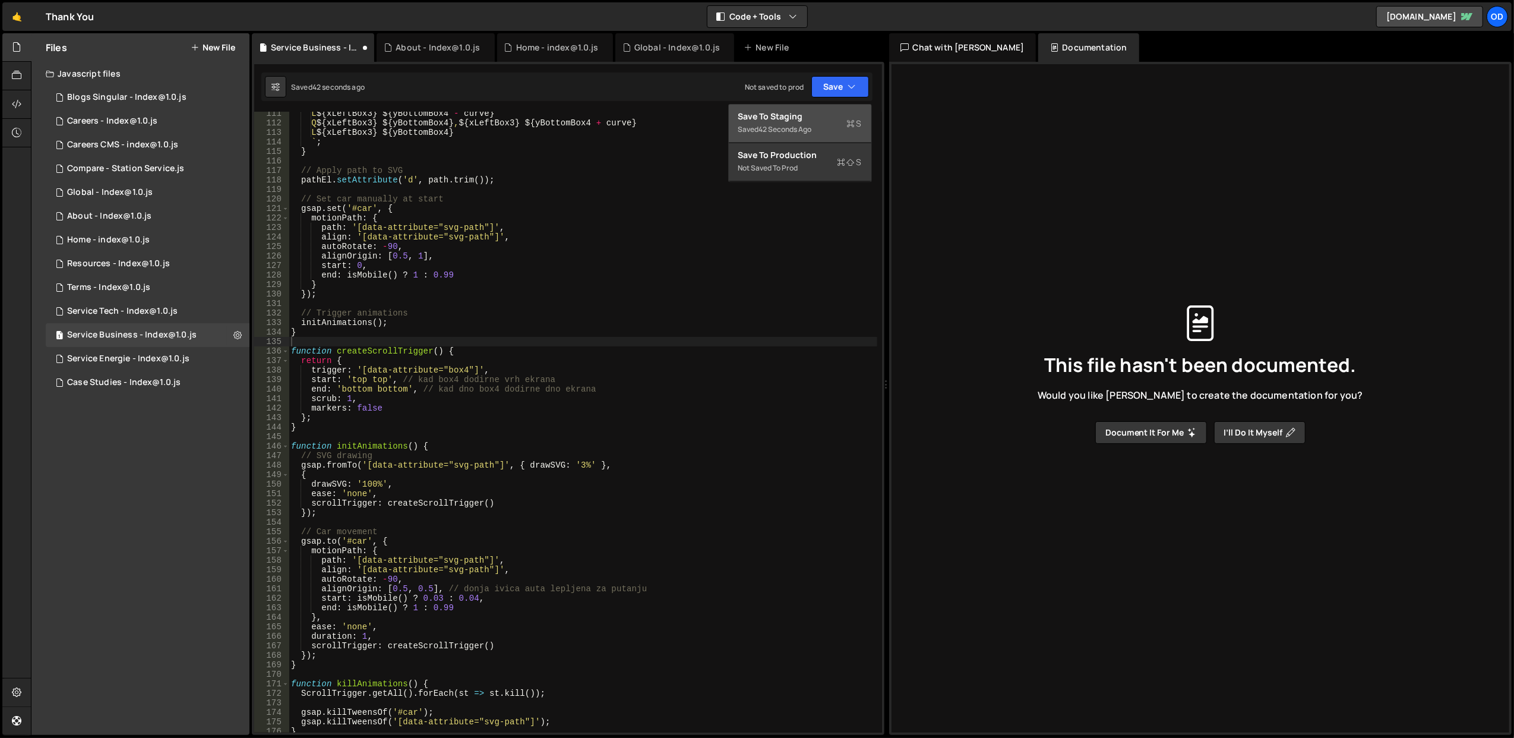
click at [823, 117] on div "Save to Staging S" at bounding box center [800, 116] width 124 height 12
click at [571, 352] on div "L ${ xLeftBox3 } ${ yBottomBox4 - curve } Q ${ xLeftBox3 } ${ yBottomBox4 } , $…" at bounding box center [583, 429] width 588 height 640
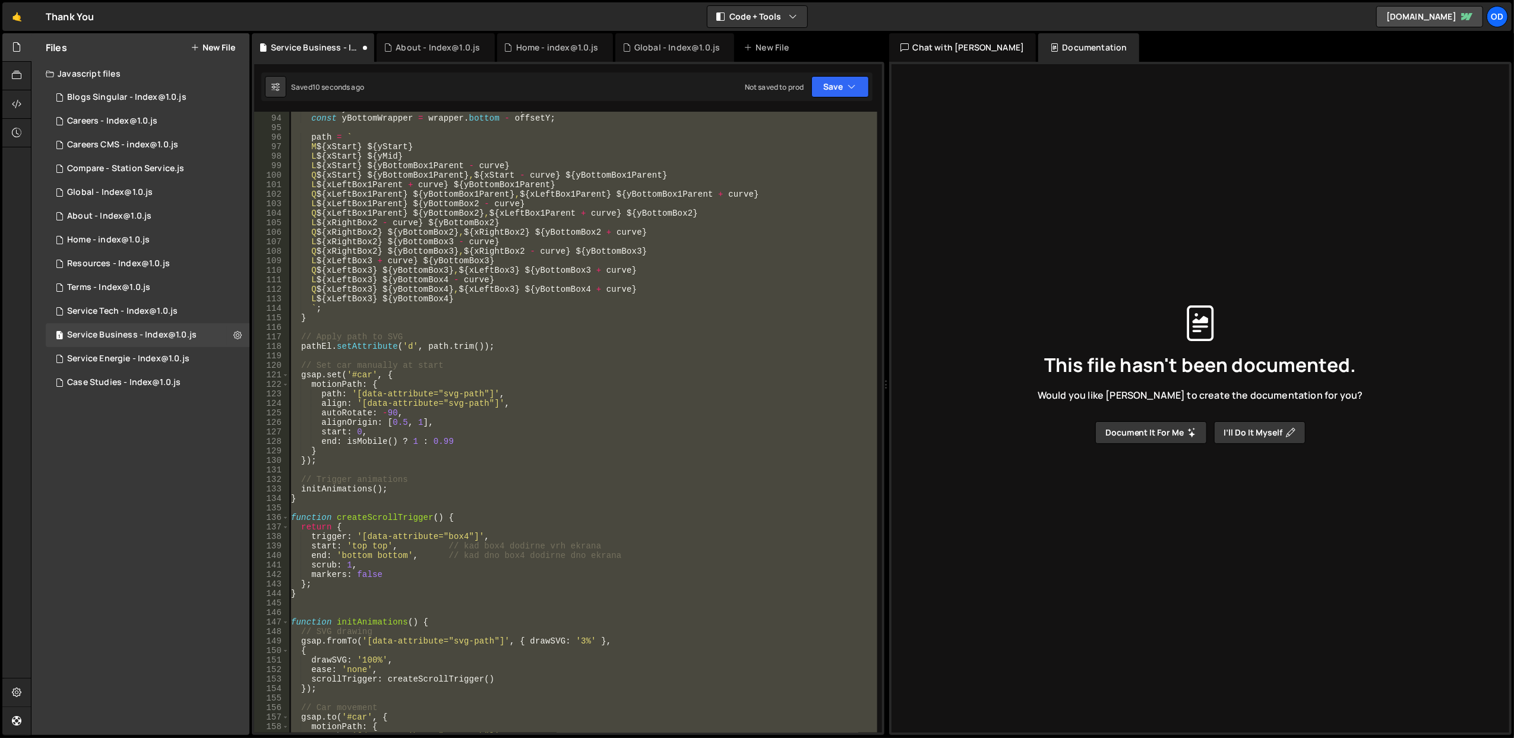
scroll to position [977, 0]
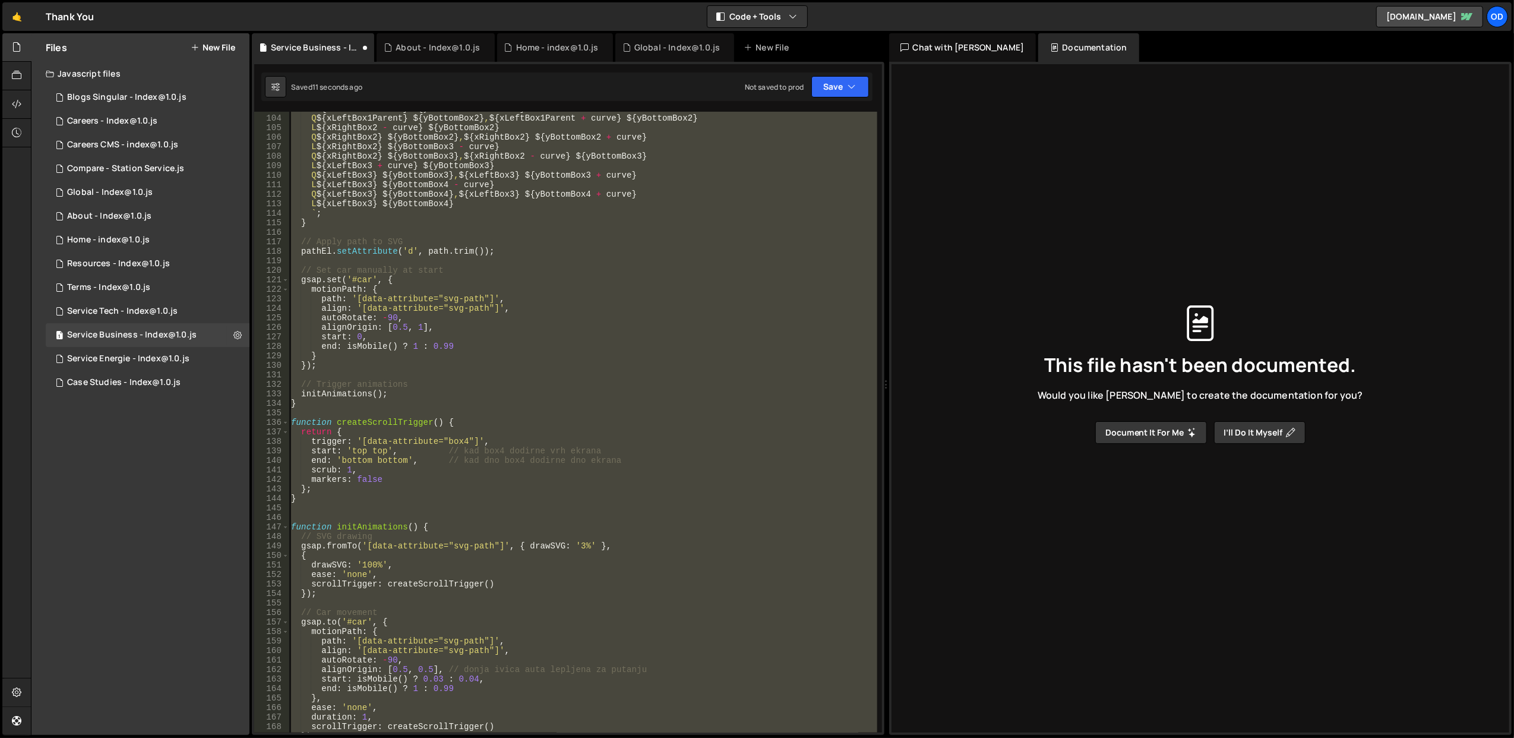
click at [595, 437] on div "L ${ xLeftBox1Parent } ${ yBottomBox2 - curve } Q ${ xLeftBox1Parent } ${ yBott…" at bounding box center [583, 422] width 588 height 621
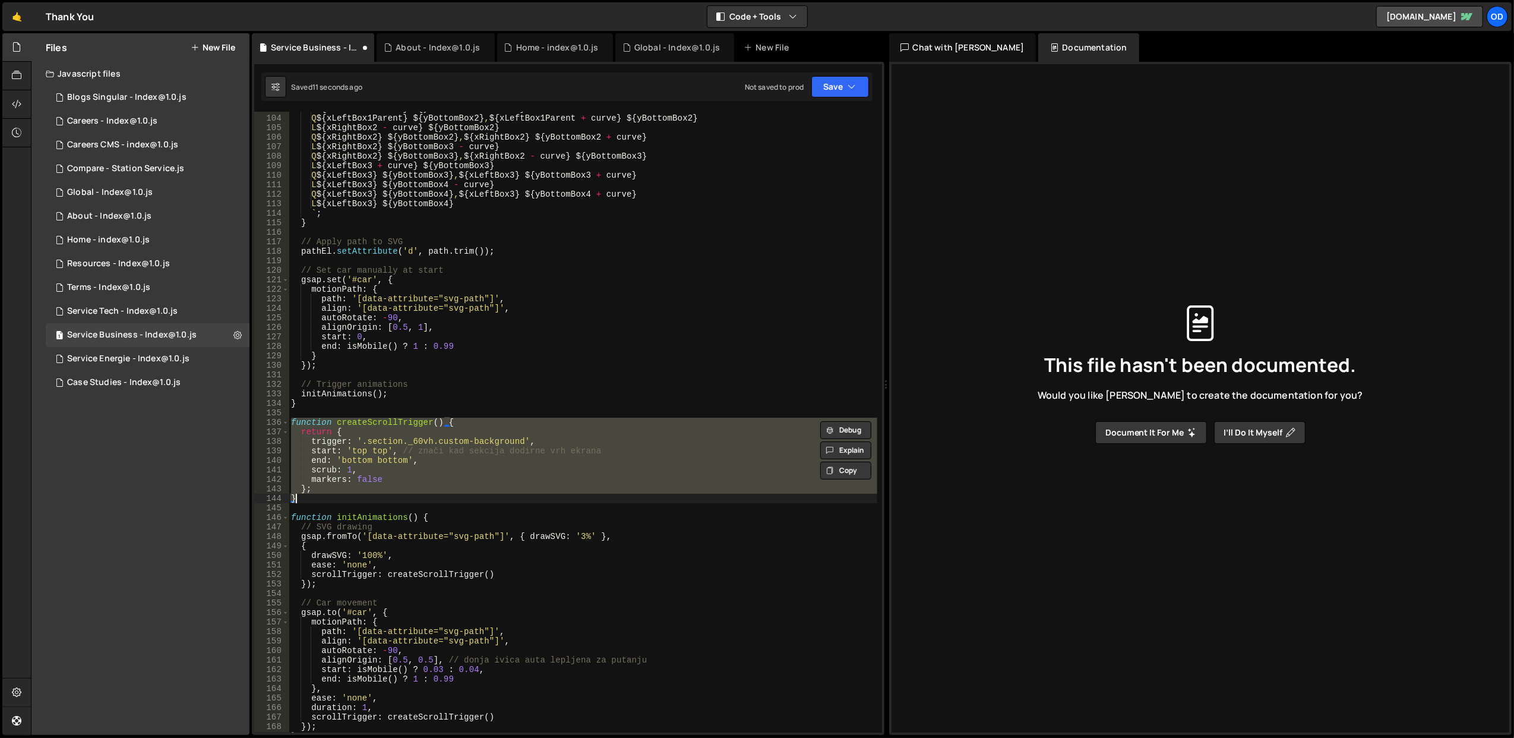
click at [609, 395] on div "L ${ xLeftBox1Parent } ${ yBottomBox2 - curve } Q ${ xLeftBox1Parent } ${ yBott…" at bounding box center [583, 424] width 588 height 640
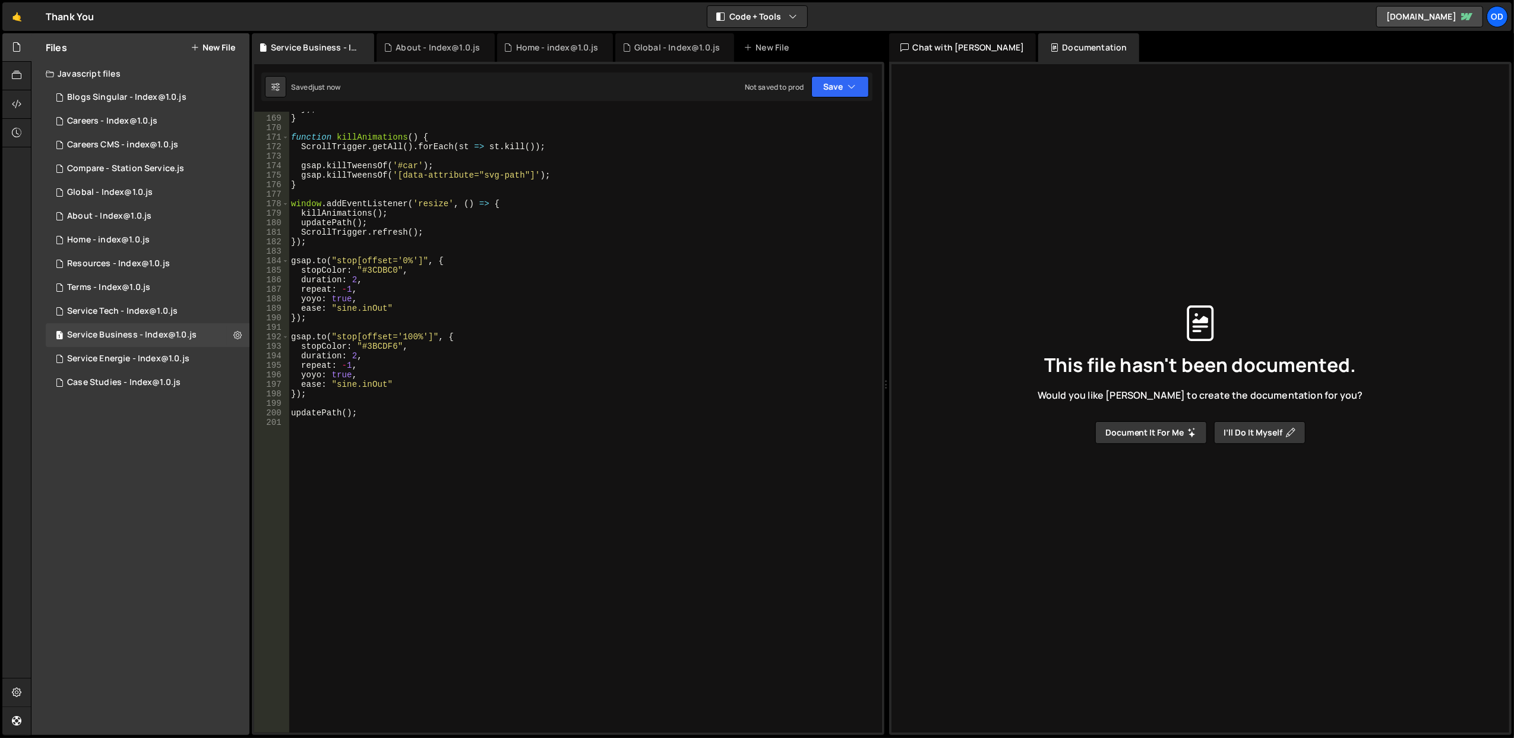
scroll to position [1451, 0]
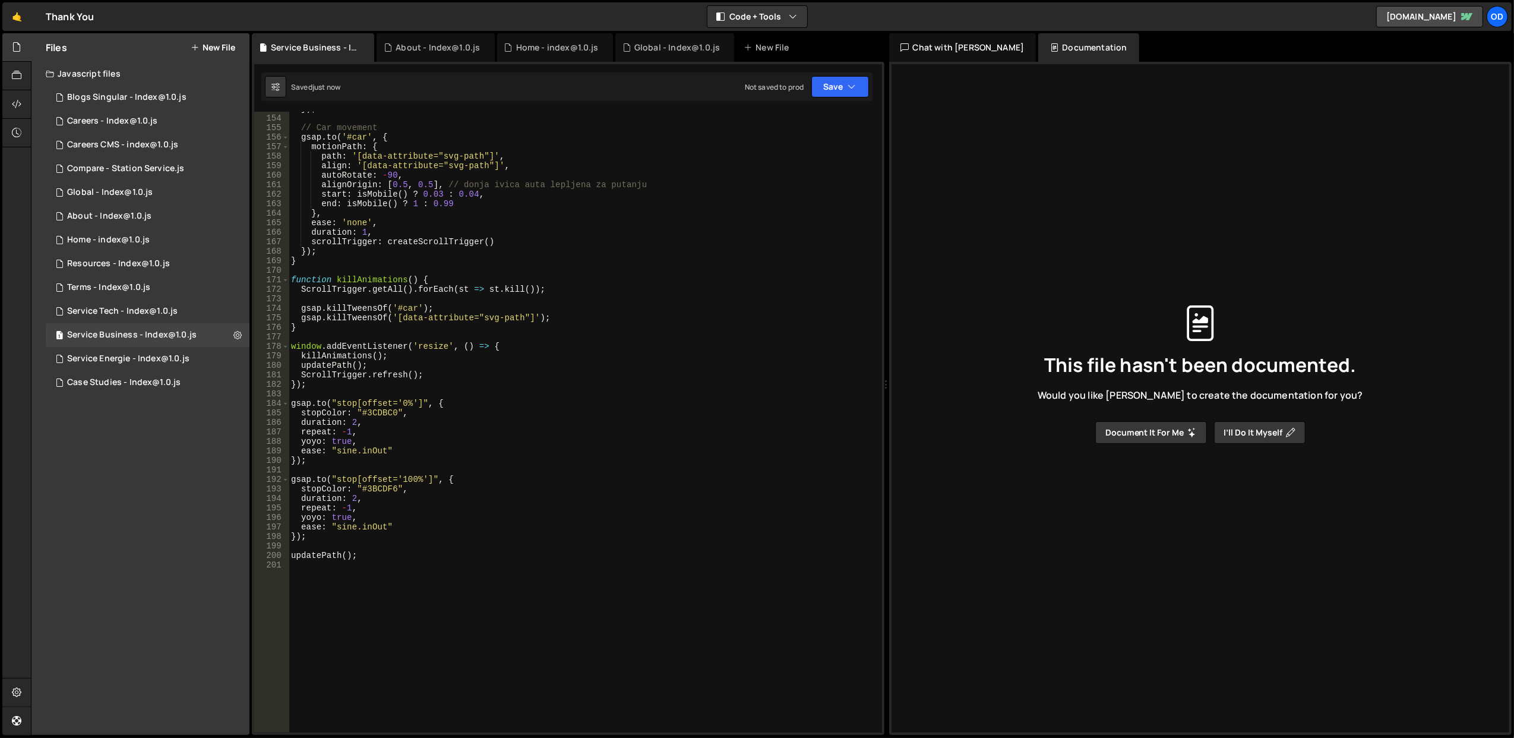
click at [497, 342] on div "}) ; // Car movement gsap . to ( '#car' , { motionPath : { path : '[data-attrib…" at bounding box center [583, 424] width 588 height 640
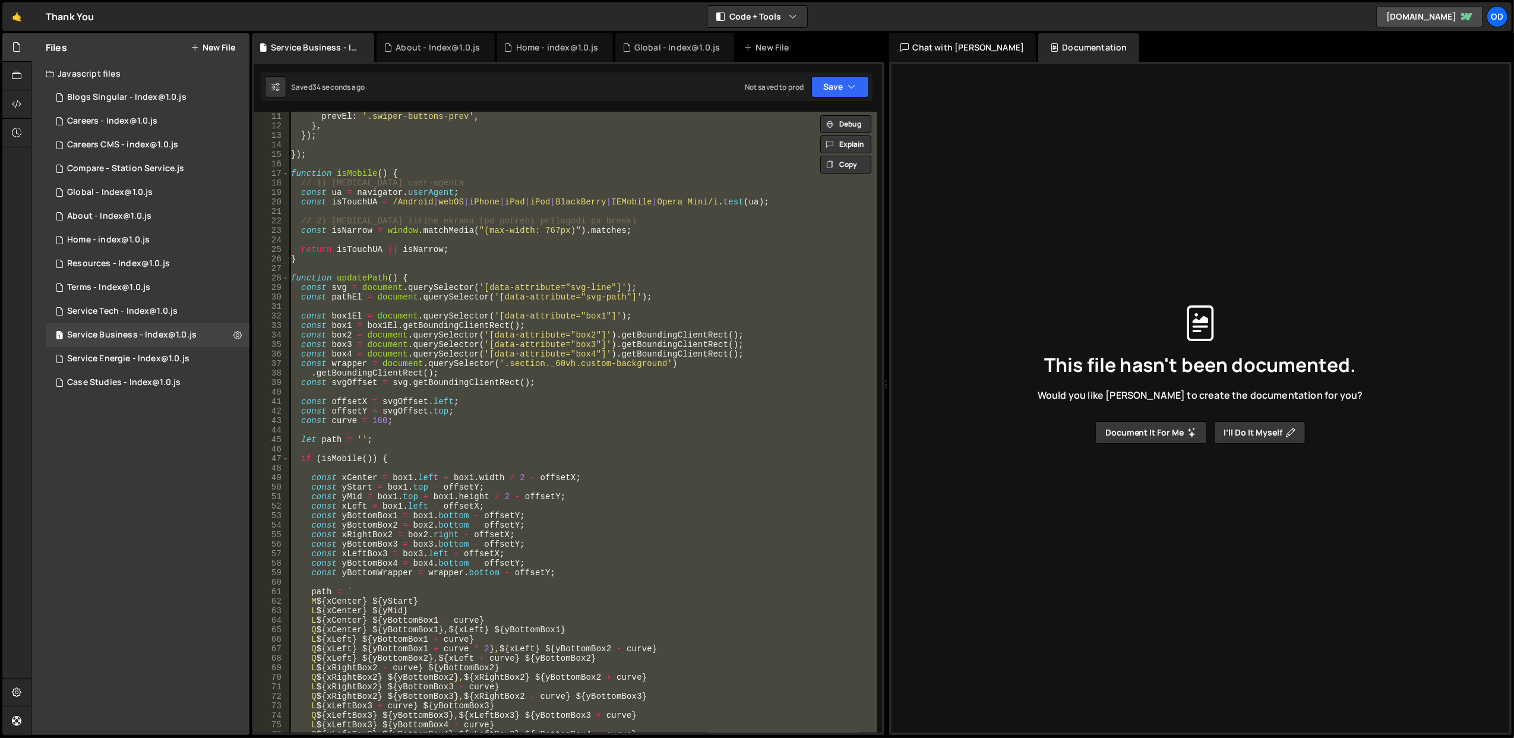
scroll to position [95, 0]
click at [468, 459] on div "prevEl : '.swiper-buttons-prev' , } , }) ; }) ; function isMobile ( ) { // 1) […" at bounding box center [583, 422] width 588 height 621
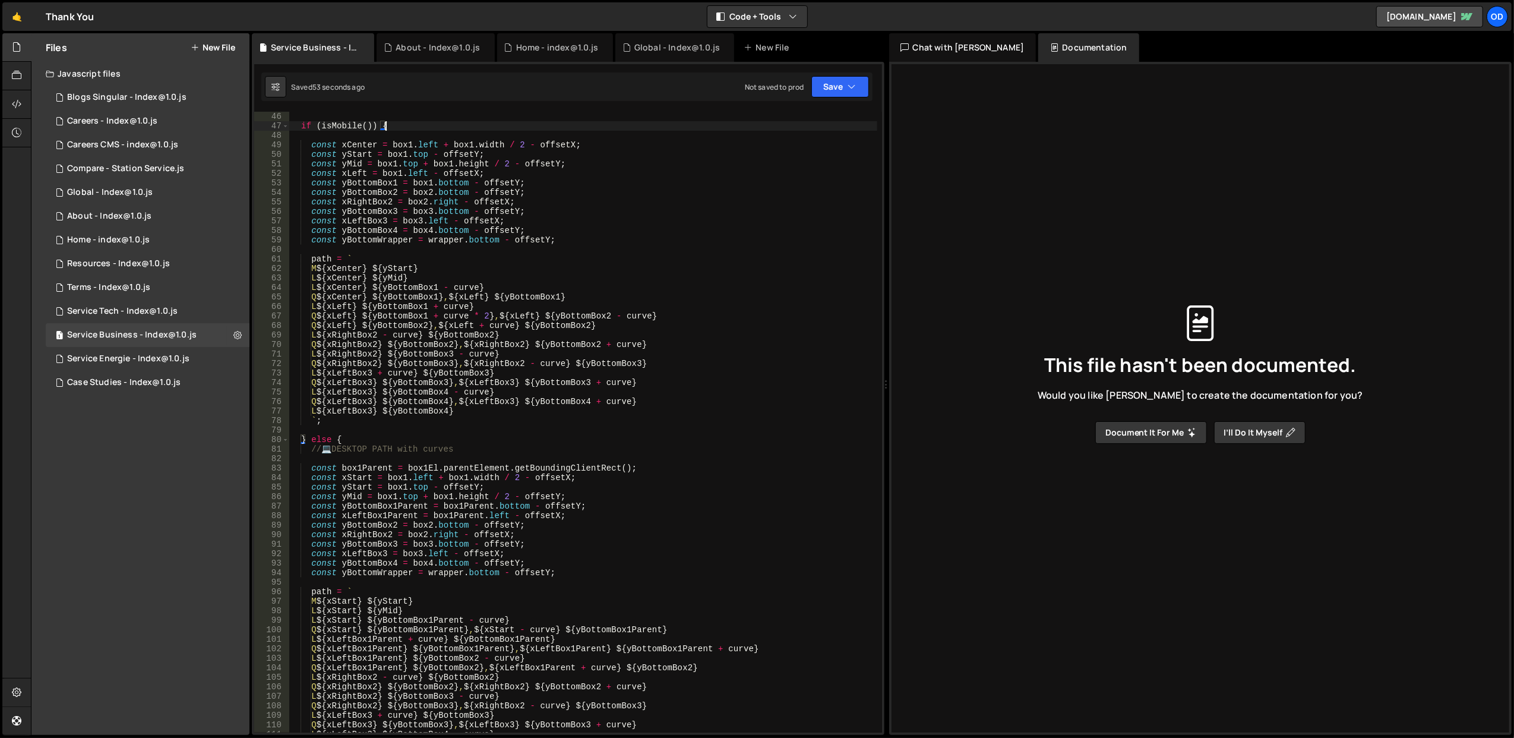
scroll to position [523, 0]
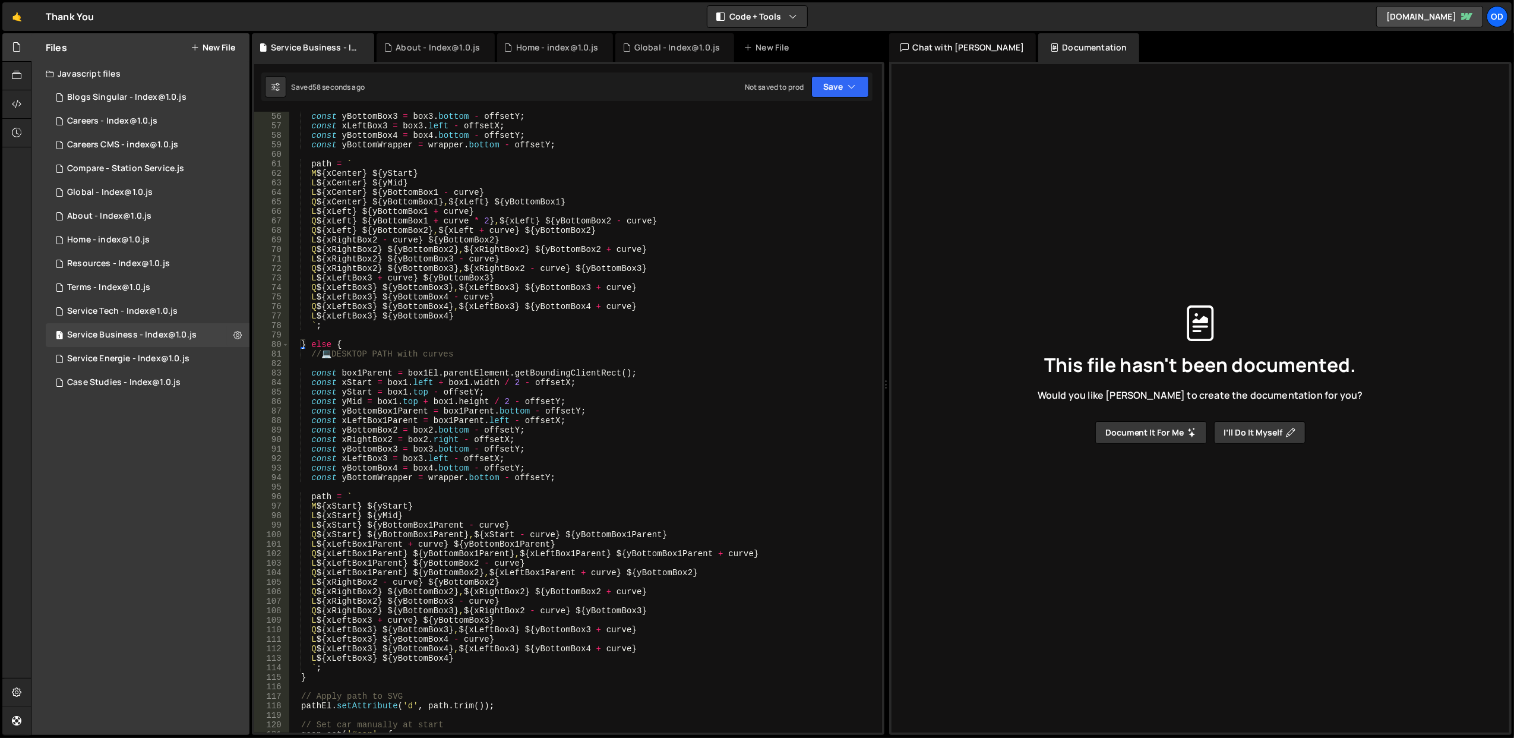
click at [393, 479] on div "const yBottomBox3 = box3 . bottom - offsetY ; const xLeftBox3 = box3 . left - o…" at bounding box center [583, 432] width 588 height 640
click at [380, 469] on div "const yBottomBox3 = box3 . bottom - offsetY ; const xLeftBox3 = box3 . left - o…" at bounding box center [583, 432] width 588 height 640
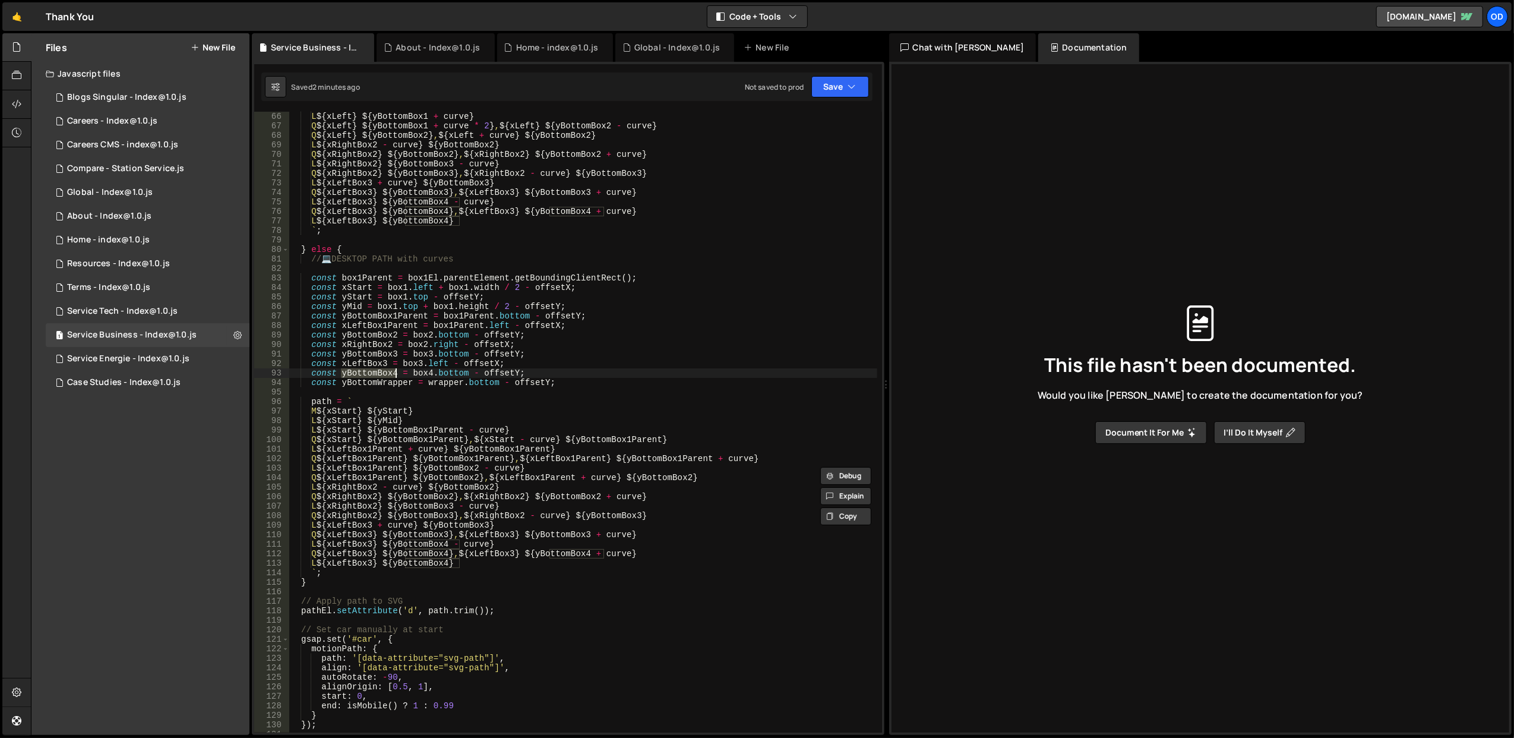
scroll to position [808, 0]
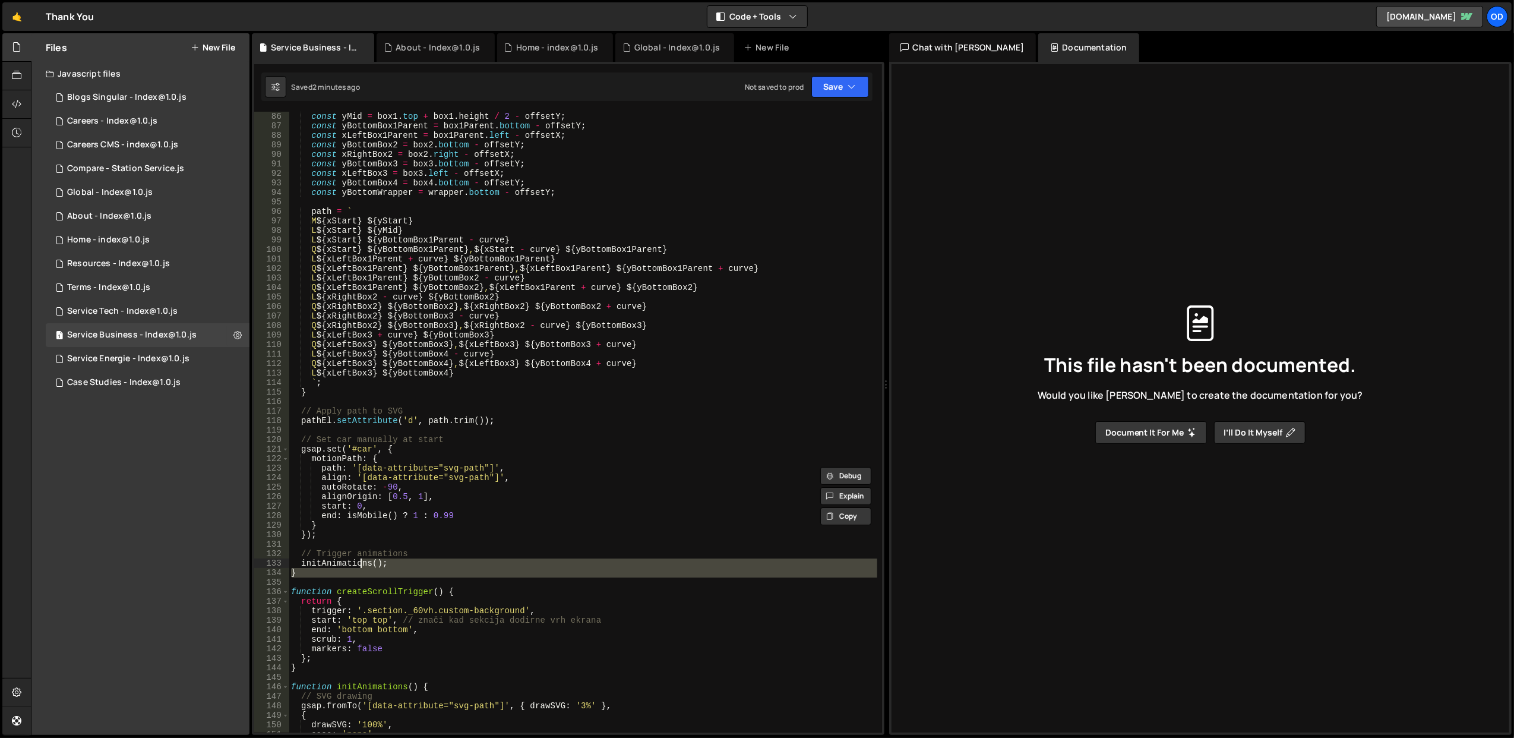
drag, startPoint x: 359, startPoint y: 578, endPoint x: 364, endPoint y: 545, distance: 34.2
click at [364, 544] on div "const yMid = box1 . top + box1 . height / 2 - offsetY ; const yBottomBox1Parent…" at bounding box center [583, 432] width 588 height 640
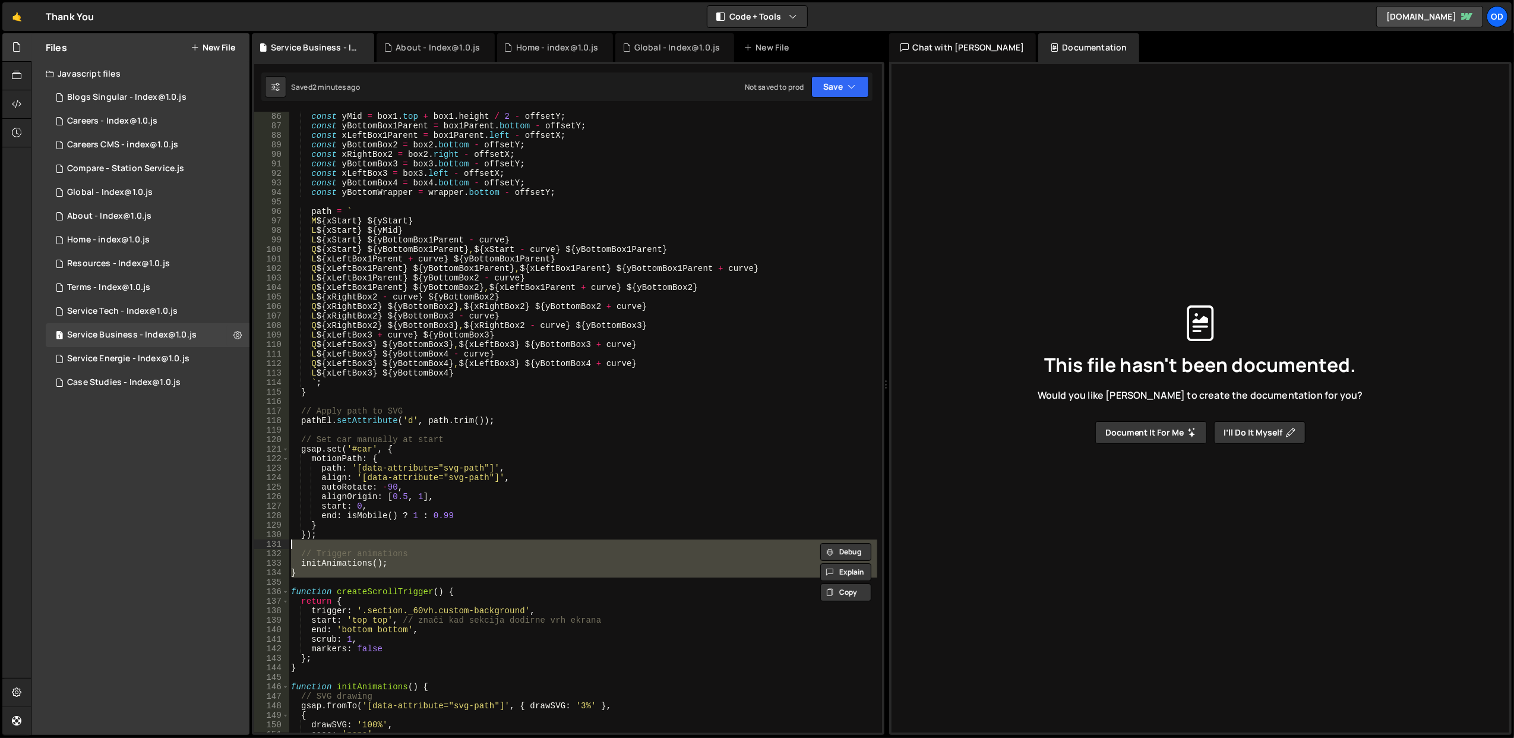
click at [363, 575] on div "const yMid = box1 . top + box1 . height / 2 - offsetY ; const yBottomBox1Parent…" at bounding box center [583, 422] width 588 height 621
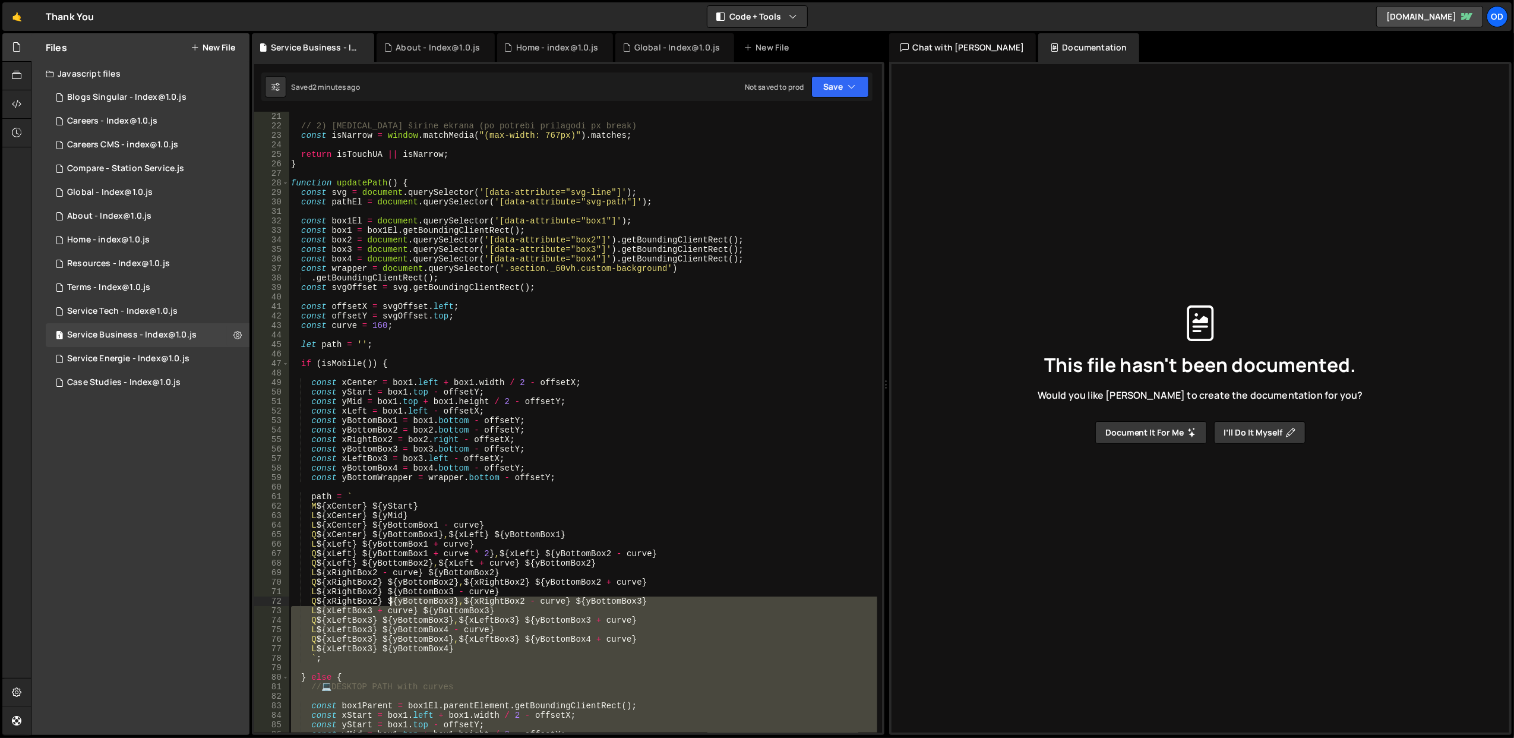
scroll to position [143, 0]
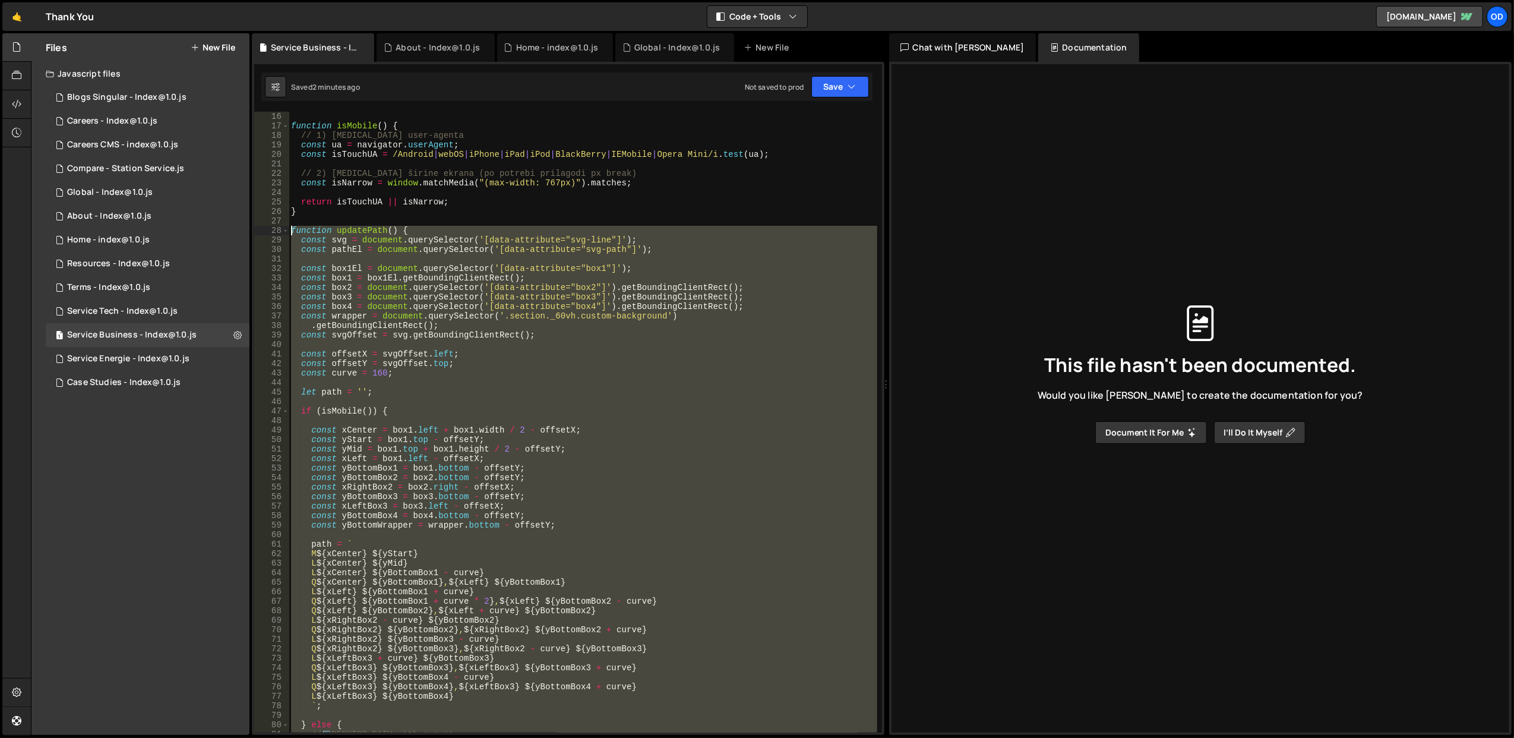
drag, startPoint x: 400, startPoint y: 575, endPoint x: 290, endPoint y: 233, distance: 359.1
click at [290, 233] on div "function isMobile ( ) { // 1) [MEDICAL_DATA] user-agenta const ua = navigator .…" at bounding box center [583, 432] width 588 height 640
paste textarea "}"
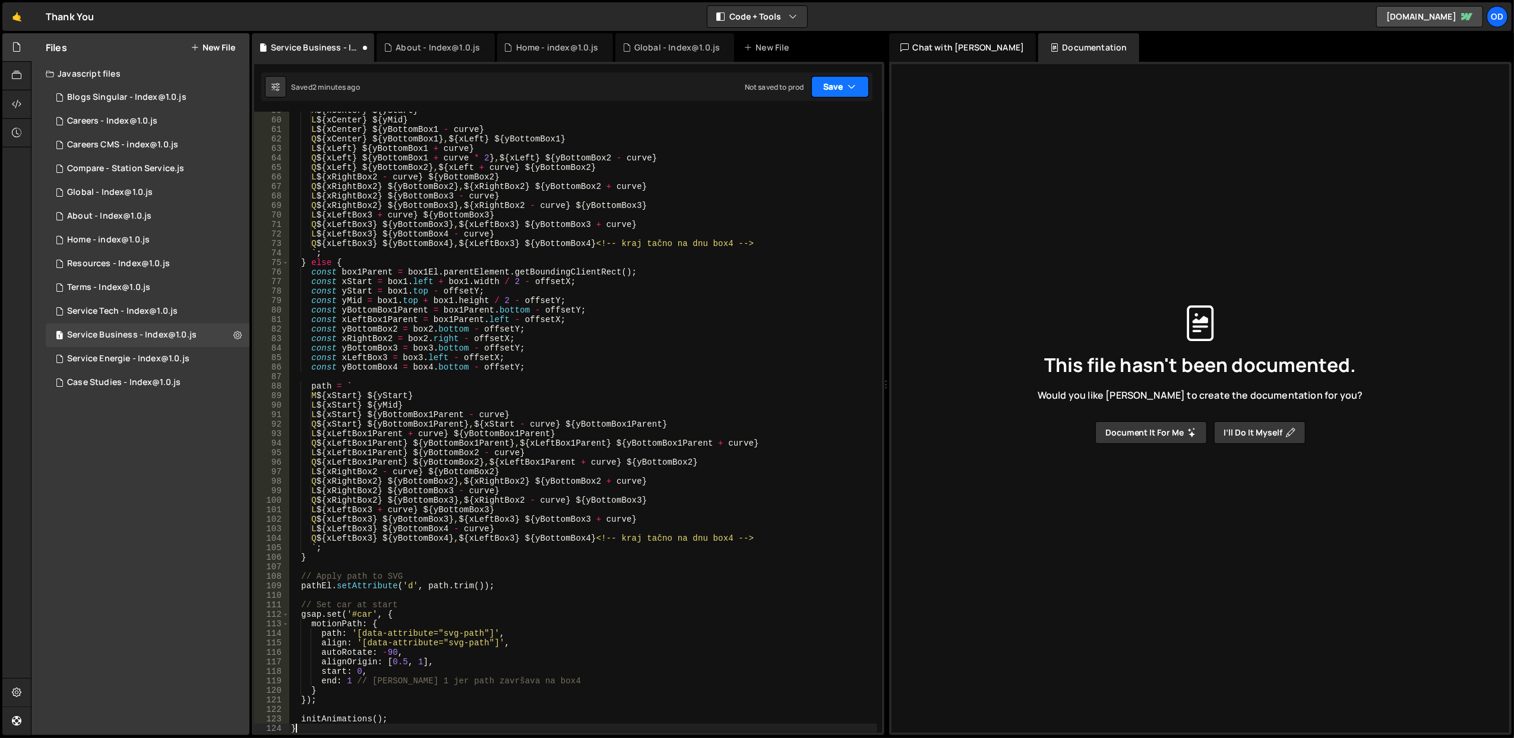
click at [853, 86] on icon "button" at bounding box center [852, 87] width 8 height 12
click at [833, 107] on button "Save to Staging S Saved 2 minutes ago" at bounding box center [800, 124] width 143 height 39
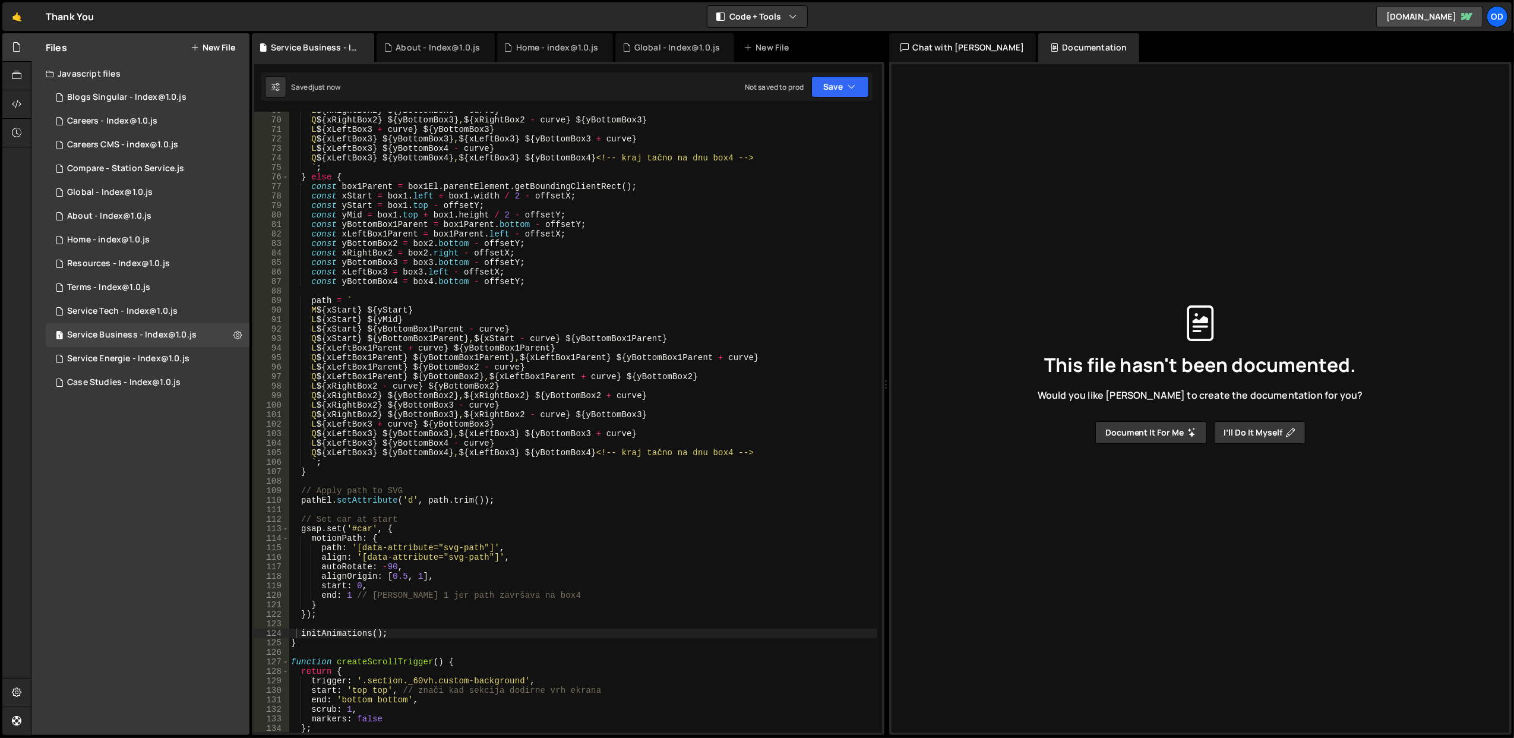
scroll to position [652, 0]
click at [507, 277] on div "L ${ xRightBox2 } ${ yBottomBox3 - curve } Q ${ xRightBox2 } ${ yBottomBox3 } ,…" at bounding box center [583, 426] width 588 height 640
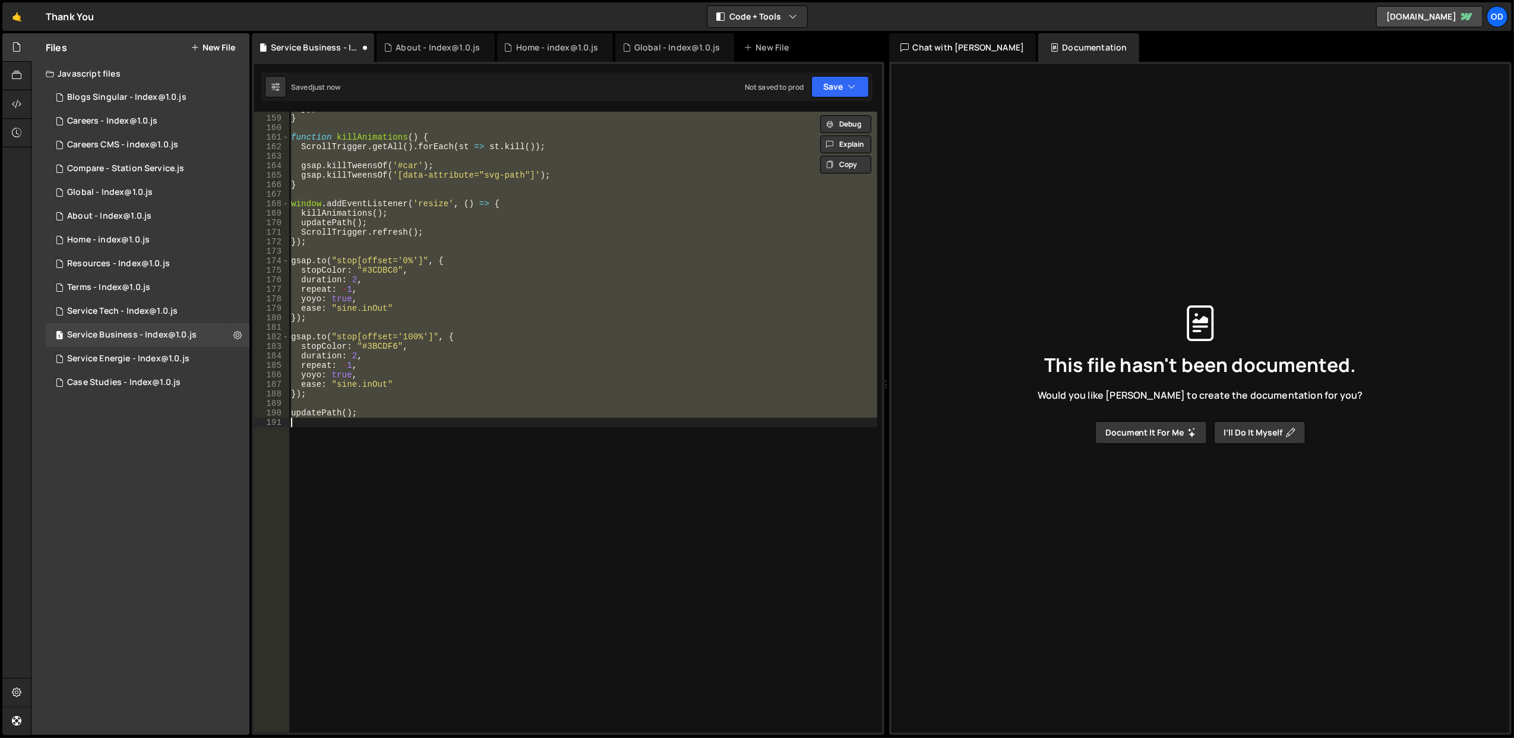
scroll to position [953, 0]
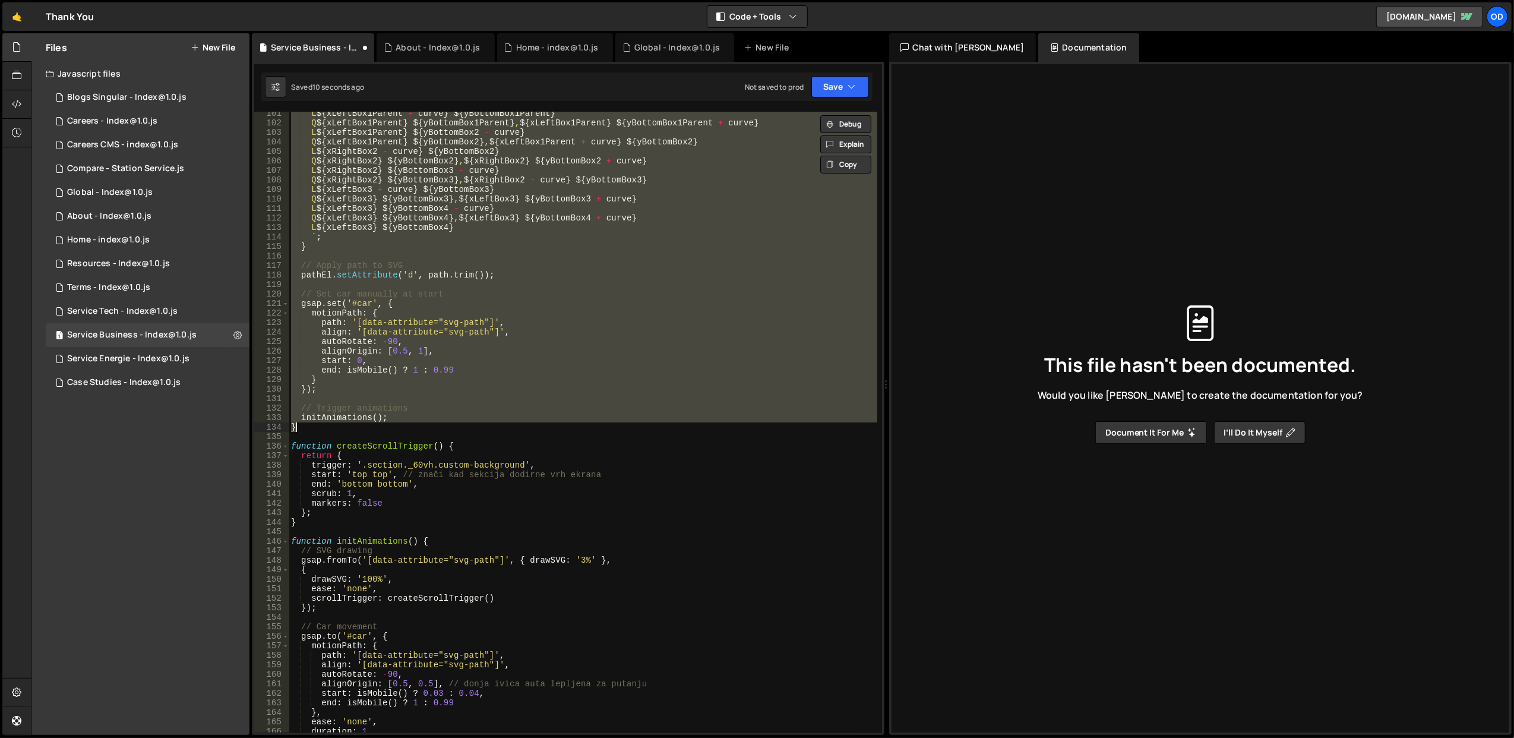
click at [495, 350] on div "L ${ xLeftBox1Parent + curve } ${ yBottomBox1Parent } Q ${ xLeftBox1Parent } ${…" at bounding box center [583, 422] width 588 height 621
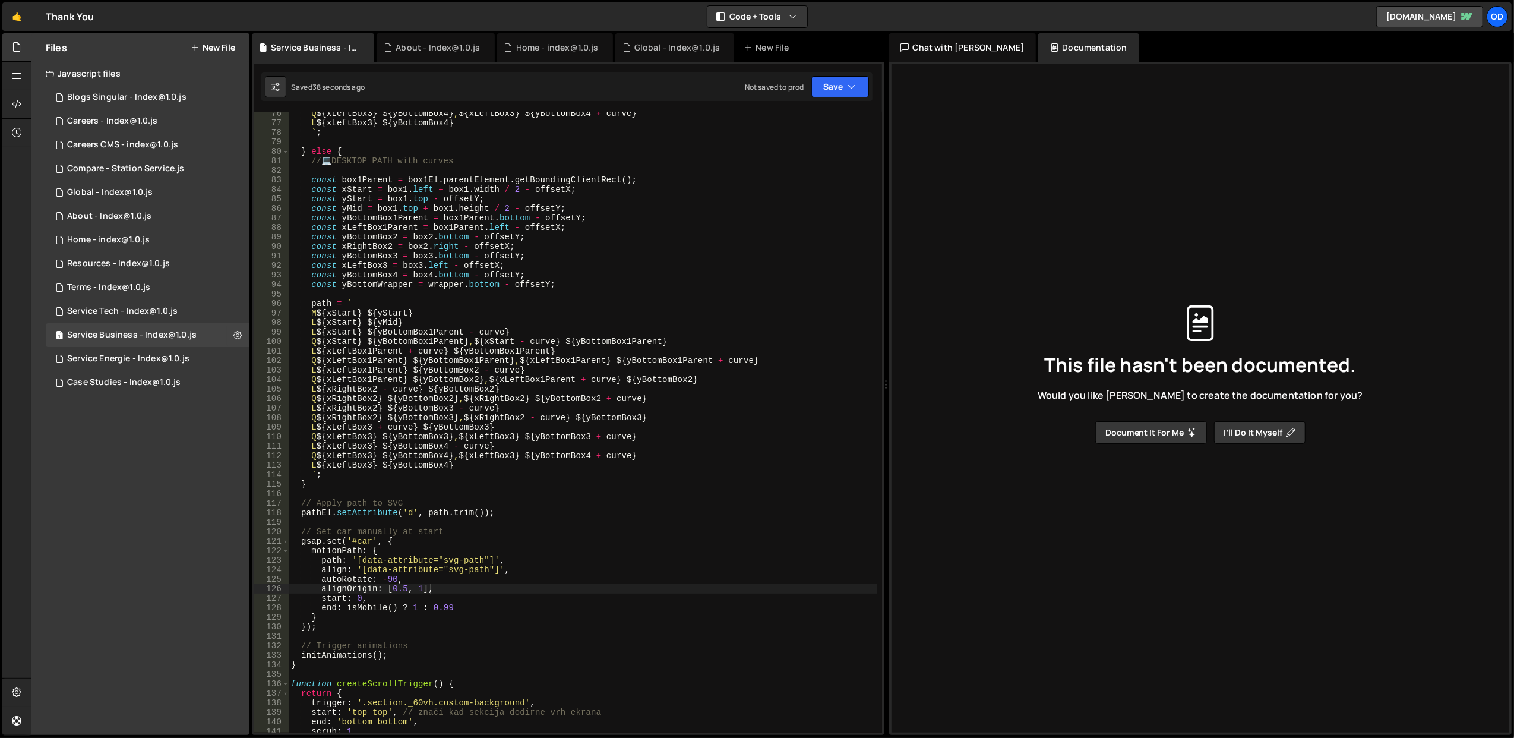
scroll to position [621, 0]
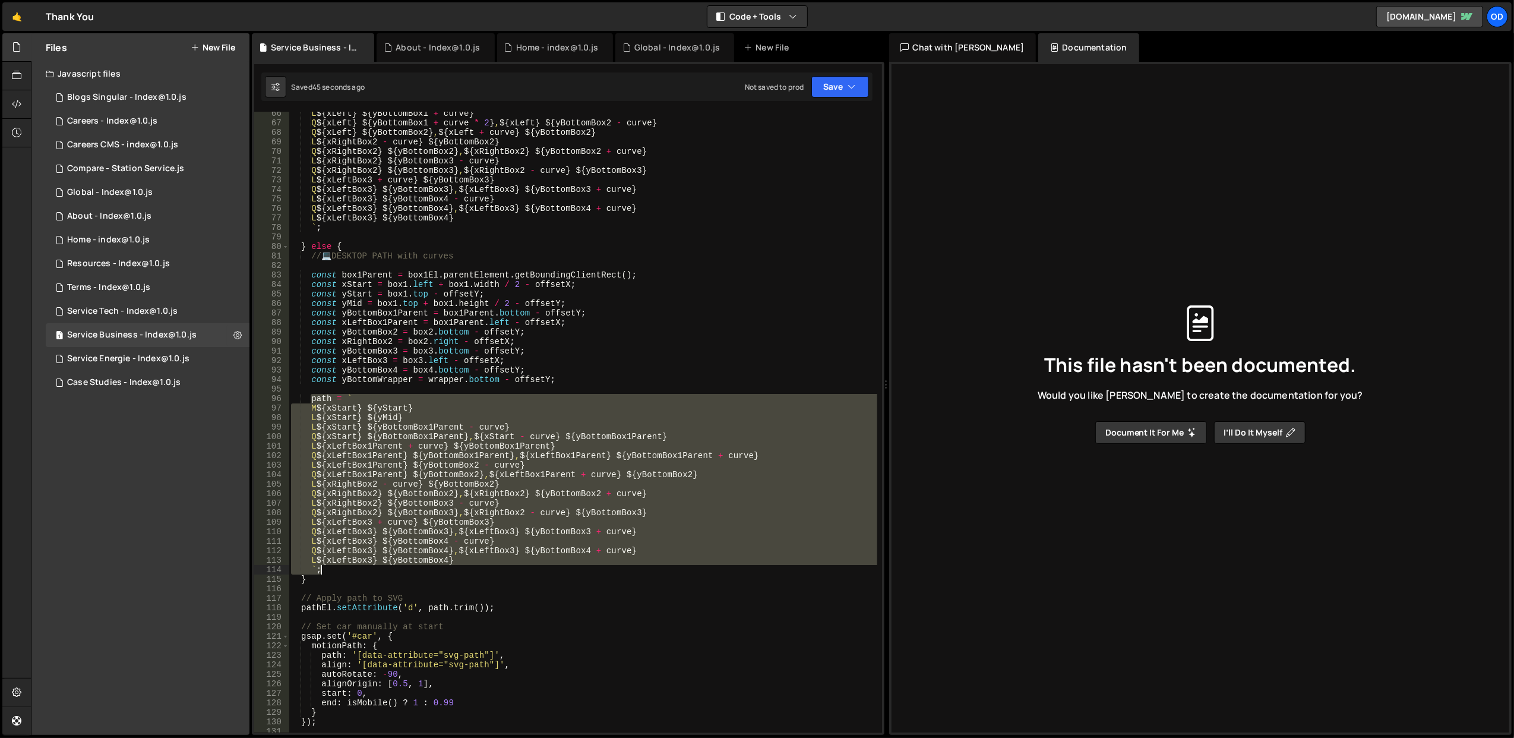
drag, startPoint x: 309, startPoint y: 398, endPoint x: 362, endPoint y: 572, distance: 182.2
click at [362, 572] on div "L ${ xLeft } ${ yBottomBox1 + curve } Q ${ xLeft } ${ yBottomBox1 + curve * 2 }…" at bounding box center [583, 429] width 588 height 640
paste textarea
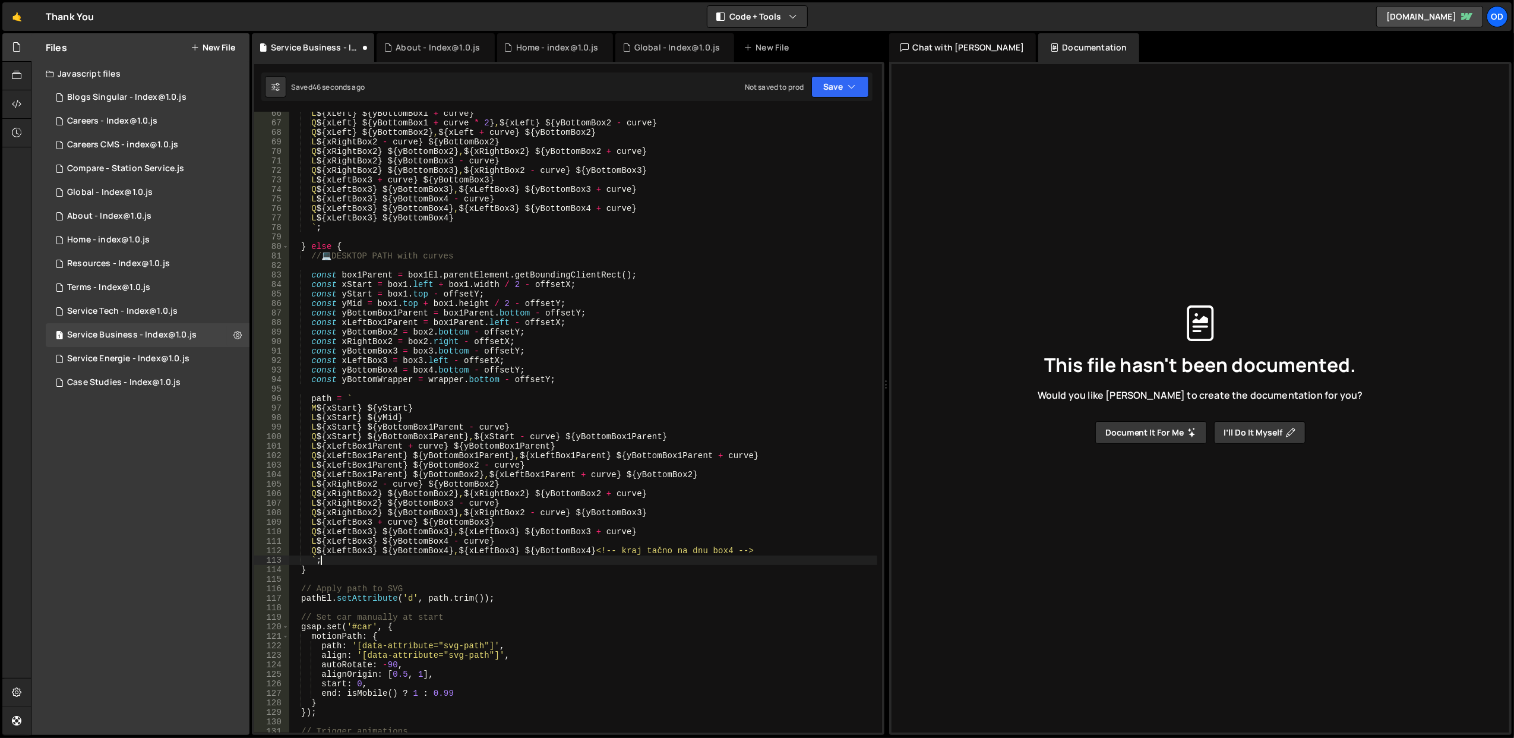
click at [551, 457] on div "L ${ xLeft } ${ yBottomBox1 + curve } Q ${ xLeft } ${ yBottomBox1 + curve * 2 }…" at bounding box center [583, 429] width 588 height 640
drag, startPoint x: 789, startPoint y: 552, endPoint x: 624, endPoint y: 552, distance: 165.1
click at [624, 552] on div "L ${ xLeft } ${ yBottomBox1 + curve } Q ${ xLeft } ${ yBottomBox1 + curve * 2 }…" at bounding box center [583, 429] width 588 height 640
click at [695, 521] on div "L ${ xLeft } ${ yBottomBox1 + curve } Q ${ xLeft } ${ yBottomBox1 + curve * 2 }…" at bounding box center [583, 429] width 588 height 640
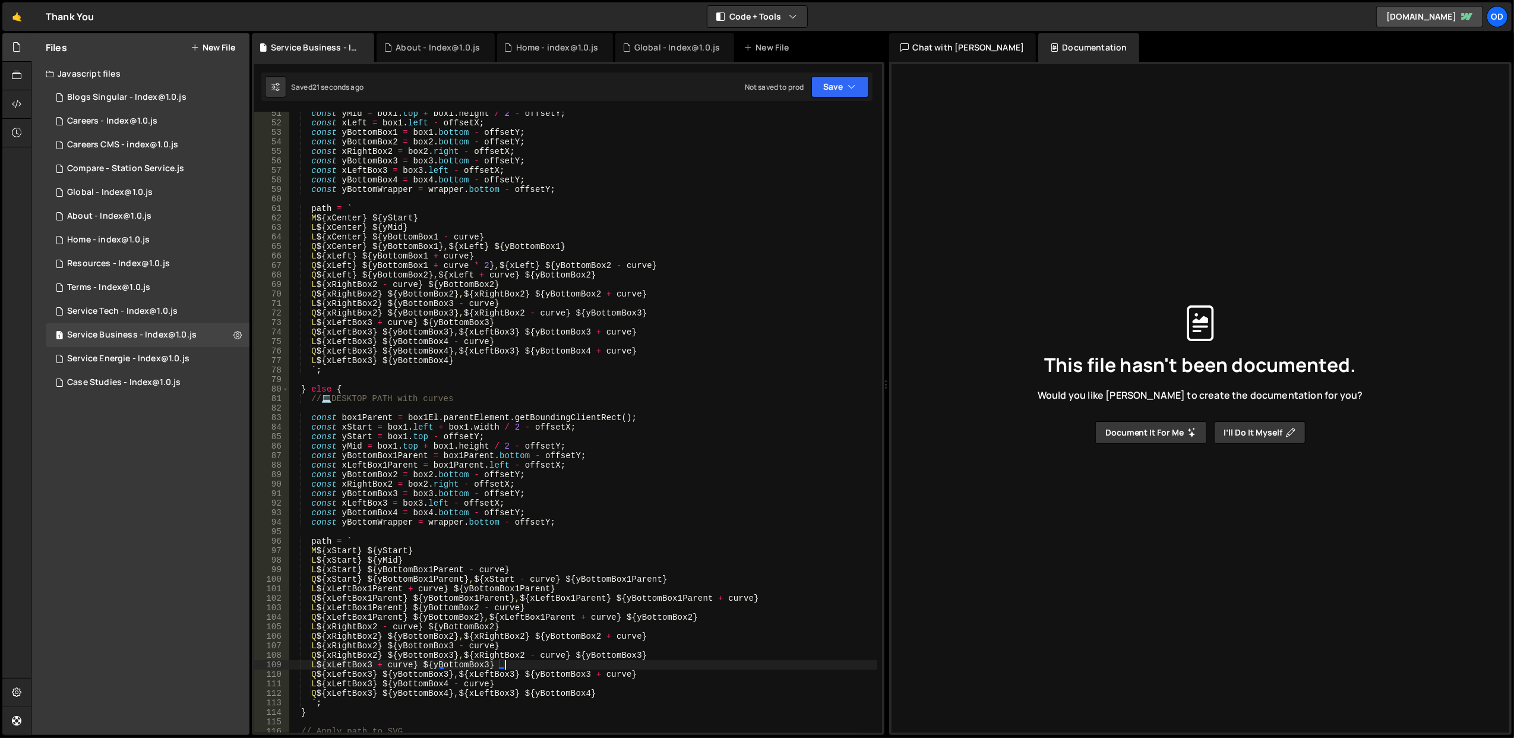
scroll to position [383, 0]
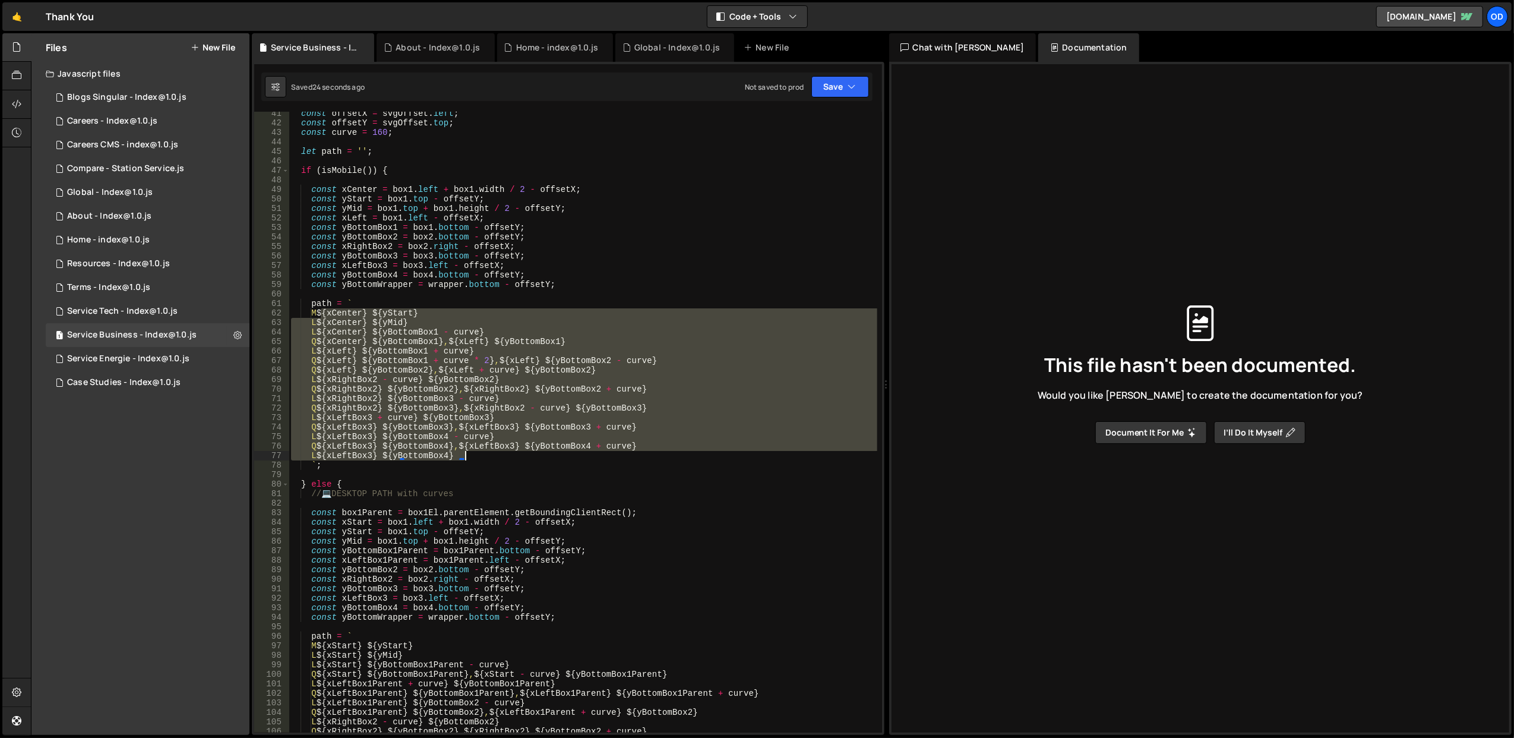
drag, startPoint x: 321, startPoint y: 309, endPoint x: 474, endPoint y: 451, distance: 208.8
click at [474, 451] on div "const offsetX = svgOffset . left ; const offsetY = svgOffset . top ; const curv…" at bounding box center [583, 429] width 588 height 640
paste textarea "`;"
click at [517, 444] on div "const offsetX = svgOffset . left ; const offsetY = svgOffset . top ; const curv…" at bounding box center [583, 422] width 588 height 621
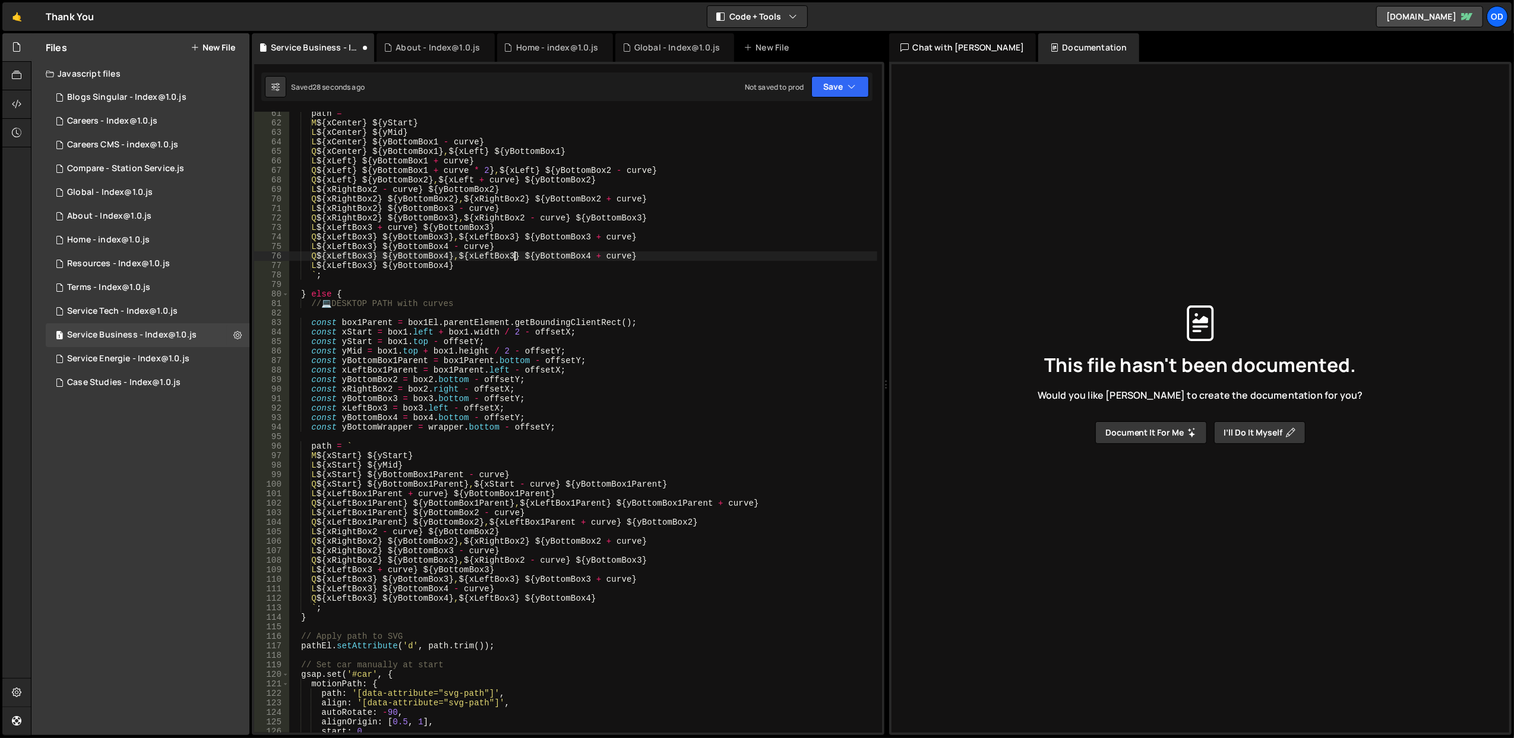
scroll to position [336, 0]
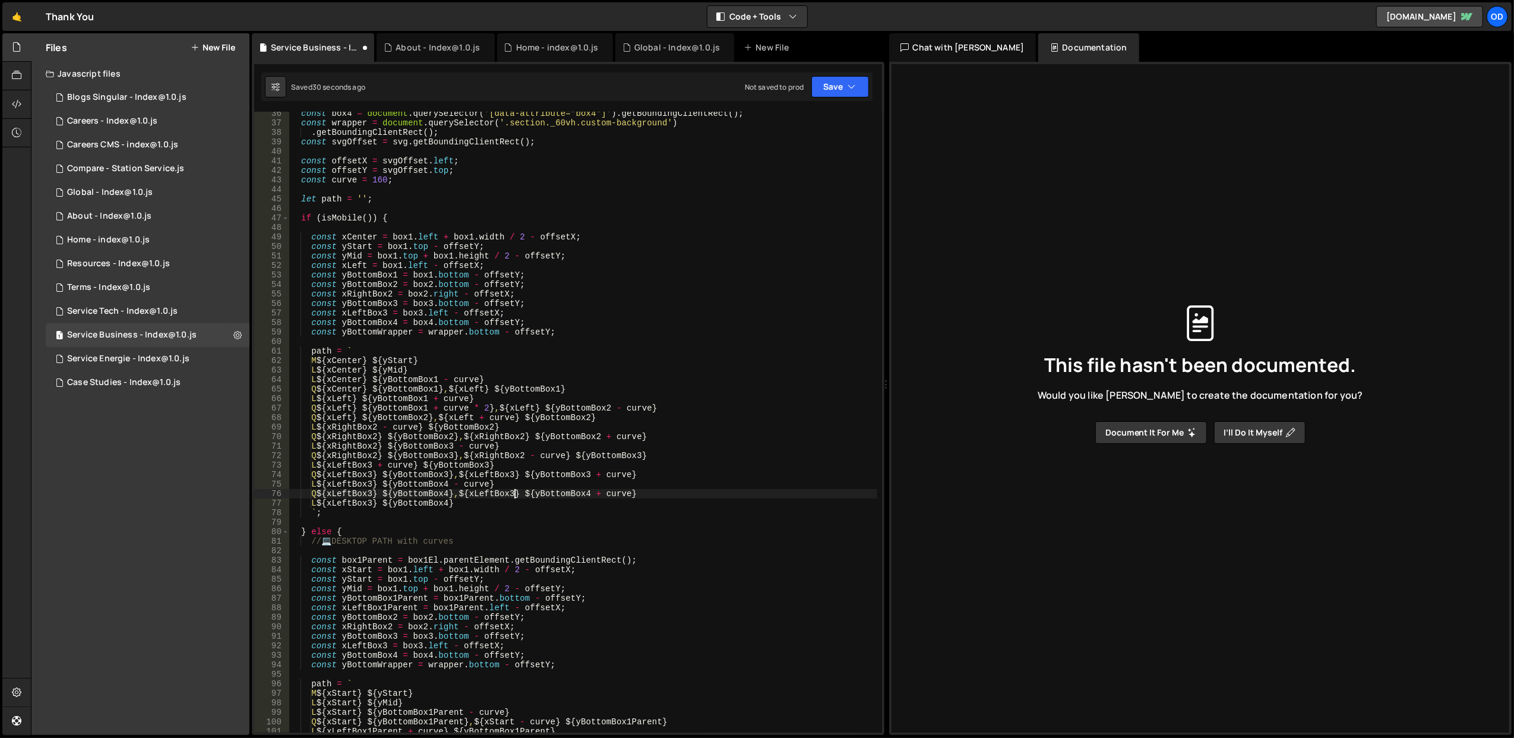
click at [511, 360] on div "const box4 = document . querySelector ( '[data-attribute="box4"]' ) . getBoundi…" at bounding box center [583, 429] width 588 height 640
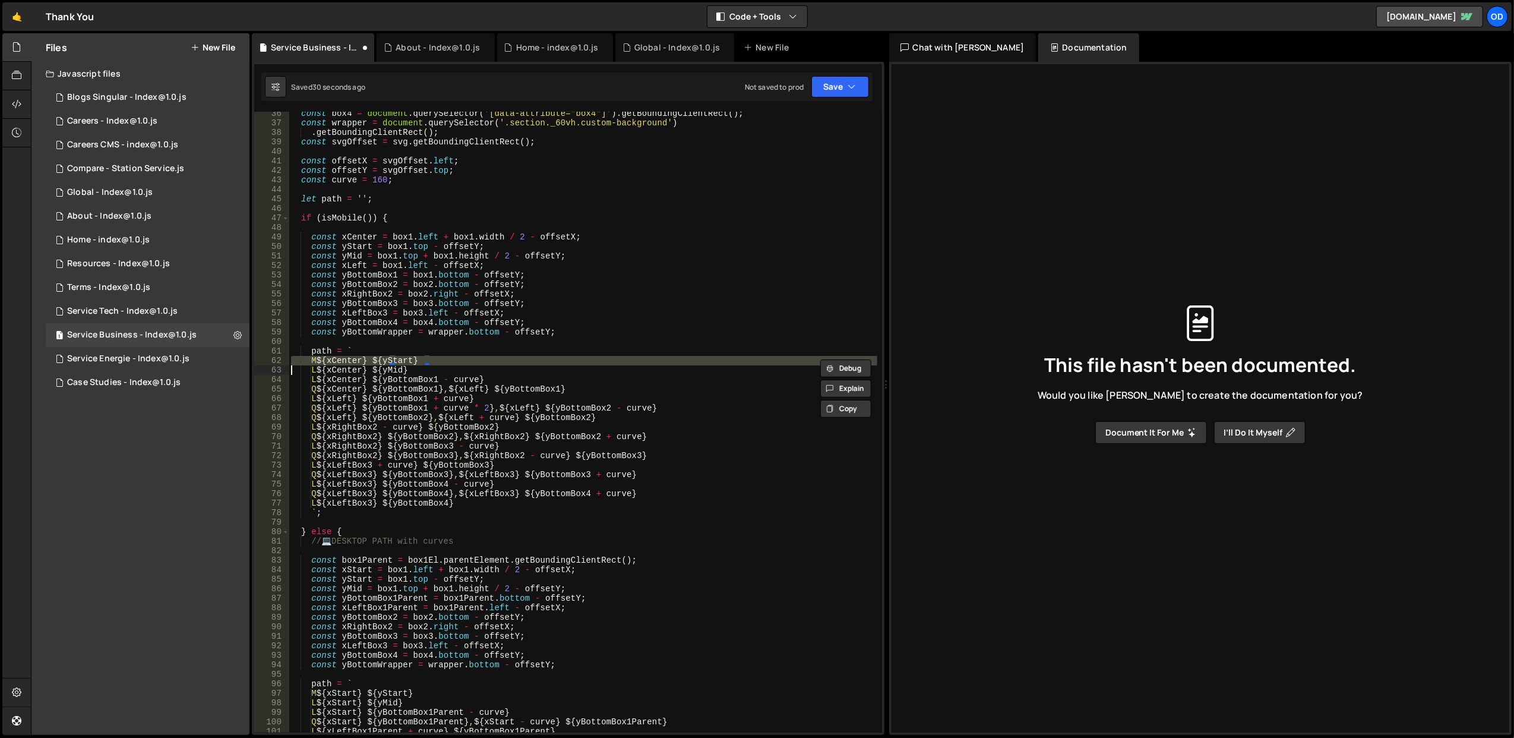
click at [511, 360] on div "const box4 = document . querySelector ( '[data-attribute="box4"]' ) . getBoundi…" at bounding box center [583, 429] width 588 height 640
click at [511, 360] on div "const box4 = document . querySelector ( '[data-attribute="box4"]' ) . getBoundi…" at bounding box center [583, 422] width 588 height 621
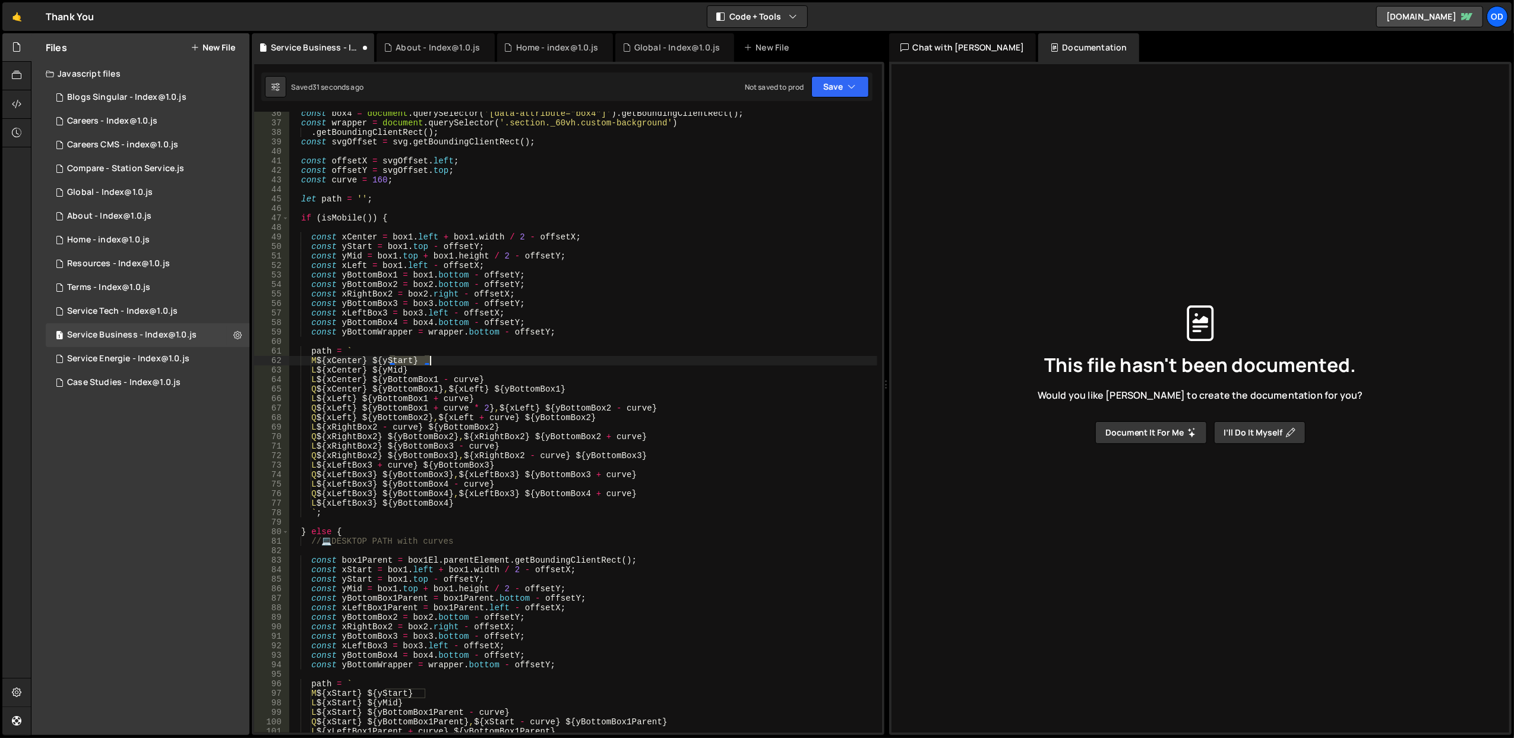
click at [511, 360] on div "const box4 = document . querySelector ( '[data-attribute="box4"]' ) . getBoundi…" at bounding box center [583, 429] width 588 height 640
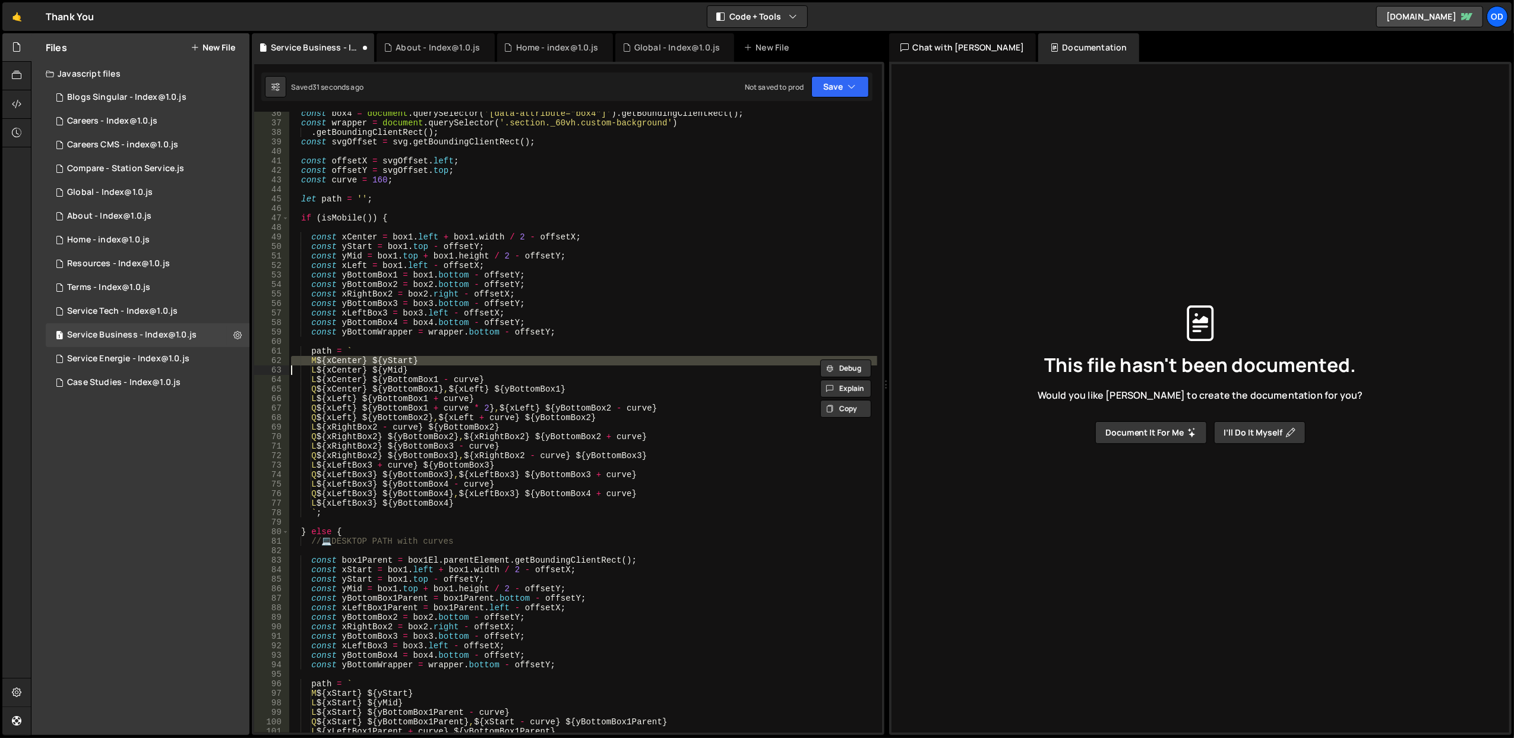
click at [519, 371] on div "const box4 = document . querySelector ( '[data-attribute="box4"]' ) . getBoundi…" at bounding box center [583, 429] width 588 height 640
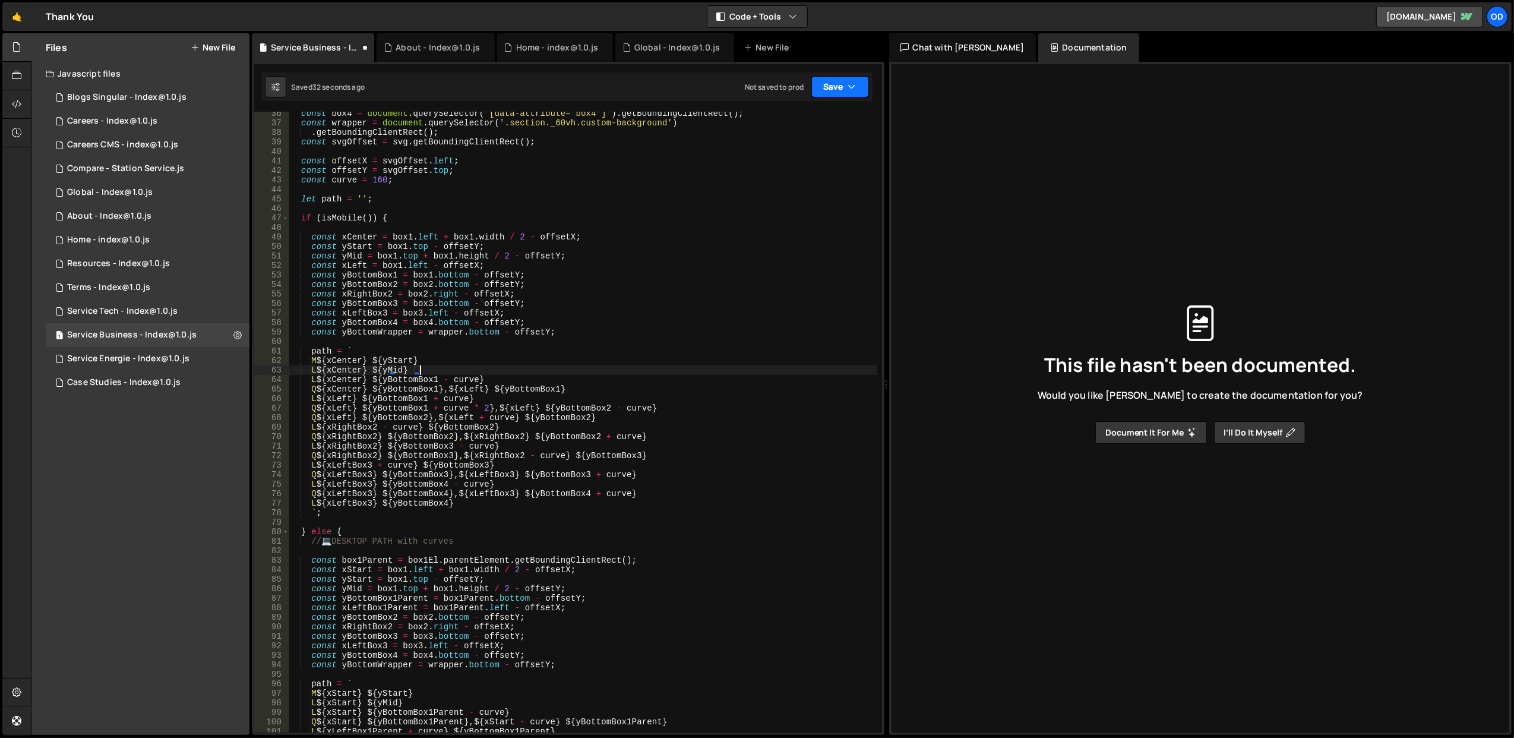
click at [819, 93] on button "Save" at bounding box center [840, 86] width 58 height 21
click at [806, 120] on div "Save to Staging S" at bounding box center [800, 116] width 124 height 12
click at [498, 382] on div "const box4 = document . querySelector ( '[data-attribute="box4"]' ) . getBoundi…" at bounding box center [583, 429] width 588 height 640
click at [505, 401] on div "const box4 = document . querySelector ( '[data-attribute="box4"]' ) . getBoundi…" at bounding box center [583, 429] width 588 height 640
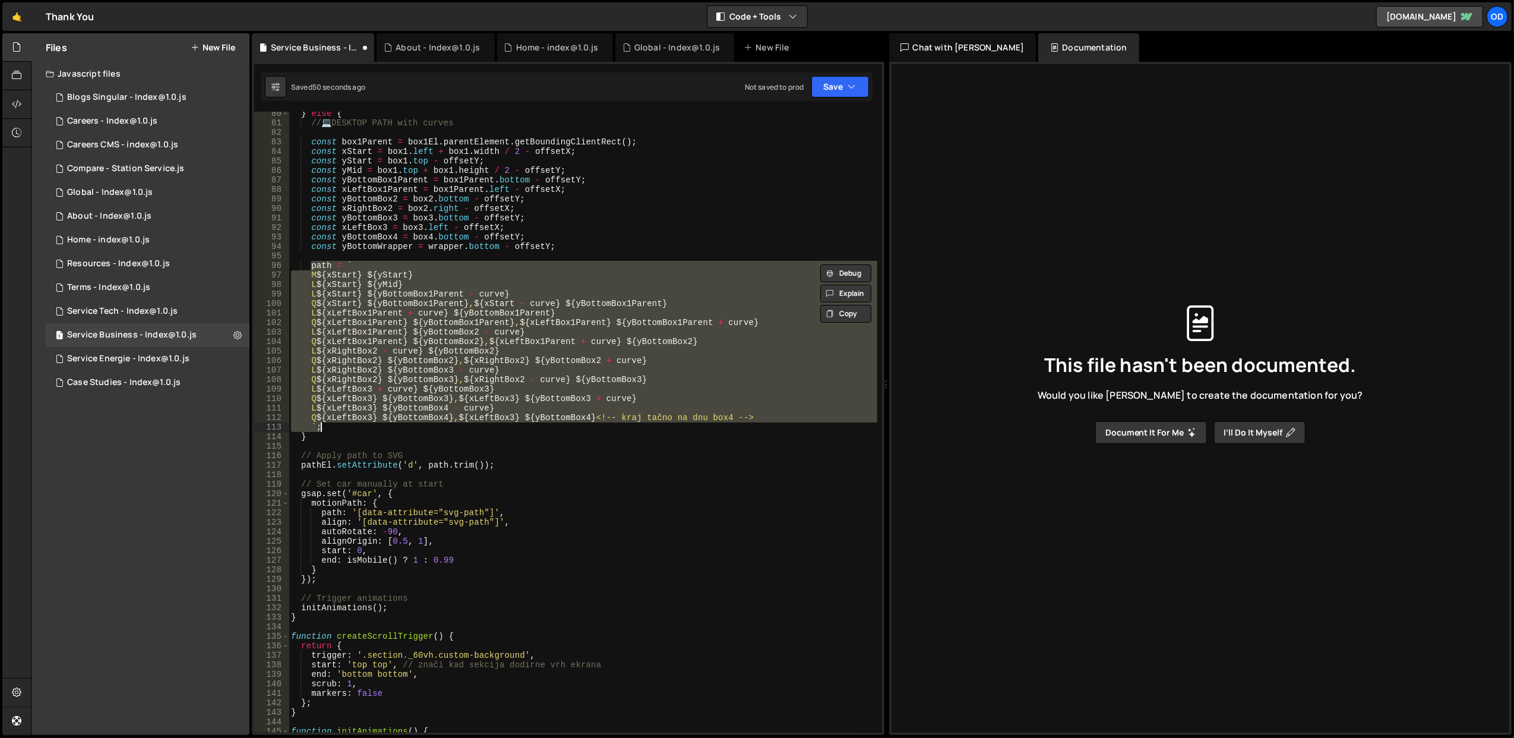
scroll to position [754, 0]
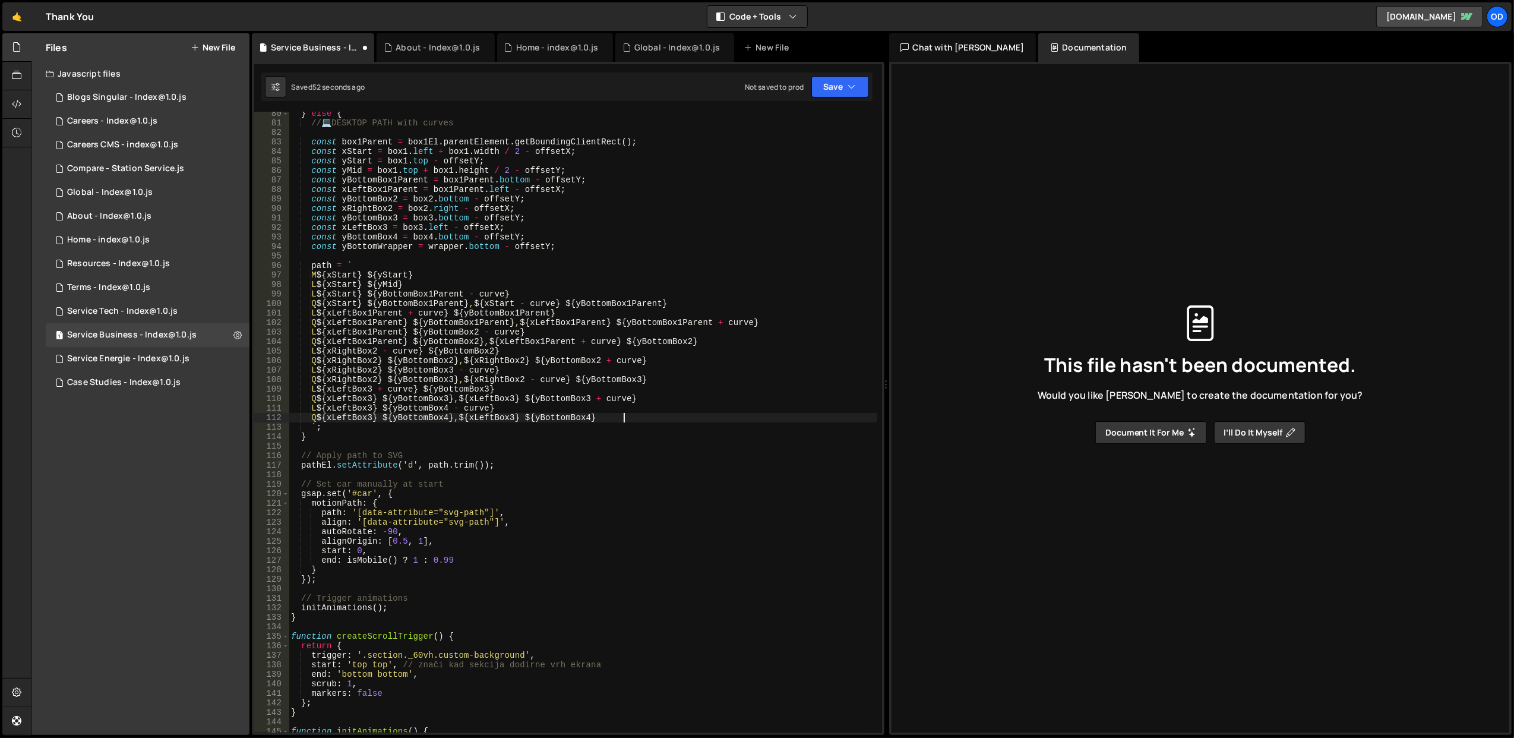
click at [586, 397] on div "} else { // 💻 DESKTOP PATH with curves const box1Parent = box1El . parentElemen…" at bounding box center [583, 429] width 588 height 640
type textarea "Q ${xLeftBox3} ${yBottomBox3}, ${xLeftBox3} ${yBottomBox3 + curve}"
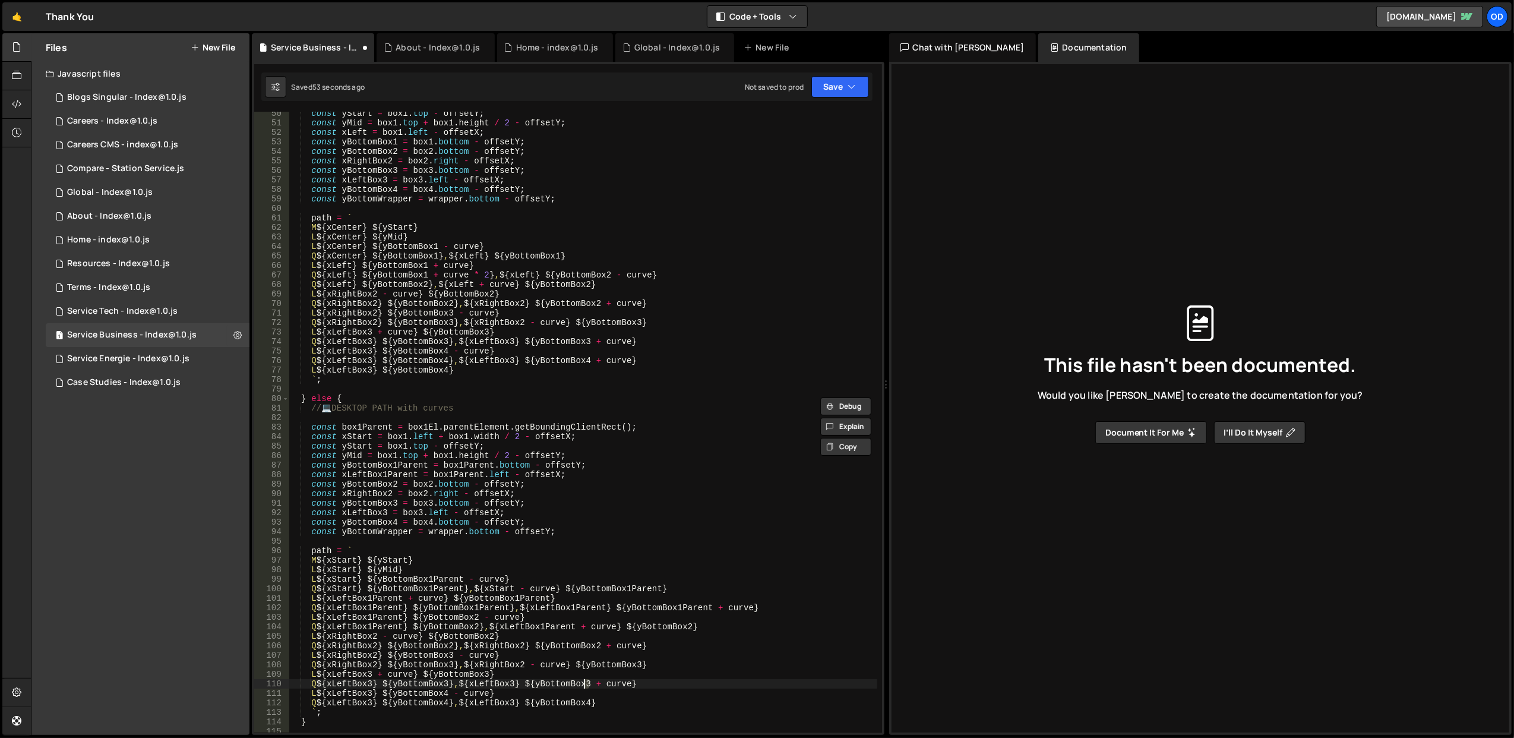
scroll to position [469, 0]
click at [815, 93] on button "Save" at bounding box center [840, 86] width 58 height 21
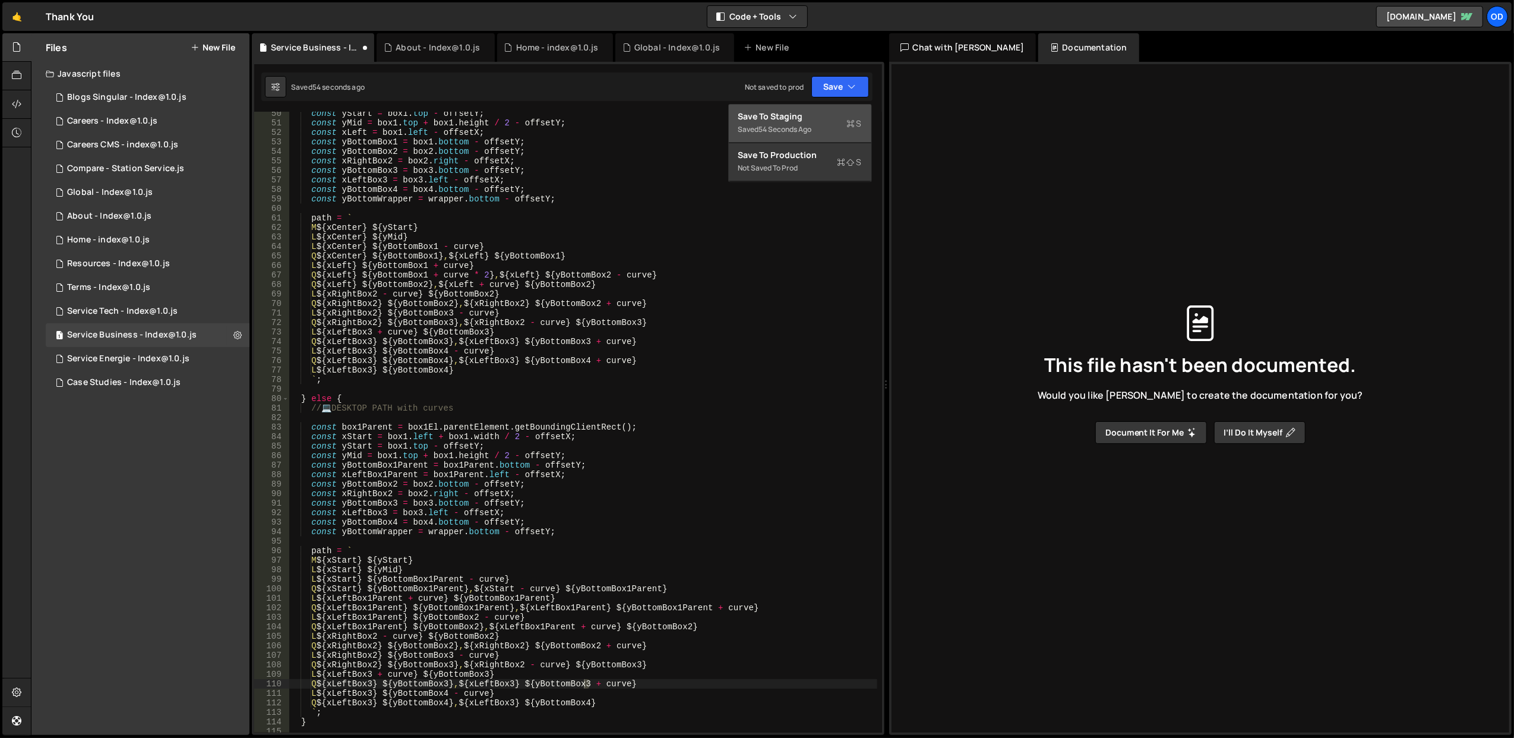
click at [806, 117] on div "Save to Staging S" at bounding box center [800, 116] width 124 height 12
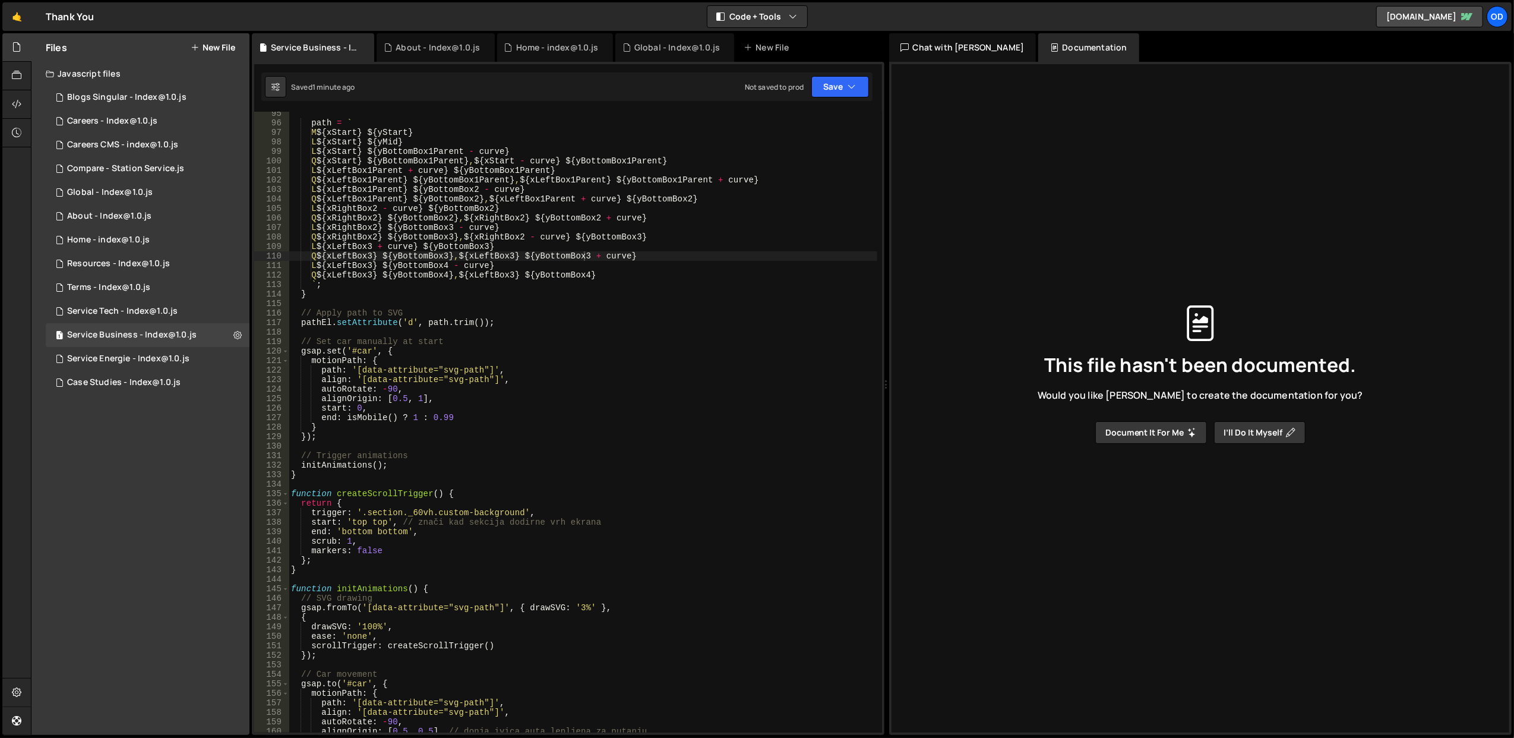
scroll to position [896, 0]
click at [119, 207] on div "1 About - Index@1.0.js 0" at bounding box center [148, 216] width 204 height 24
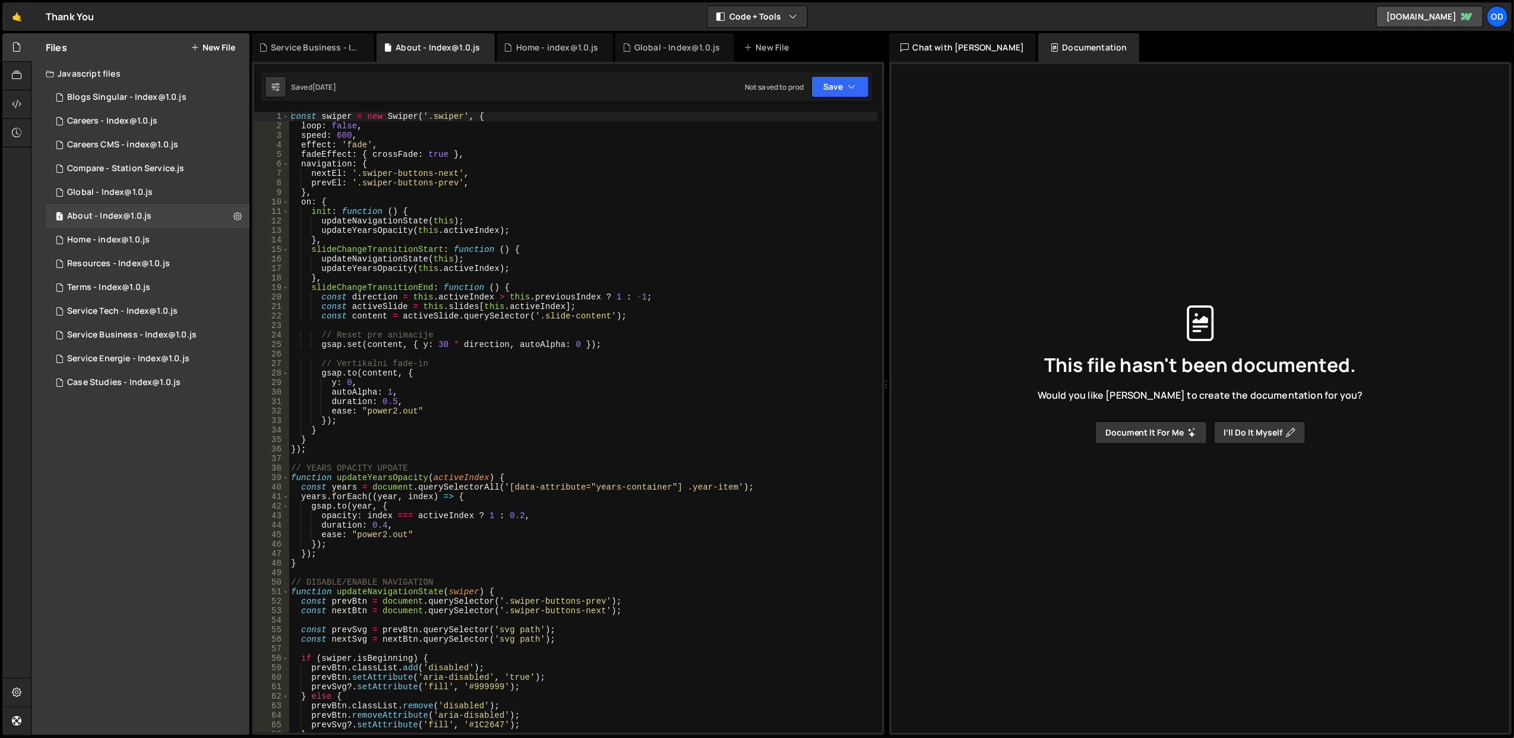
click at [517, 181] on div "const swiper = new Swiper ( '.swiper' , { loop : false , speed : 600 , effect :…" at bounding box center [583, 432] width 588 height 640
click at [523, 233] on div "const swiper = new Swiper ( '.swiper' , { loop : false , speed : 600 , effect :…" at bounding box center [583, 432] width 588 height 640
click at [390, 477] on div "const swiper = new Swiper ( '.swiper' , { loop : false , speed : 600 , effect :…" at bounding box center [583, 432] width 588 height 640
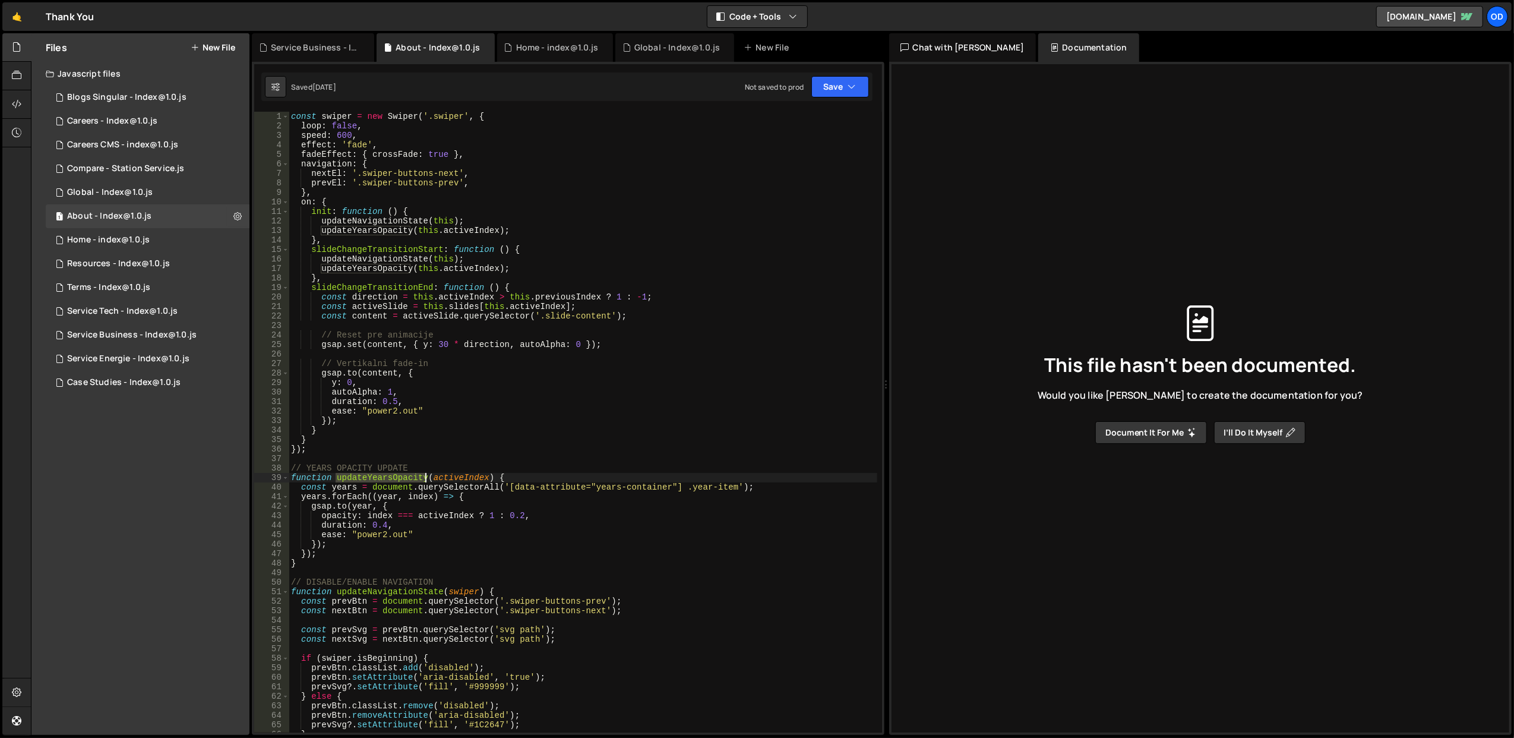
click at [390, 477] on div "const swiper = new Swiper ( '.swiper' , { loop : false , speed : 600 , effect :…" at bounding box center [583, 432] width 588 height 640
click at [379, 222] on div "const swiper = new Swiper ( '.swiper' , { loop : false , speed : 600 , effect :…" at bounding box center [583, 432] width 588 height 640
click at [373, 268] on div "const swiper = new Swiper ( '.swiper' , { loop : false , speed : 600 , effect :…" at bounding box center [583, 432] width 588 height 640
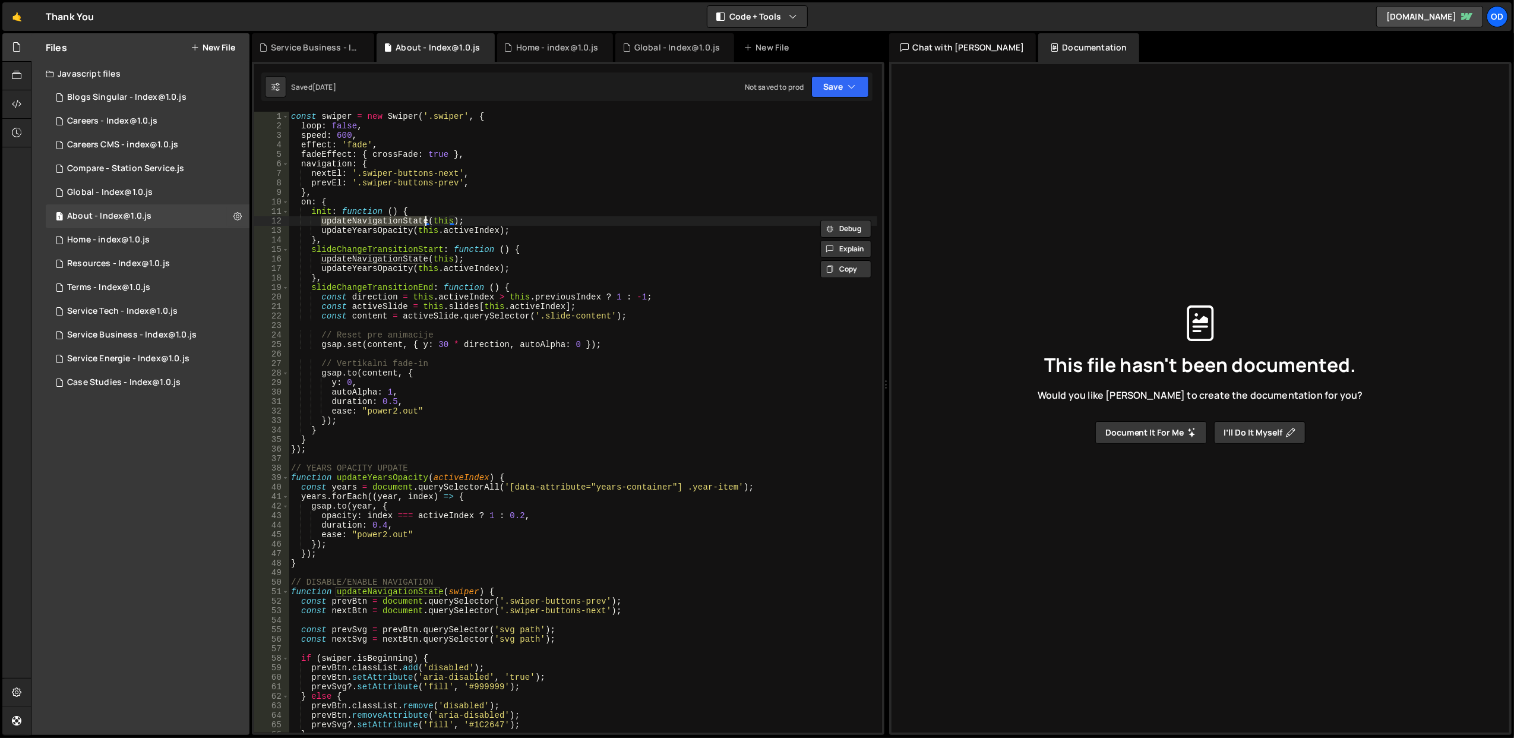
click at [373, 268] on div "const swiper = new Swiper ( '.swiper' , { loop : false , speed : 600 , effect :…" at bounding box center [583, 432] width 588 height 640
click at [397, 435] on div "const swiper = new Swiper ( '.swiper' , { loop : false , speed : 600 , effect :…" at bounding box center [583, 432] width 588 height 640
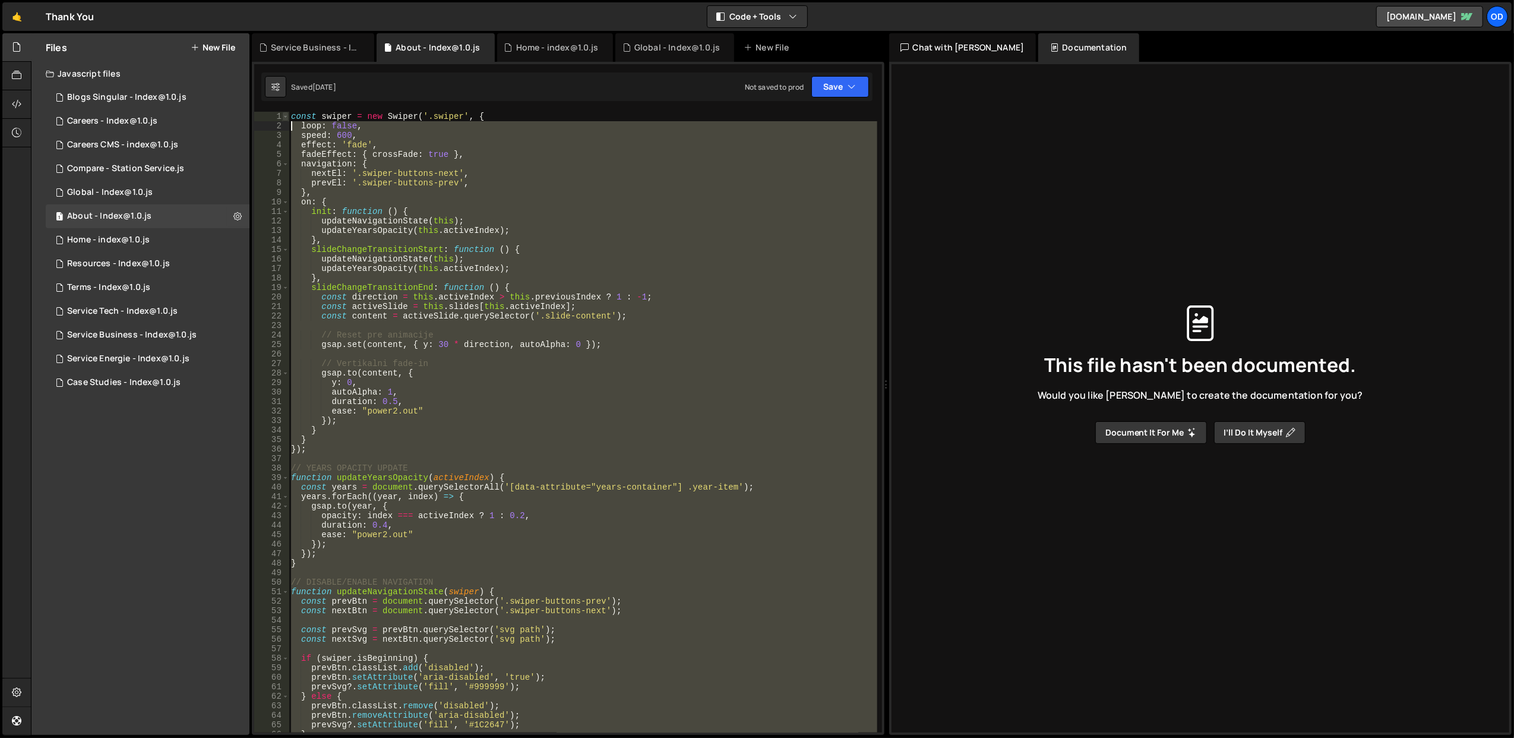
drag, startPoint x: 322, startPoint y: 648, endPoint x: 287, endPoint y: 117, distance: 532.6
click at [287, 117] on div "} 1 2 3 4 5 6 7 8 9 10 11 12 13 14 15 16 17 18 19 20 21 22 23 24 25 26 27 28 29…" at bounding box center [568, 422] width 628 height 621
type textarea "const swiper = new Swiper('.swiper', { loop: false,"
click at [428, 461] on div "const swiper = new Swiper ( '.swiper' , { loop : false , speed : 600 , effect :…" at bounding box center [583, 422] width 588 height 621
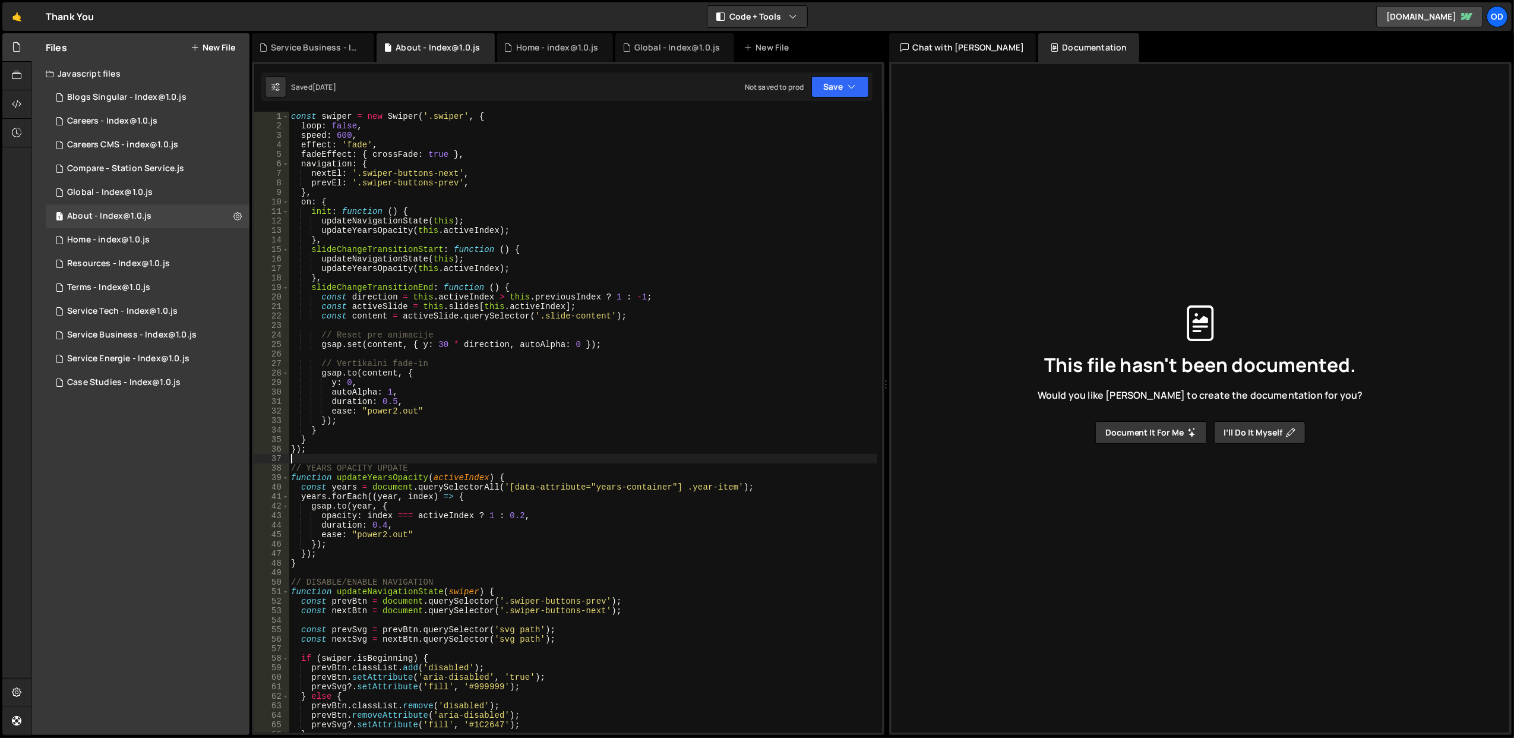
click at [293, 115] on div "const swiper = new Swiper ( '.swiper' , { loop : false , speed : 600 , effect :…" at bounding box center [583, 432] width 588 height 640
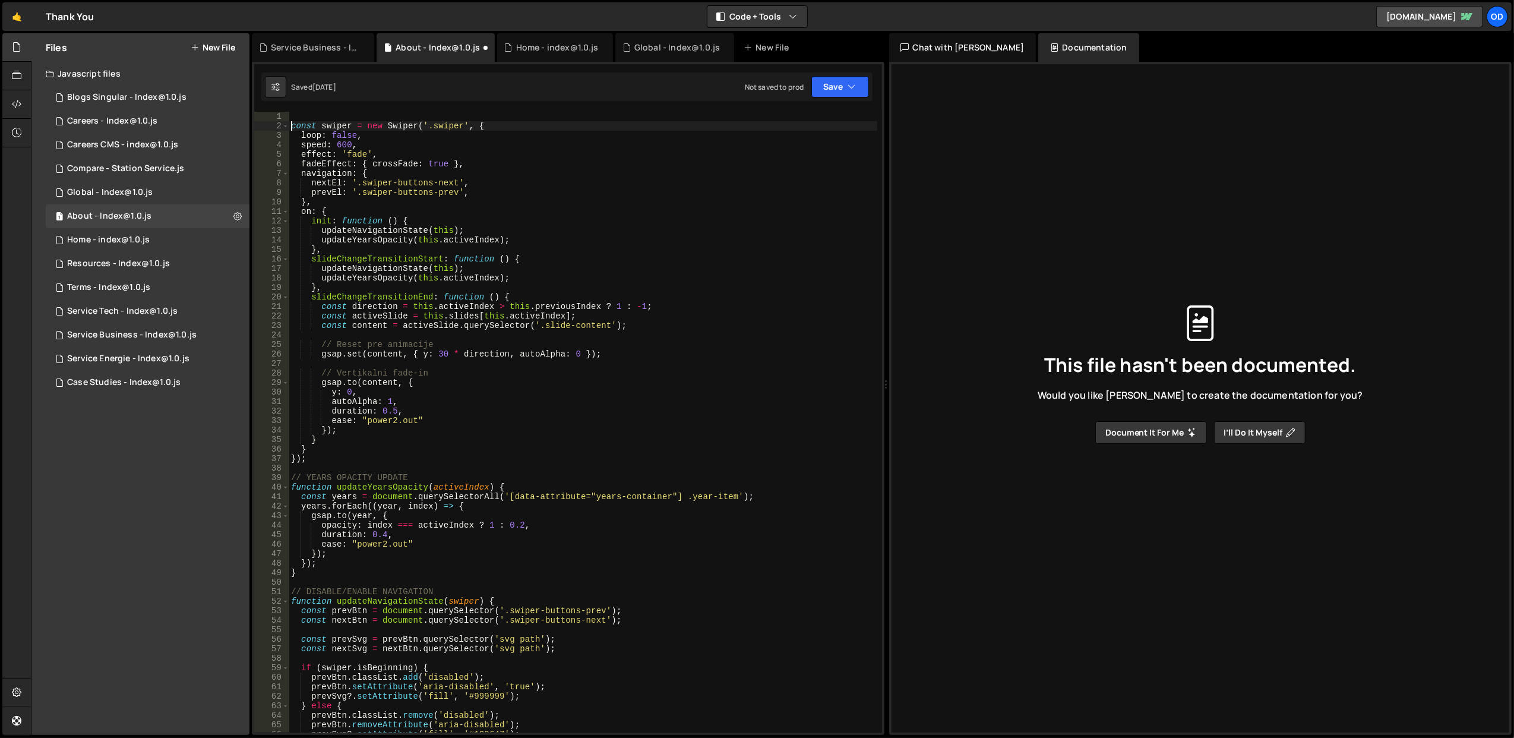
type textarea "const swiper = new Swiper('.swiper', {"
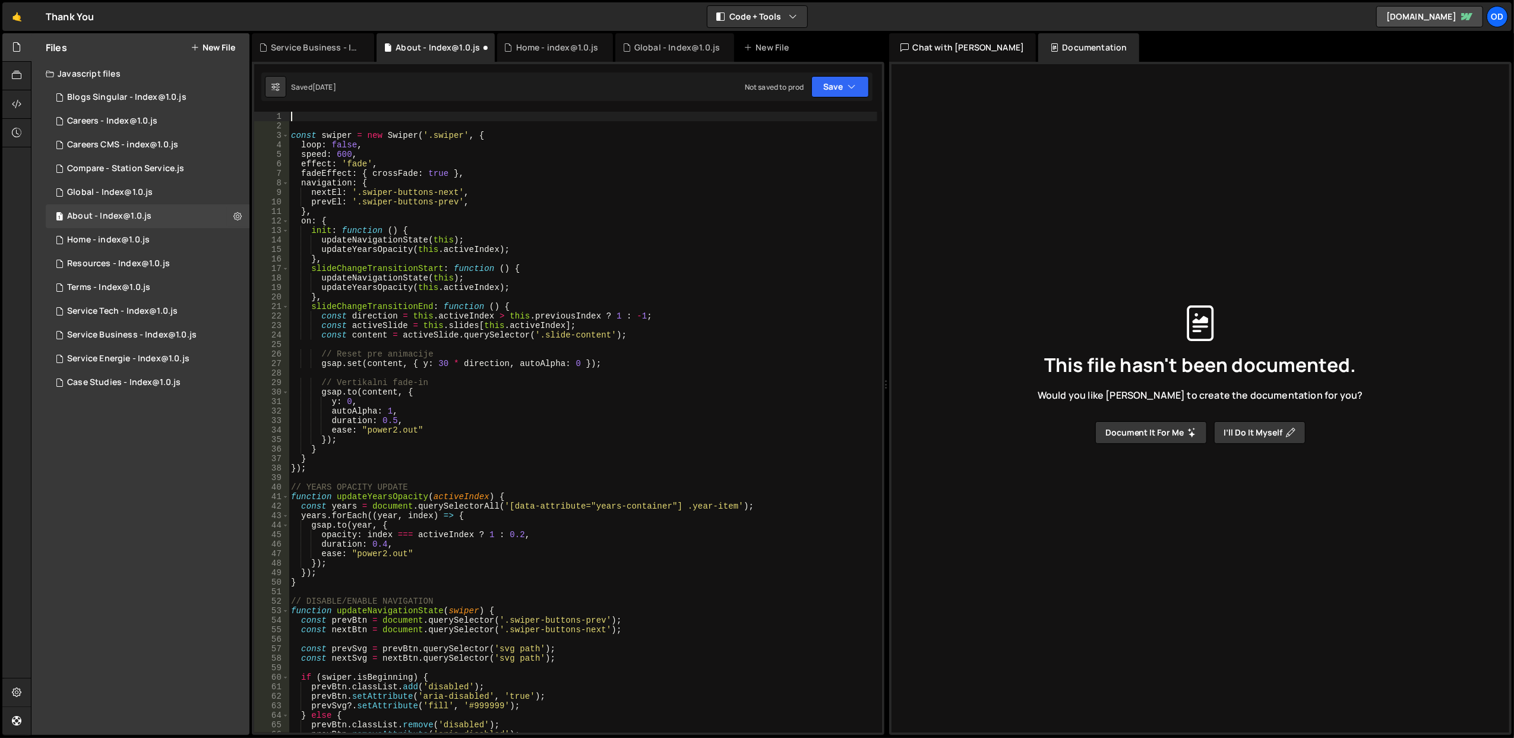
paste textarea
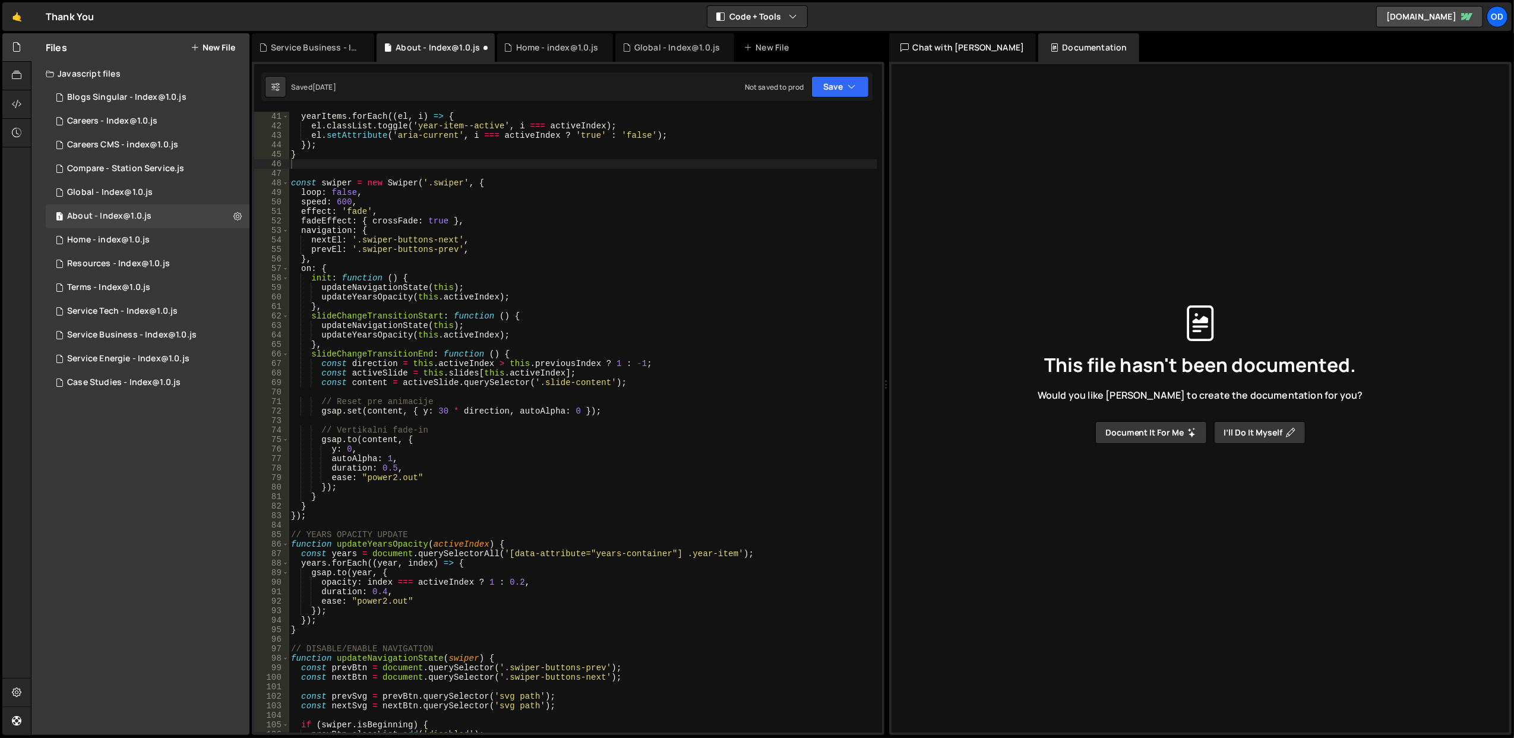
scroll to position [285, 0]
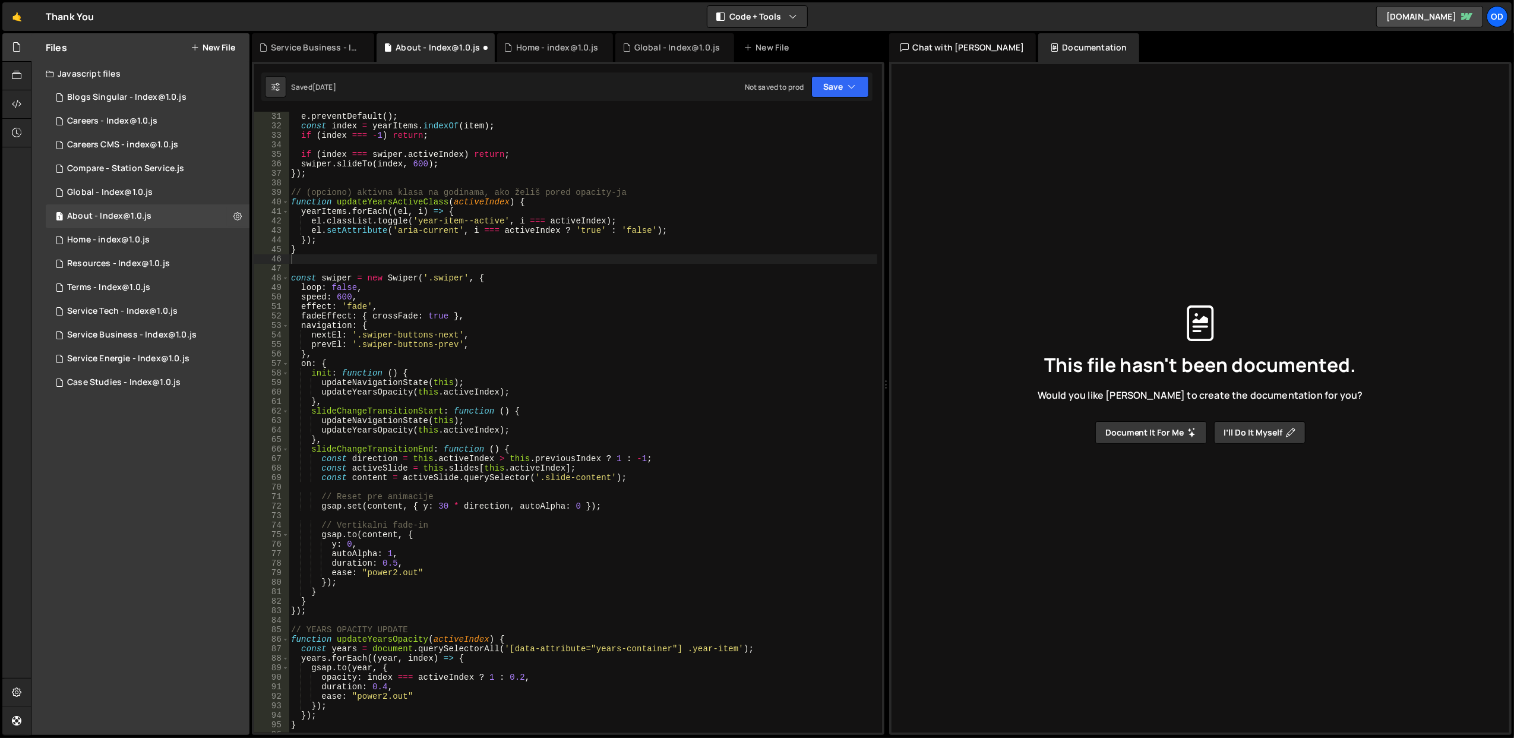
click at [562, 352] on div "e . preventDefault ( ) ; const index = yearItems . indexOf ( item ) ; if ( inde…" at bounding box center [583, 432] width 588 height 640
type textarea "},"
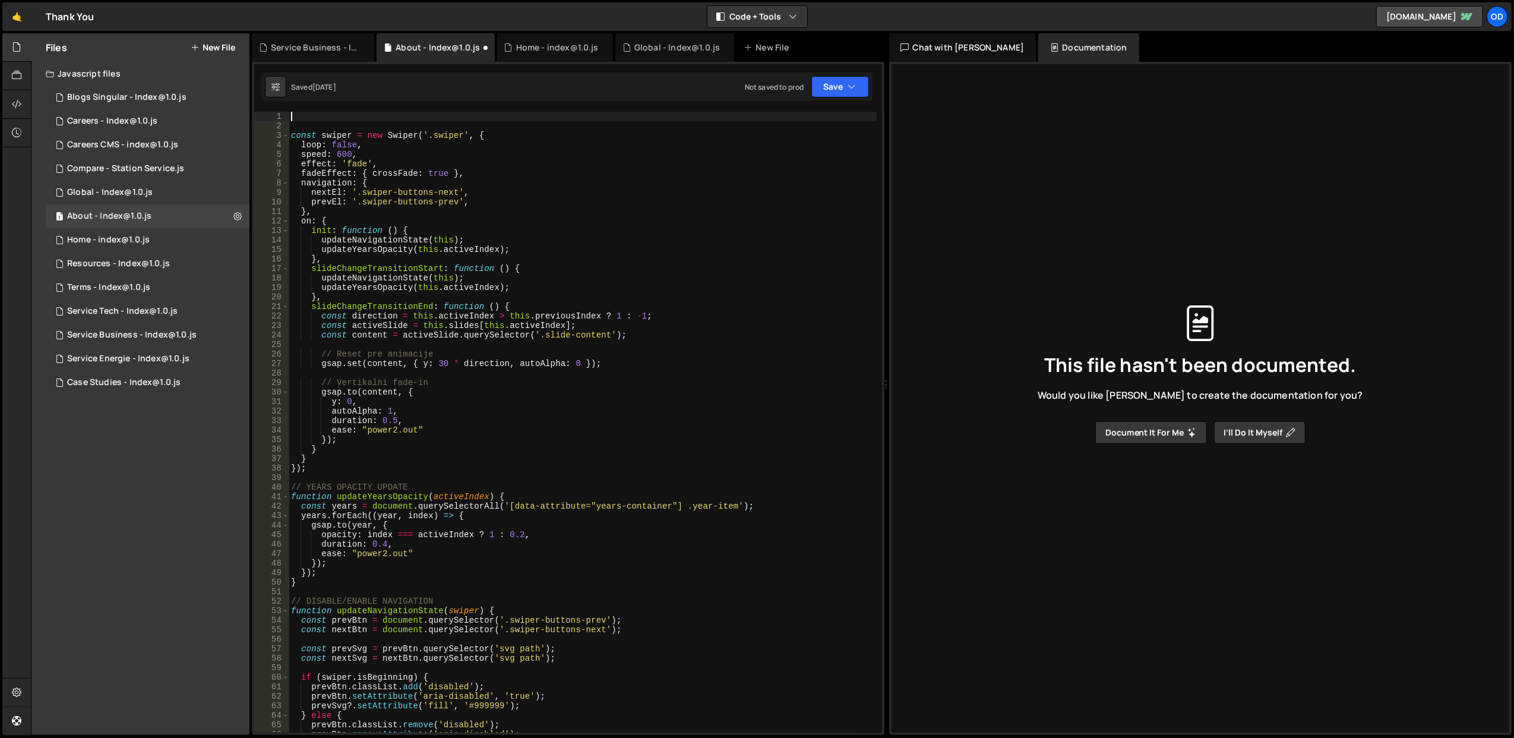
scroll to position [0, 0]
click at [359, 471] on div "const swiper = new Swiper ( '.swiper' , { loop : false , speed : 600 , effect :…" at bounding box center [583, 432] width 588 height 640
type textarea "});"
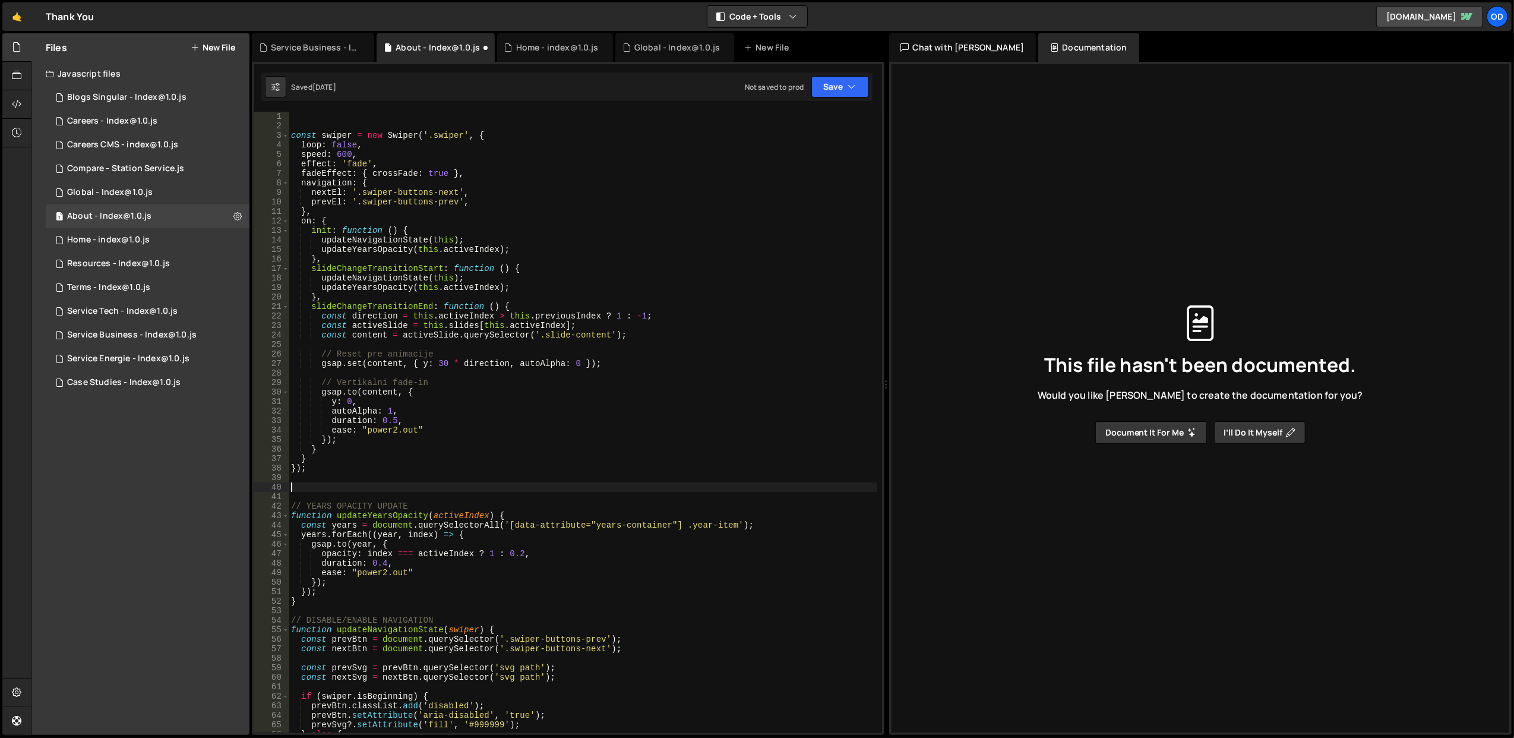
paste textarea
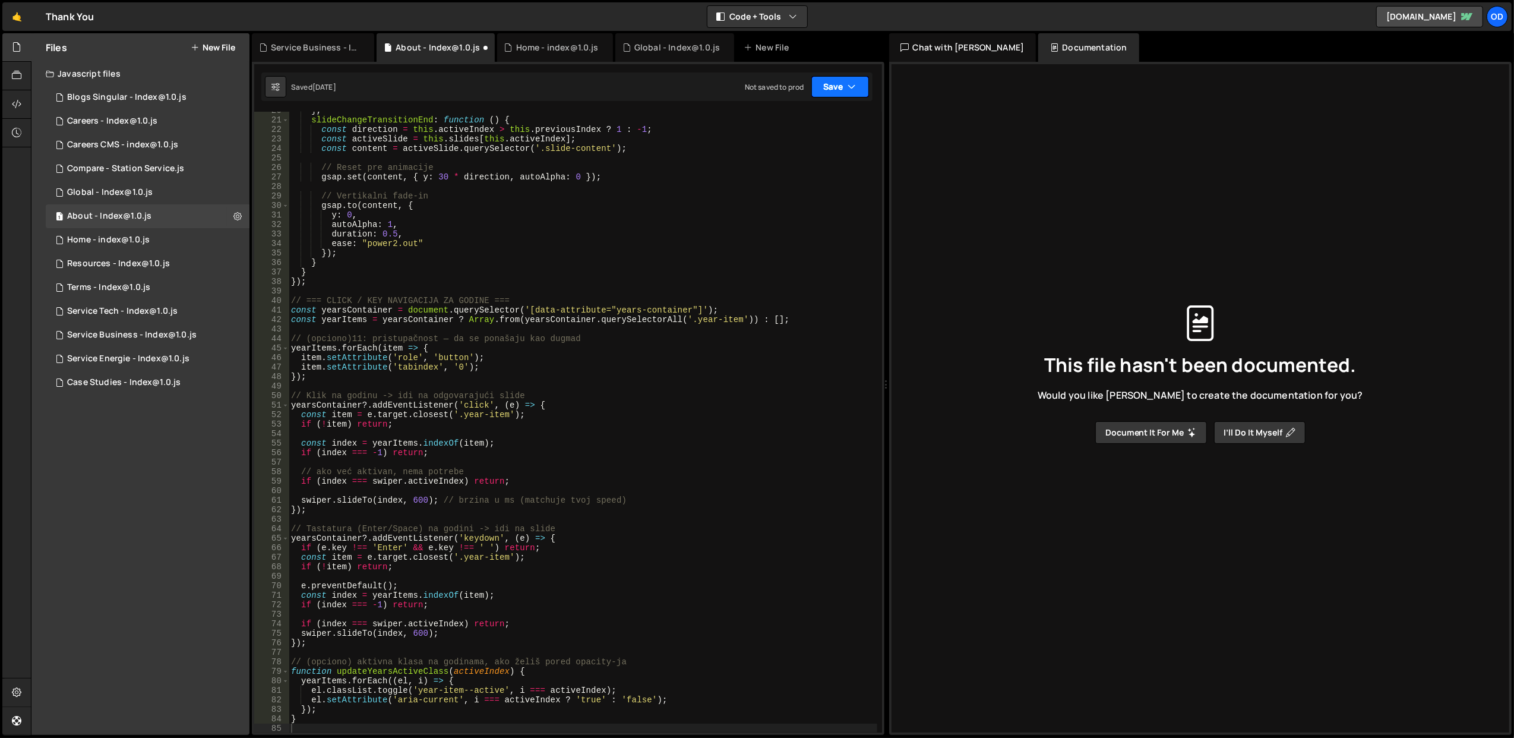
click at [839, 93] on button "Save" at bounding box center [840, 86] width 58 height 21
click at [820, 115] on div "Save to Staging S" at bounding box center [800, 116] width 124 height 12
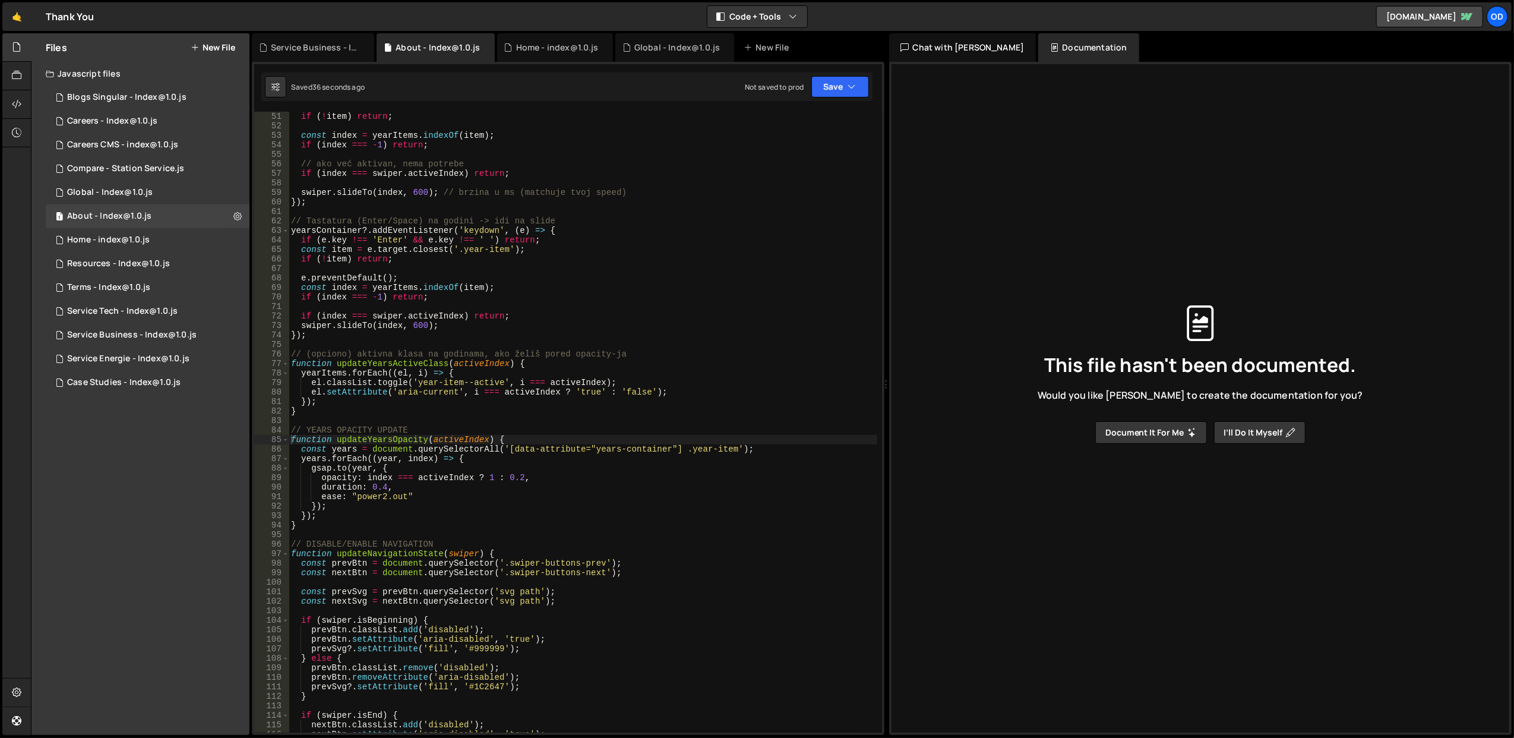
scroll to position [523, 0]
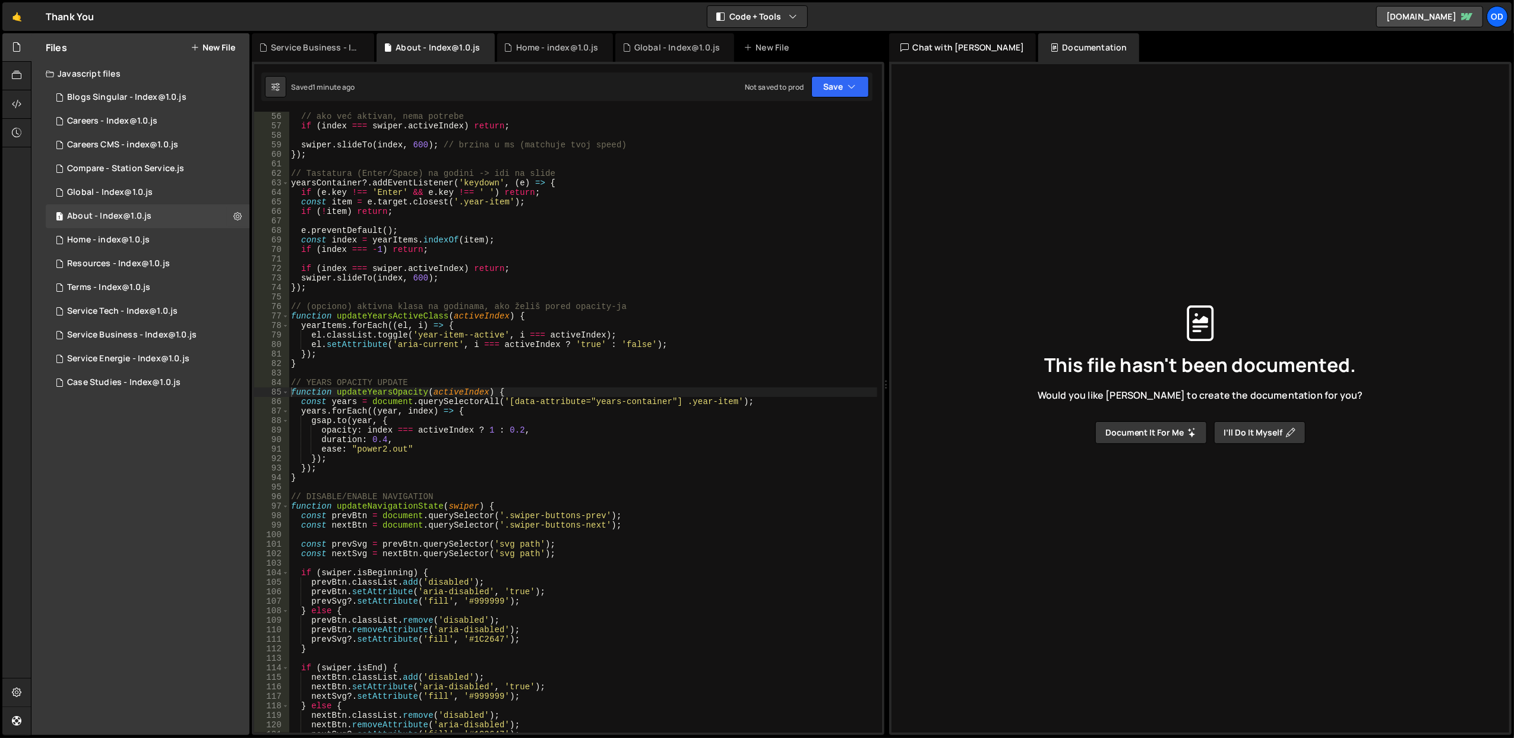
type textarea "}"
click at [331, 367] on div "// ako već aktivan, nema potrebe if ( index === swiper . activeIndex ) return ;…" at bounding box center [583, 432] width 588 height 640
click at [330, 292] on div "// ako već aktivan, nema potrebe if ( index === swiper . activeIndex ) return ;…" at bounding box center [583, 432] width 588 height 640
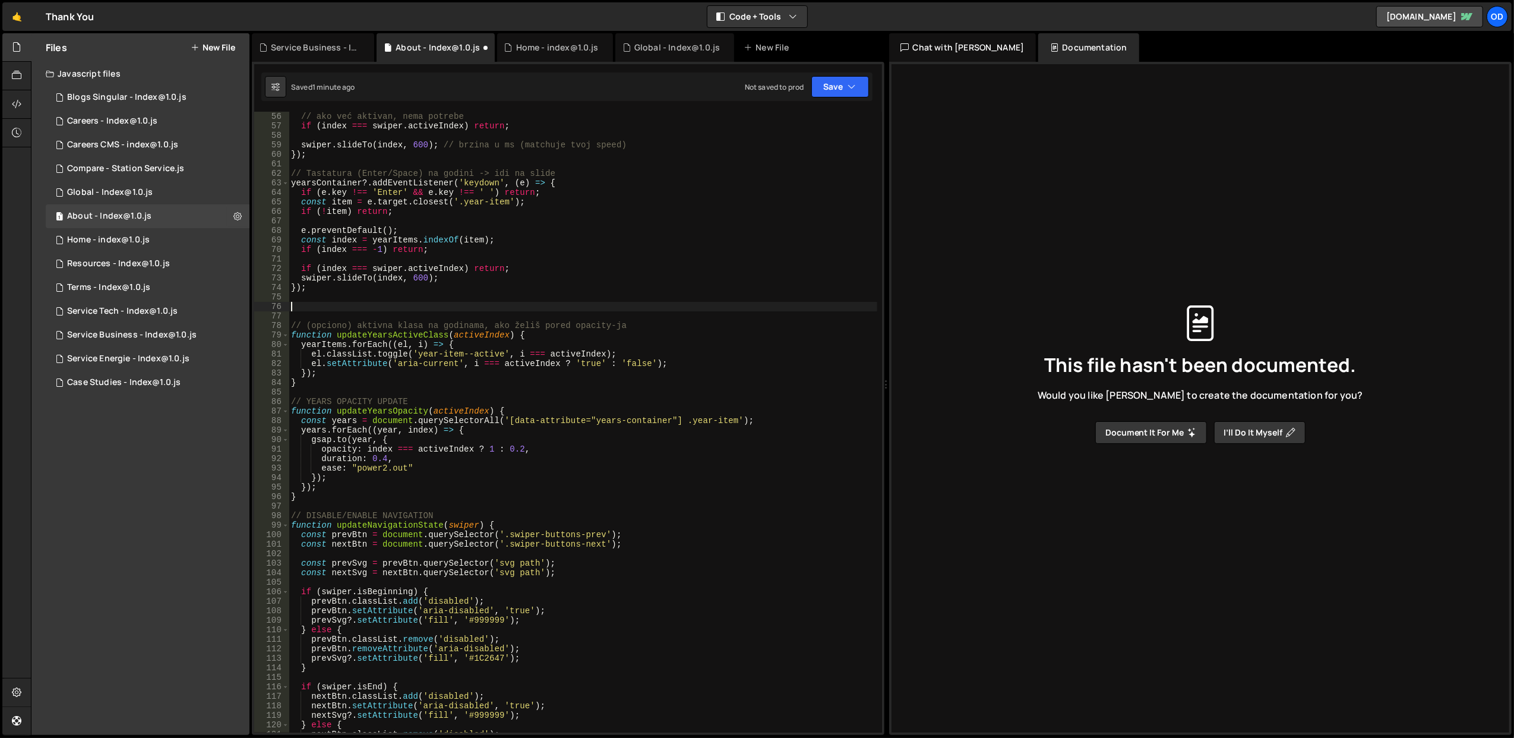
paste textarea "});"
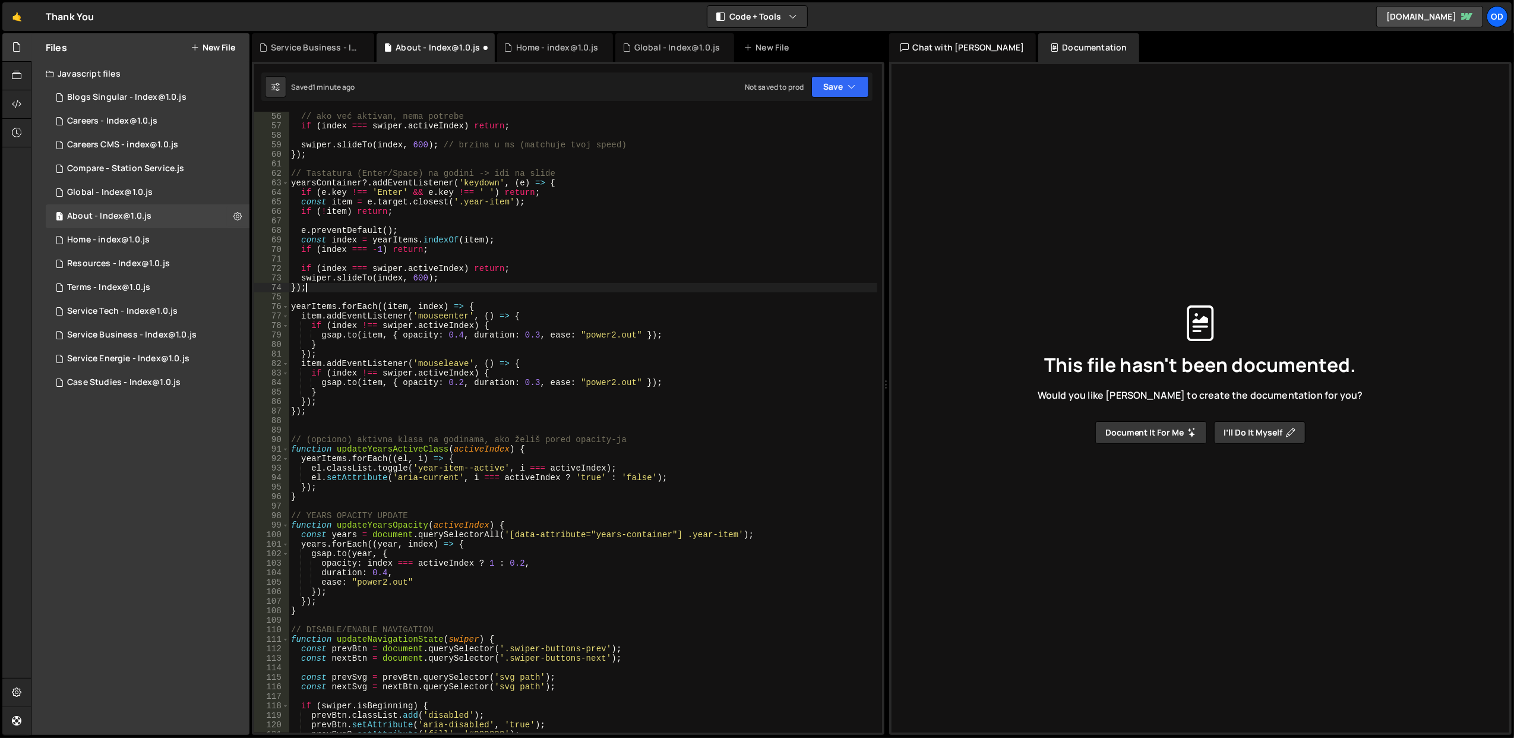
click at [524, 289] on div "// ako već aktivan, nema potrebe if ( index === swiper . activeIndex ) return ;…" at bounding box center [583, 432] width 588 height 640
type textarea "});"
click at [834, 77] on button "Save" at bounding box center [840, 86] width 58 height 21
click at [815, 112] on div "Save to Staging S" at bounding box center [800, 116] width 124 height 12
